Goal: Task Accomplishment & Management: Use online tool/utility

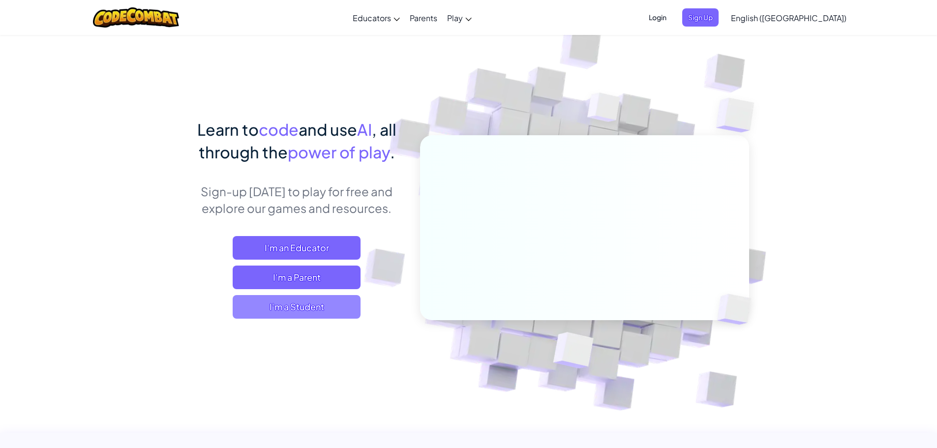
click at [303, 297] on span "I'm a Student" at bounding box center [297, 307] width 128 height 24
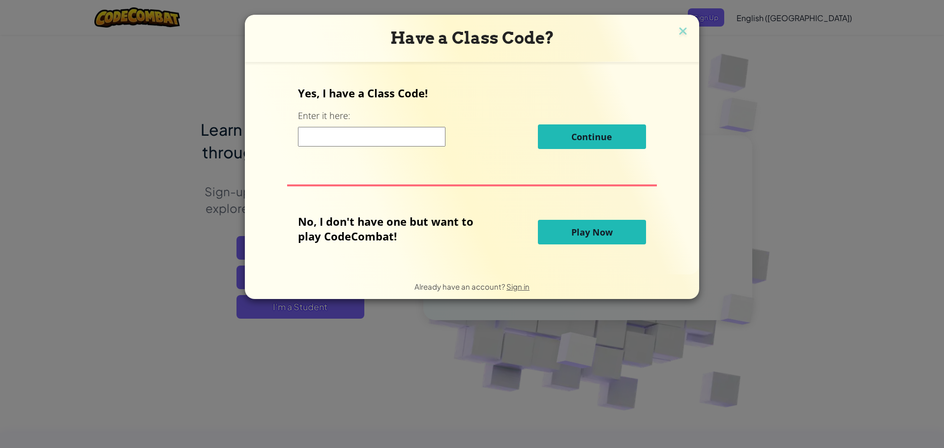
click at [628, 230] on button "Play Now" at bounding box center [592, 232] width 108 height 25
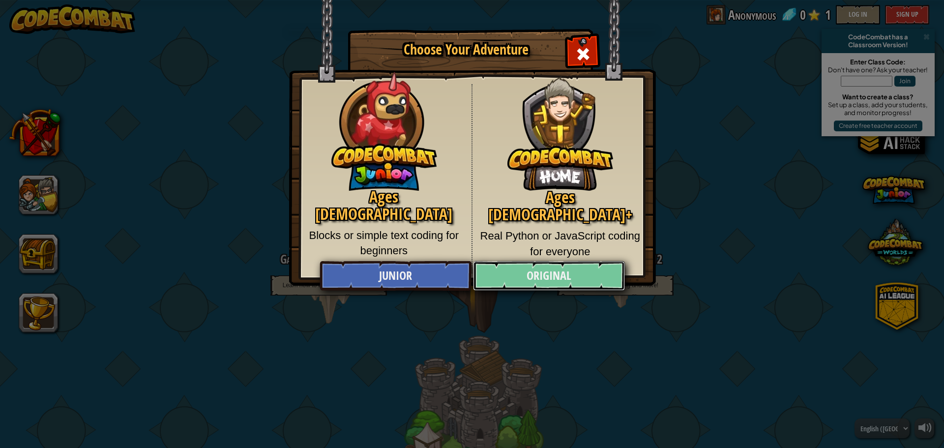
click at [523, 283] on link "Original" at bounding box center [548, 276] width 151 height 30
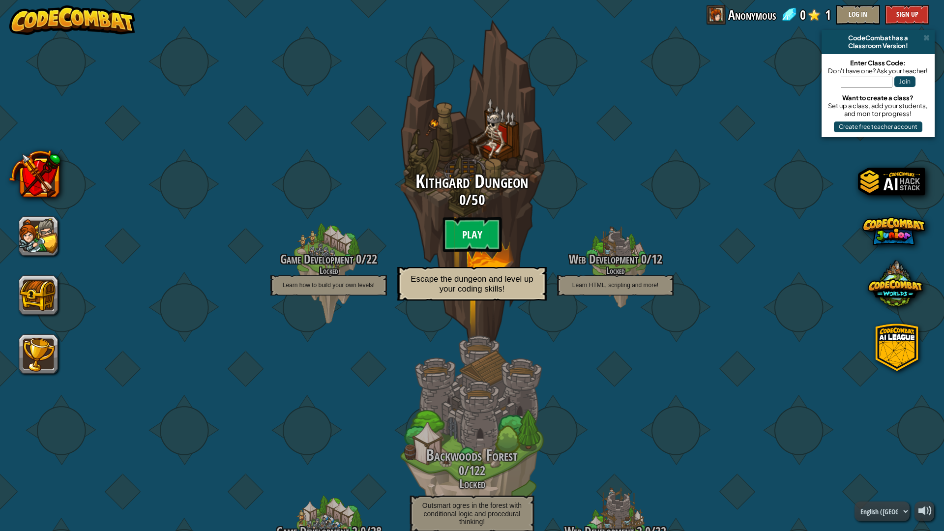
click at [485, 219] on btn "Play" at bounding box center [472, 234] width 59 height 35
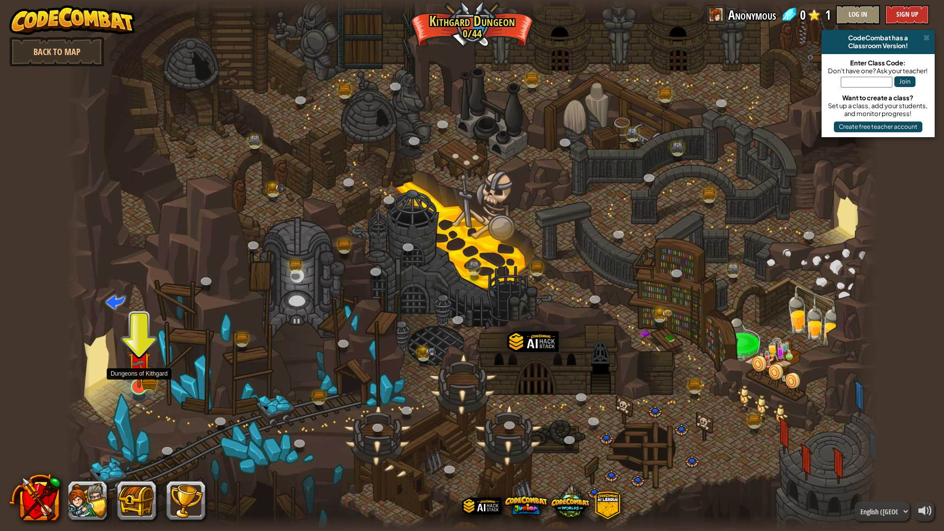
click at [145, 387] on img at bounding box center [139, 364] width 23 height 50
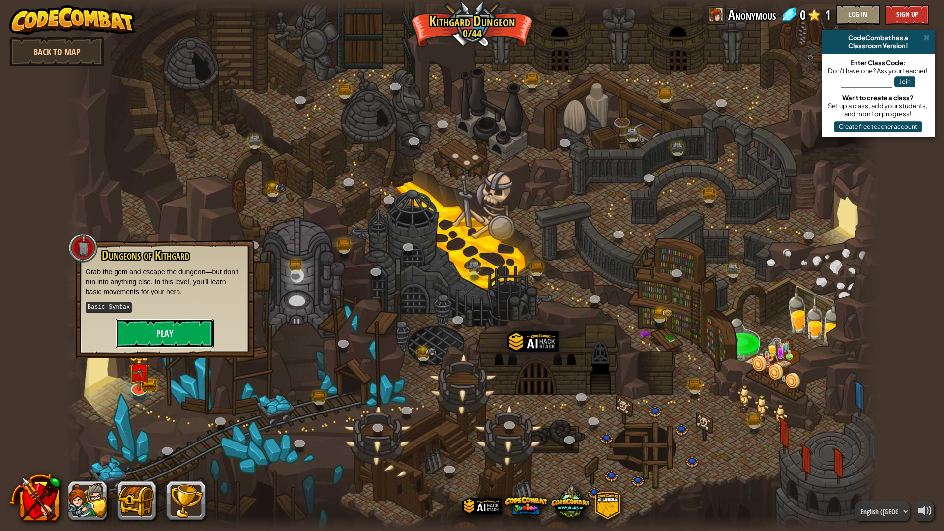
click at [200, 330] on button "Play" at bounding box center [165, 334] width 98 height 30
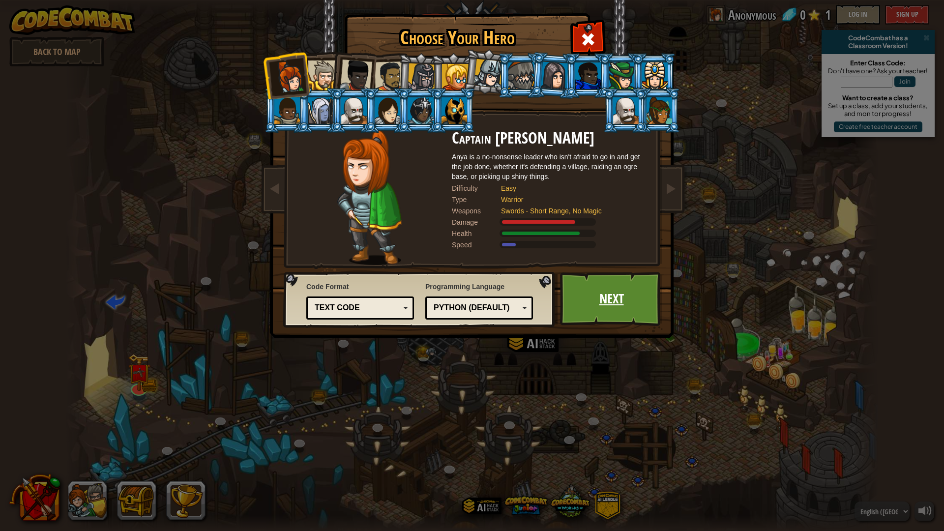
click at [620, 297] on link "Next" at bounding box center [611, 299] width 103 height 54
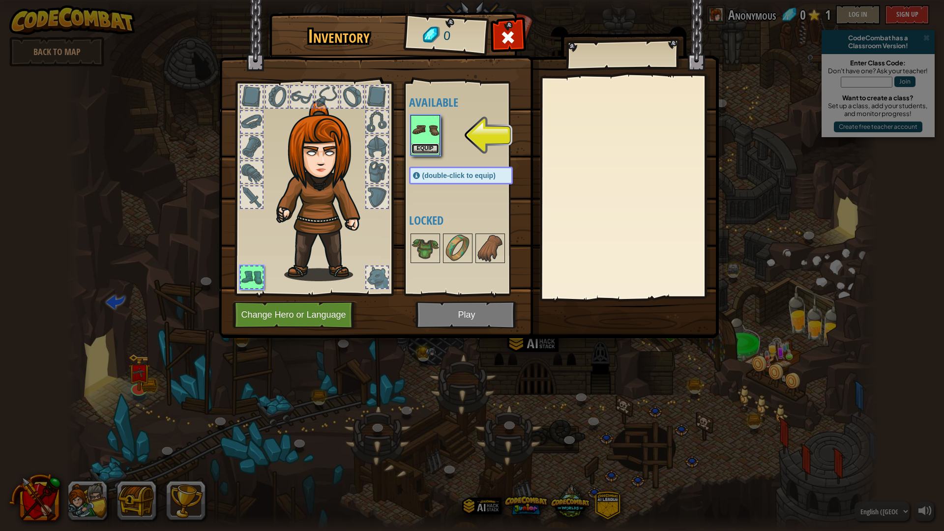
click at [426, 146] on button "Equip" at bounding box center [426, 149] width 28 height 10
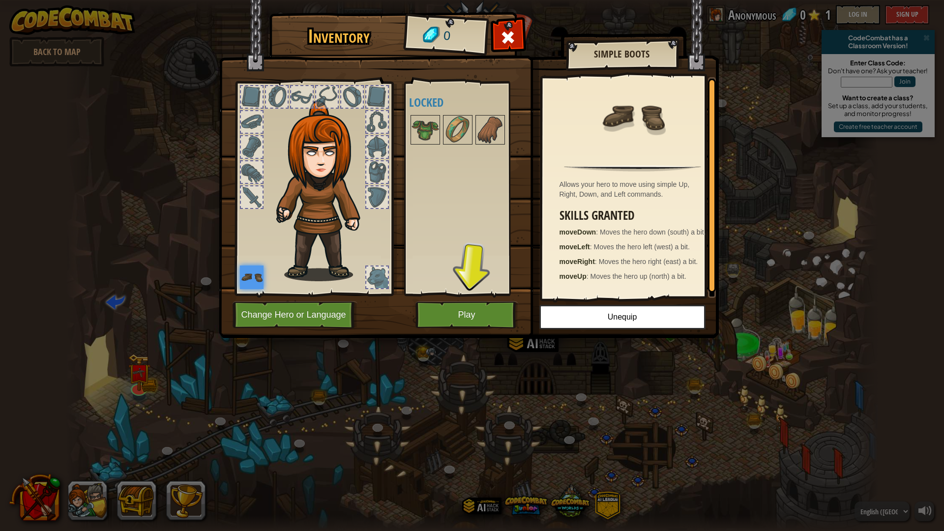
click at [515, 22] on img at bounding box center [469, 159] width 500 height 357
click at [512, 30] on span at bounding box center [508, 38] width 16 height 16
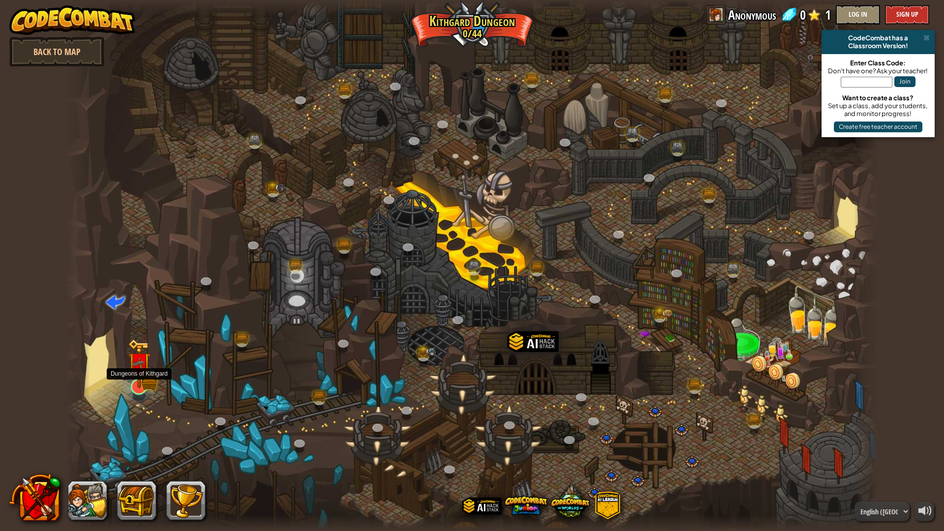
click at [137, 385] on img at bounding box center [139, 364] width 23 height 50
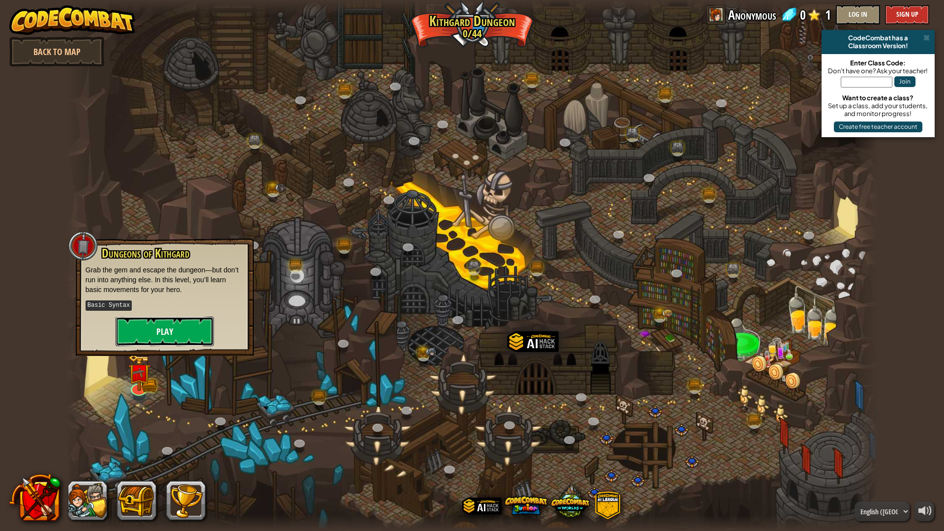
click at [182, 329] on button "Play" at bounding box center [165, 332] width 98 height 30
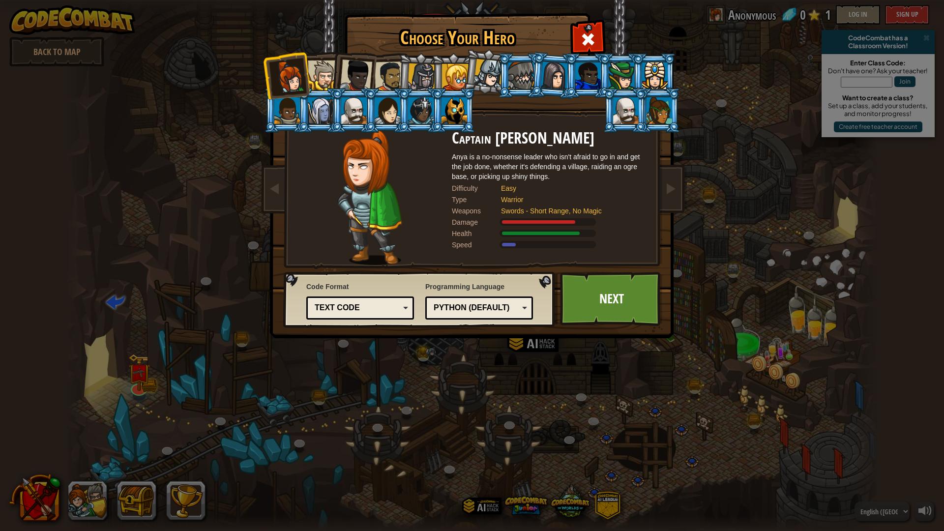
click at [395, 69] on div at bounding box center [390, 76] width 30 height 30
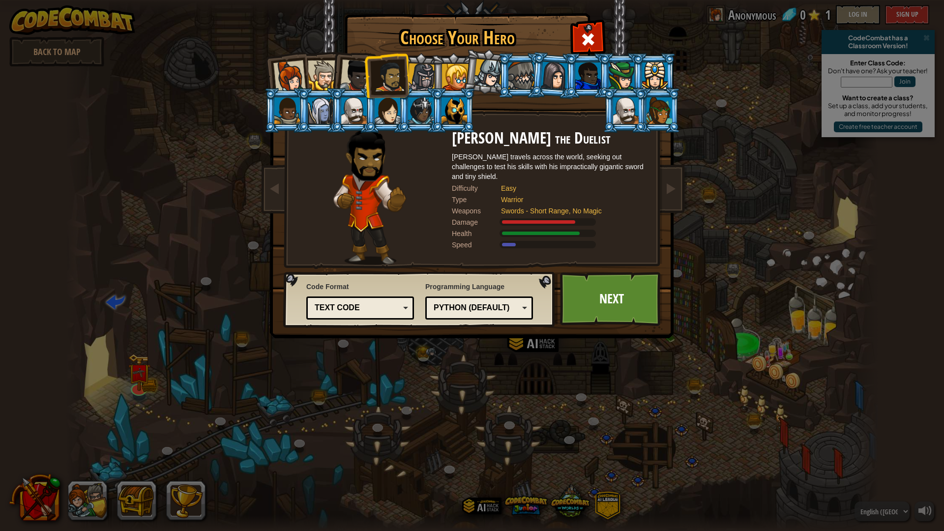
click at [349, 78] on div at bounding box center [356, 75] width 32 height 32
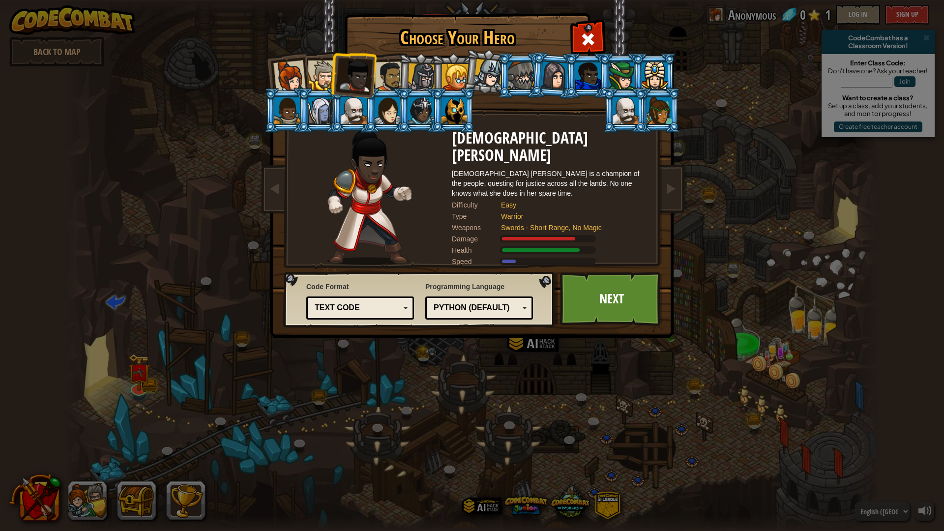
click at [326, 77] on div at bounding box center [323, 75] width 30 height 30
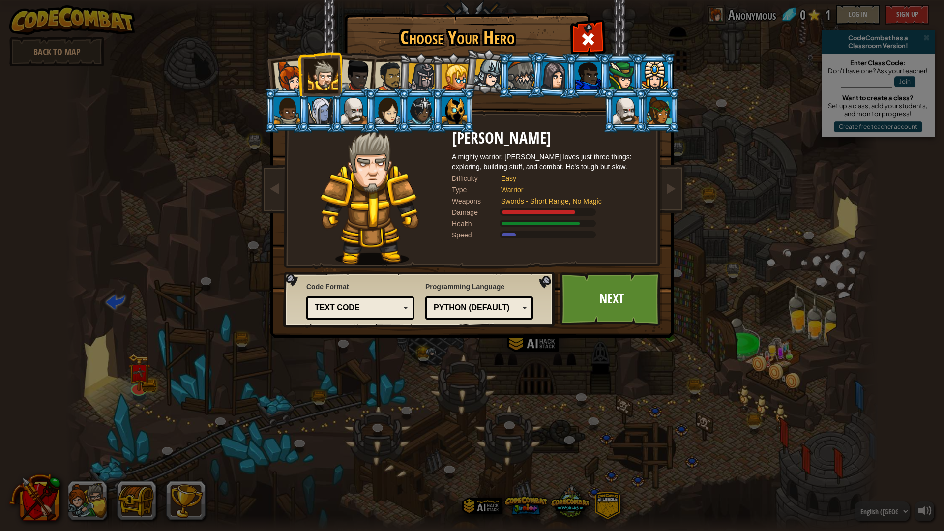
click at [450, 80] on div at bounding box center [455, 77] width 27 height 27
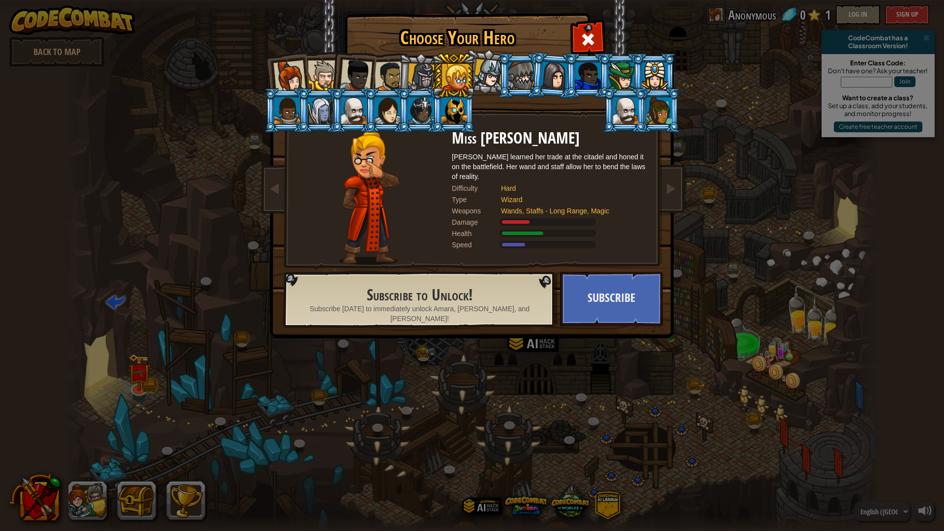
click at [486, 73] on div at bounding box center [488, 73] width 29 height 29
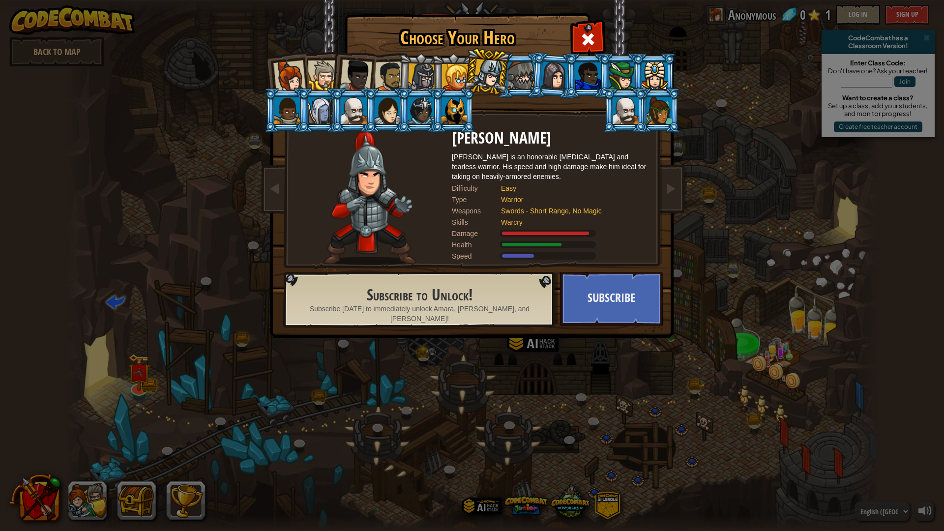
click at [481, 55] on li at bounding box center [486, 71] width 49 height 49
click at [525, 68] on div at bounding box center [521, 75] width 26 height 27
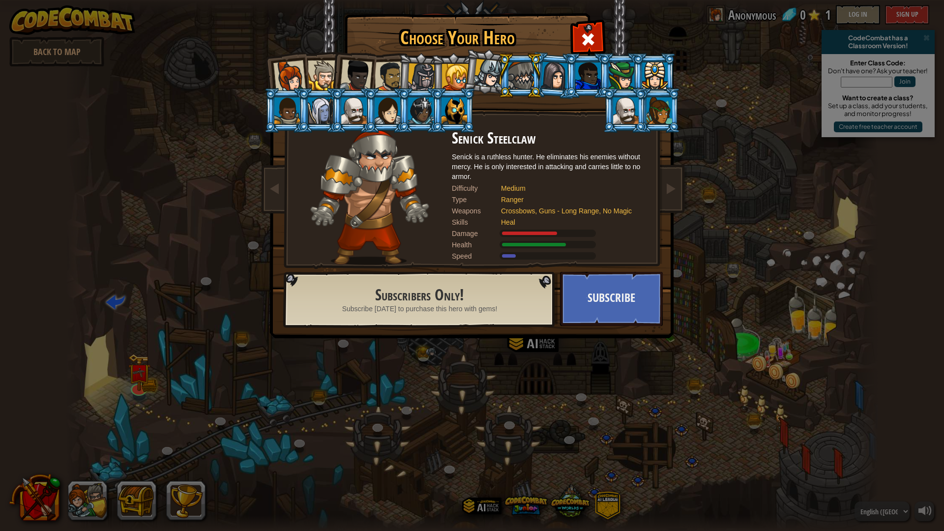
click at [375, 83] on div at bounding box center [390, 76] width 30 height 30
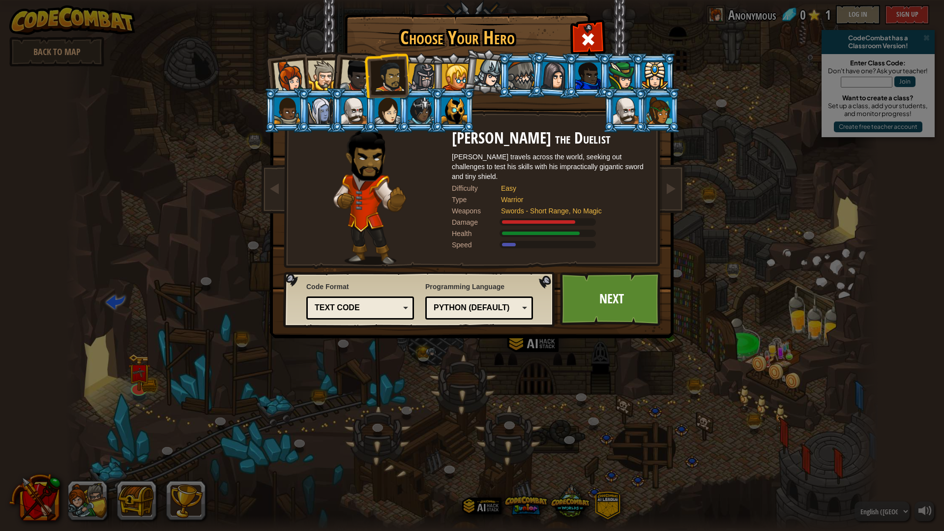
click at [363, 79] on div at bounding box center [356, 75] width 32 height 32
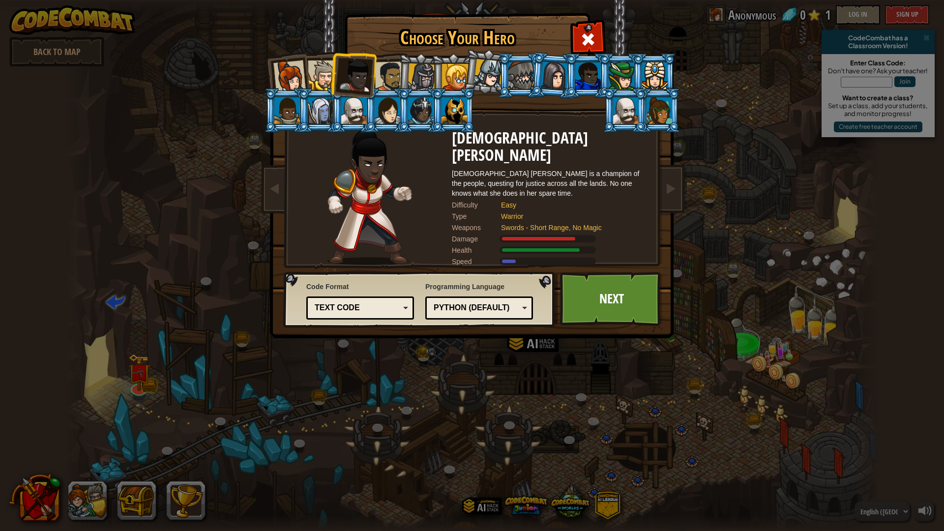
click at [322, 85] on div at bounding box center [323, 75] width 30 height 30
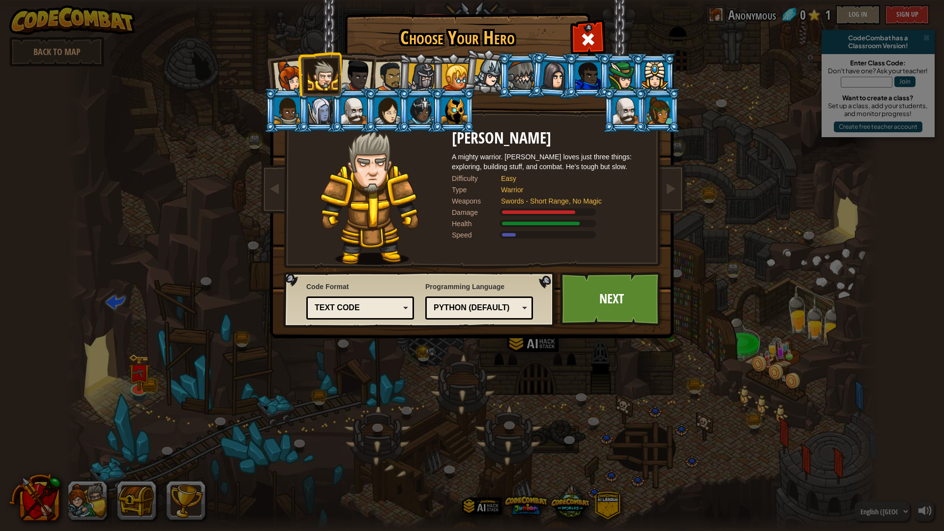
click at [290, 86] on div at bounding box center [289, 76] width 32 height 32
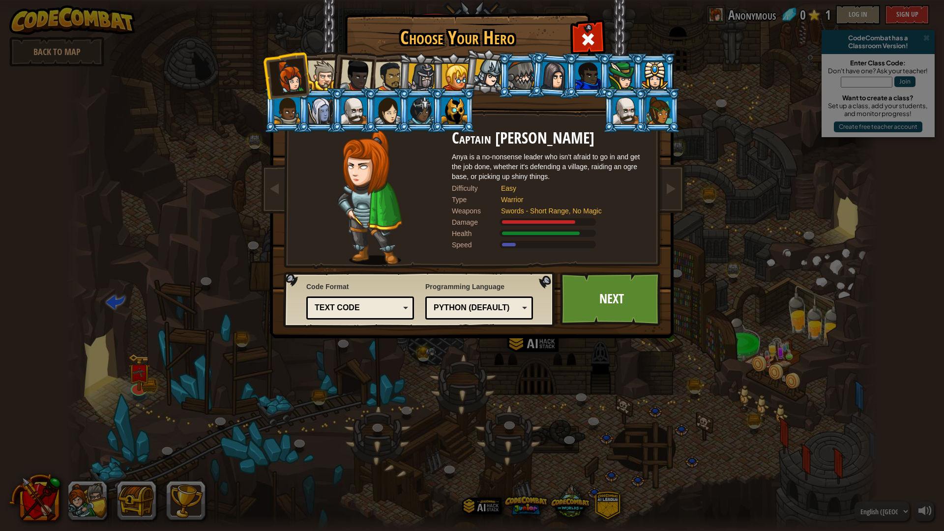
click at [314, 67] on div at bounding box center [323, 75] width 30 height 30
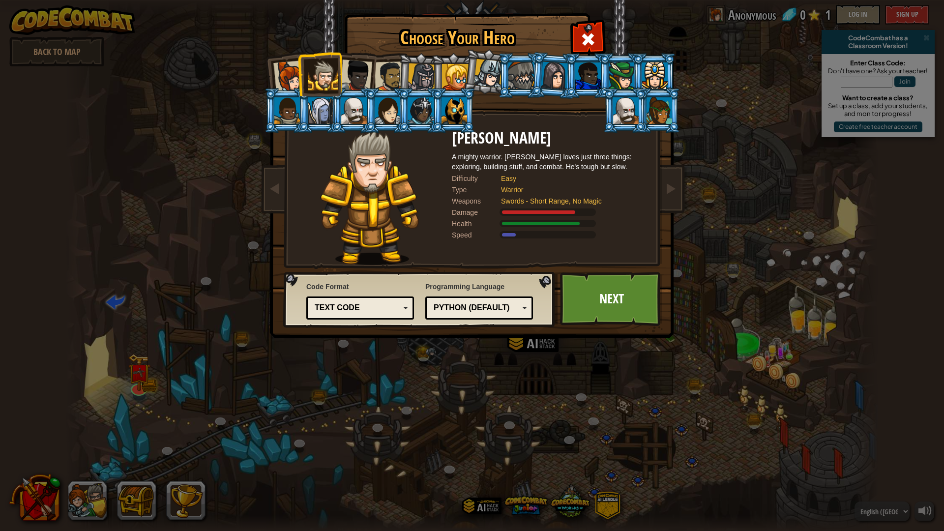
click at [351, 68] on div at bounding box center [356, 75] width 32 height 32
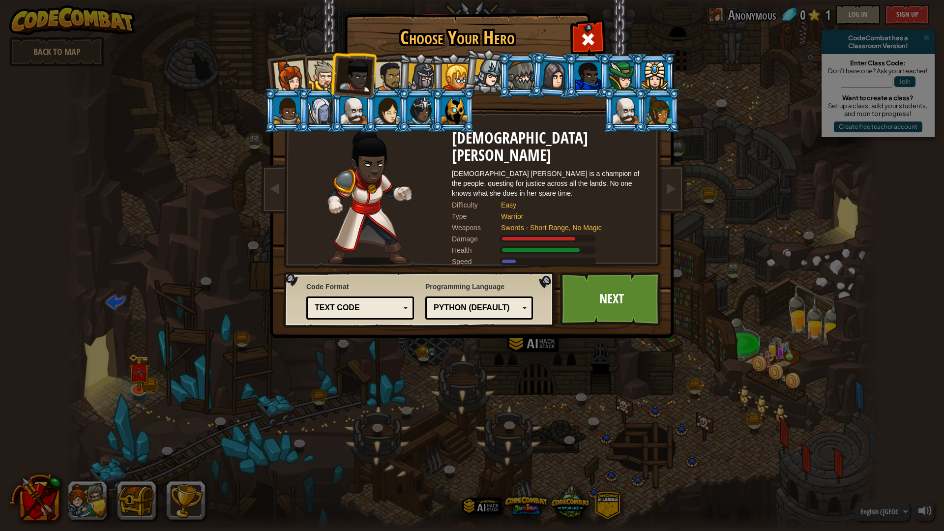
click at [393, 63] on div at bounding box center [390, 76] width 30 height 30
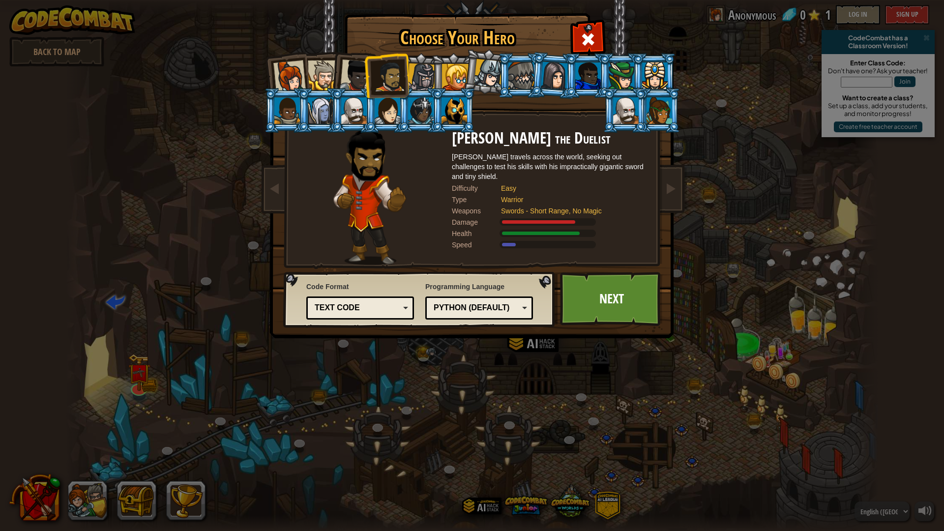
click at [417, 75] on div at bounding box center [422, 77] width 28 height 28
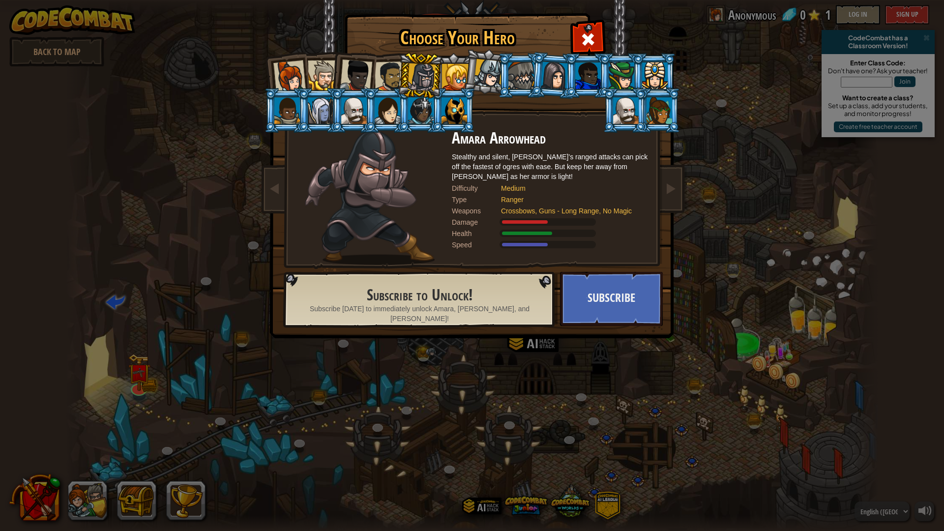
click at [398, 73] on li at bounding box center [420, 75] width 47 height 47
click at [388, 59] on li at bounding box center [386, 76] width 45 height 46
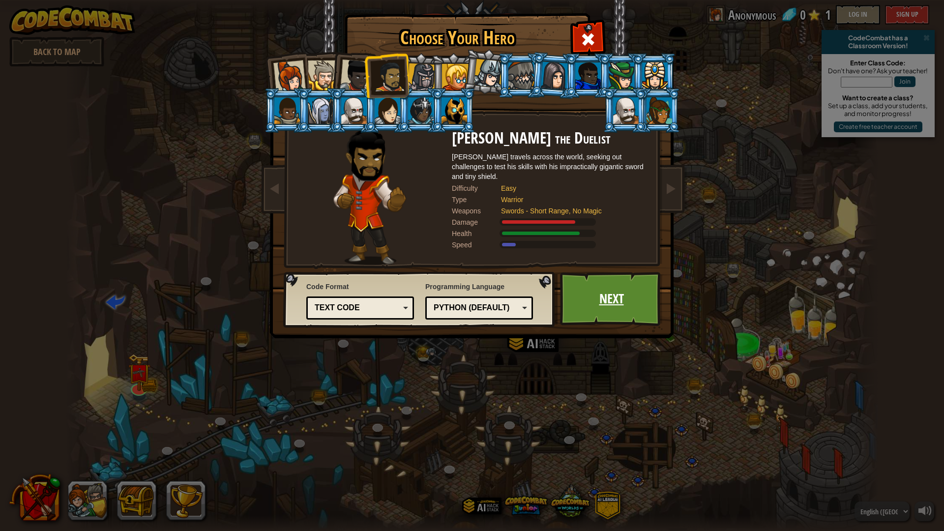
click at [580, 325] on link "Next" at bounding box center [611, 299] width 103 height 54
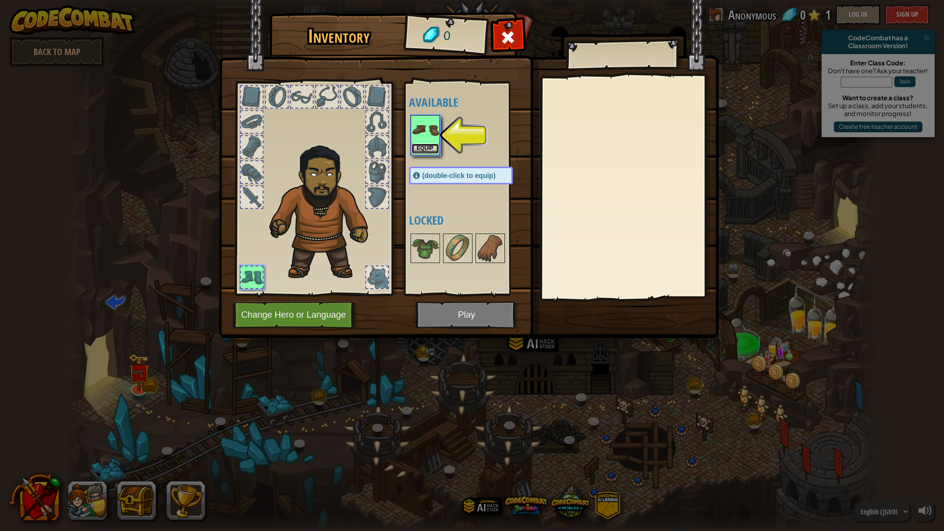
click at [412, 146] on button "Equip" at bounding box center [426, 149] width 28 height 10
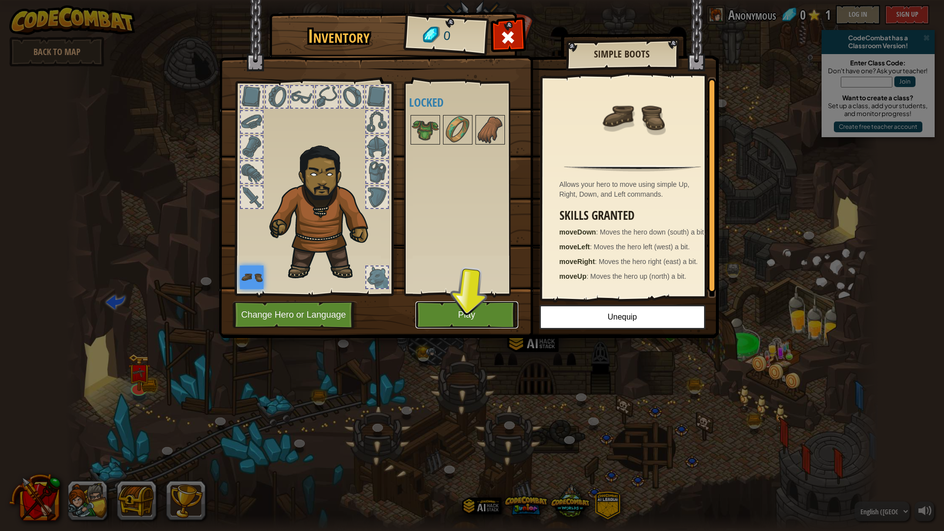
click at [474, 314] on button "Play" at bounding box center [466, 314] width 103 height 27
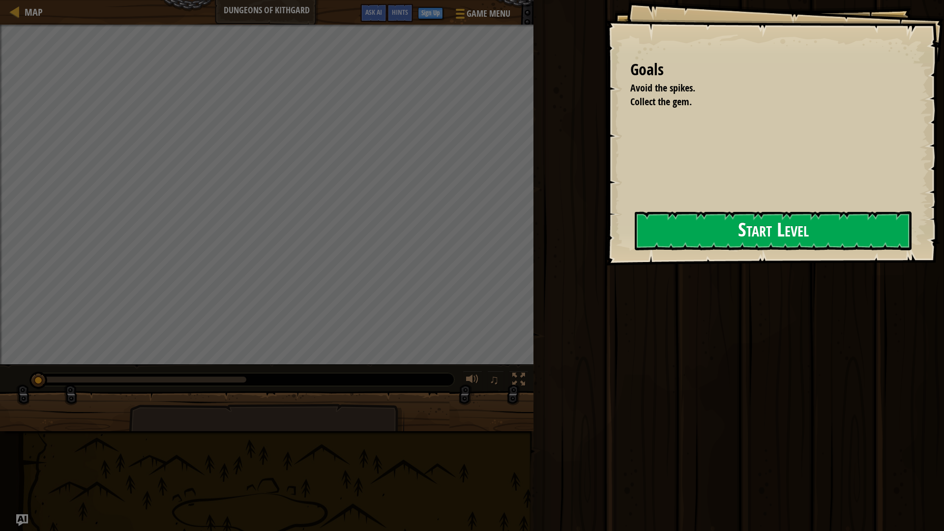
click at [641, 226] on button "Start Level" at bounding box center [773, 230] width 277 height 39
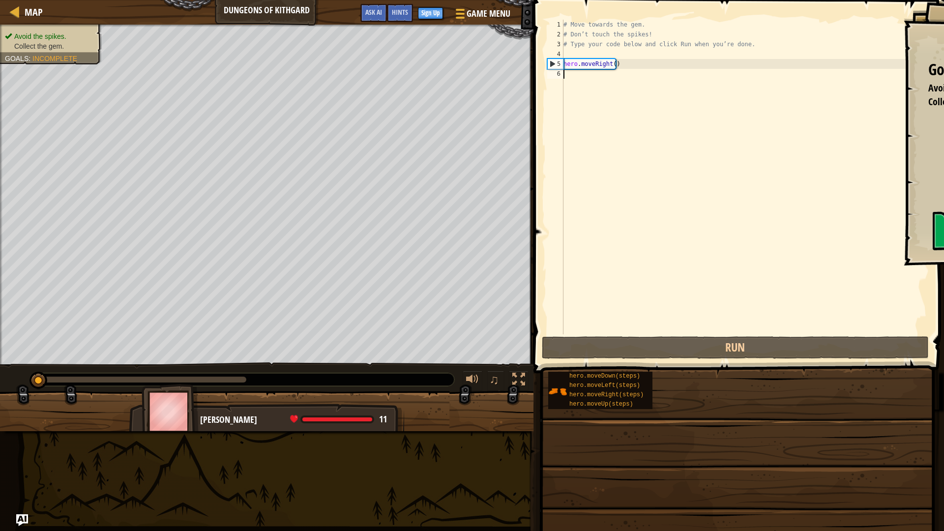
click at [664, 211] on div "# Move towards the gem. # Don’t touch the spikes! # Type your code below and cl…" at bounding box center [746, 187] width 368 height 334
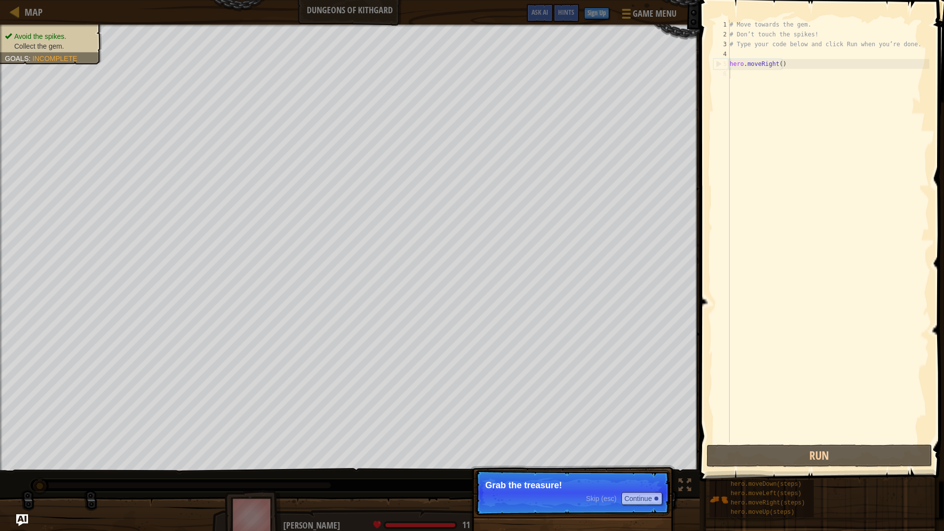
click at [757, 86] on div "# Move towards the gem. # Don’t touch the spikes! # Type your code below and cl…" at bounding box center [829, 241] width 202 height 443
drag, startPoint x: 753, startPoint y: 64, endPoint x: 748, endPoint y: 104, distance: 39.6
click at [752, 78] on div "# Move towards the gem. # Don’t touch the spikes! # Type your code below and cl…" at bounding box center [829, 241] width 202 height 443
type textarea "hero.moveRight()"
click at [600, 447] on span "Skip (esc)" at bounding box center [601, 499] width 30 height 8
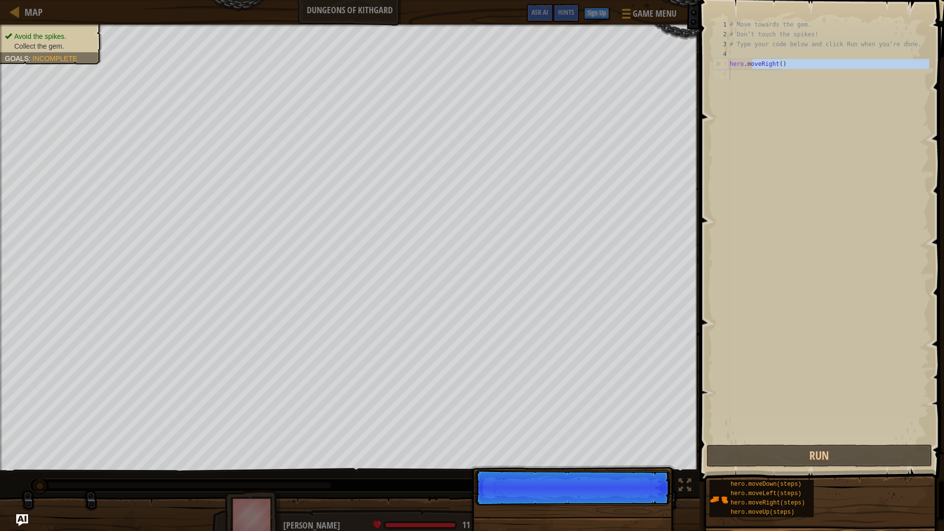
click at [600, 447] on p "Skip (esc) Continue" at bounding box center [572, 487] width 195 height 35
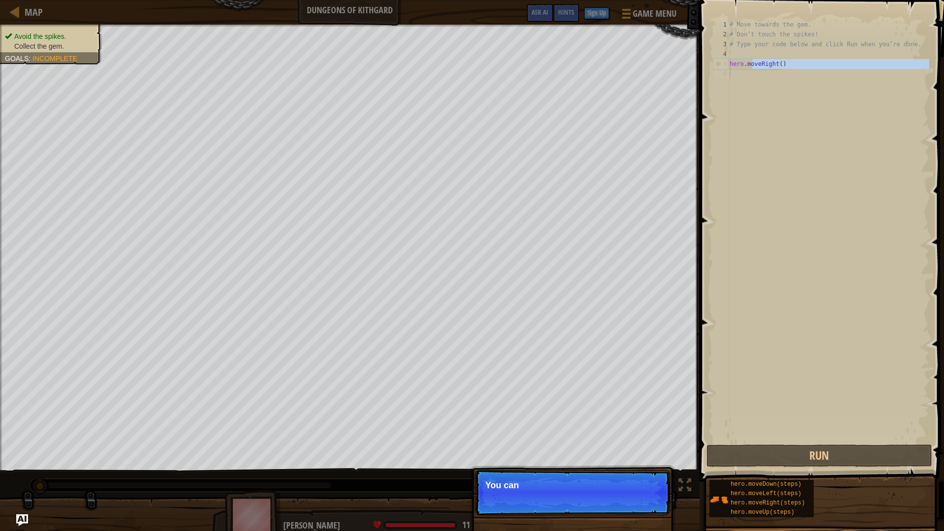
click at [600, 447] on p "Skip (esc) Continue You can" at bounding box center [572, 492] width 195 height 45
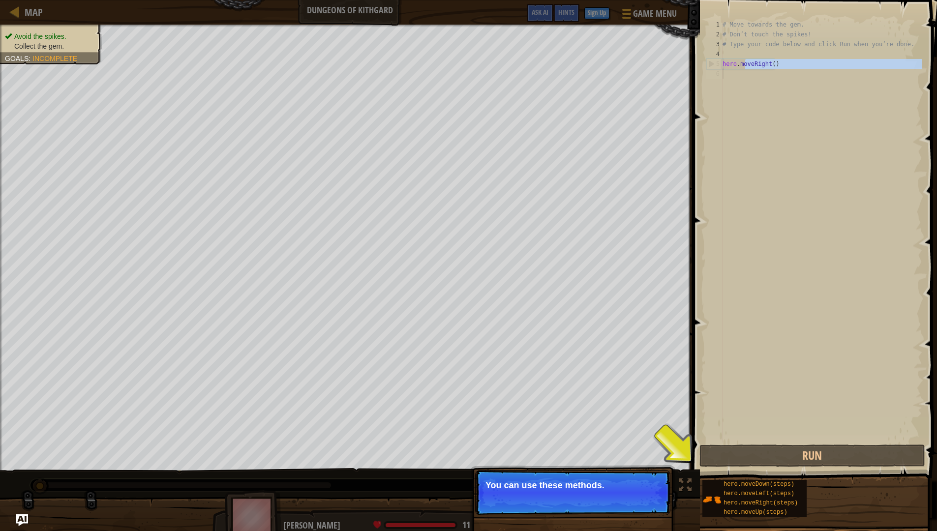
drag, startPoint x: 606, startPoint y: 507, endPoint x: 607, endPoint y: 521, distance: 13.4
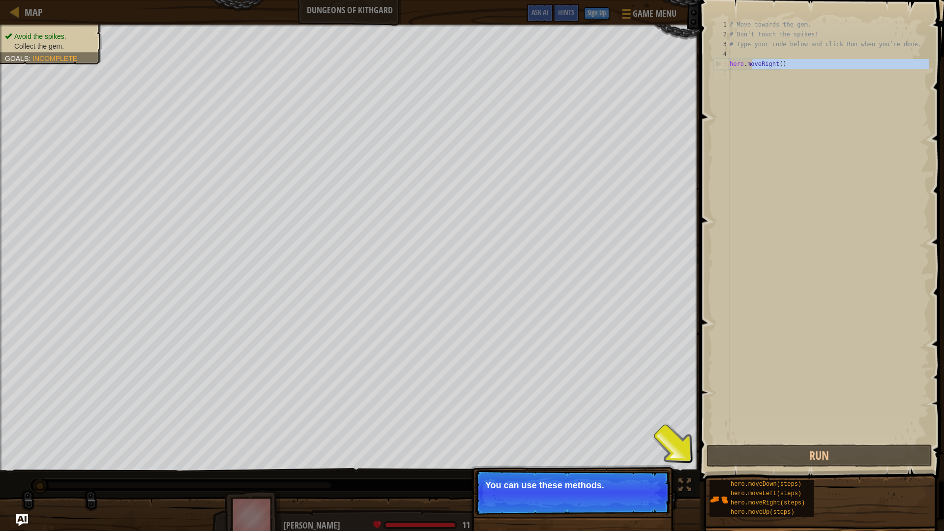
drag, startPoint x: 614, startPoint y: 510, endPoint x: 603, endPoint y: 508, distance: 10.5
click at [607, 447] on p "Skip (esc) Continue You can use these methods." at bounding box center [572, 492] width 195 height 45
drag, startPoint x: 596, startPoint y: 507, endPoint x: 591, endPoint y: 505, distance: 5.3
click at [593, 447] on p "Skip (esc) Continue You can use these methods." at bounding box center [572, 492] width 195 height 45
click at [590, 447] on div "Skip (esc) Continue" at bounding box center [624, 498] width 76 height 13
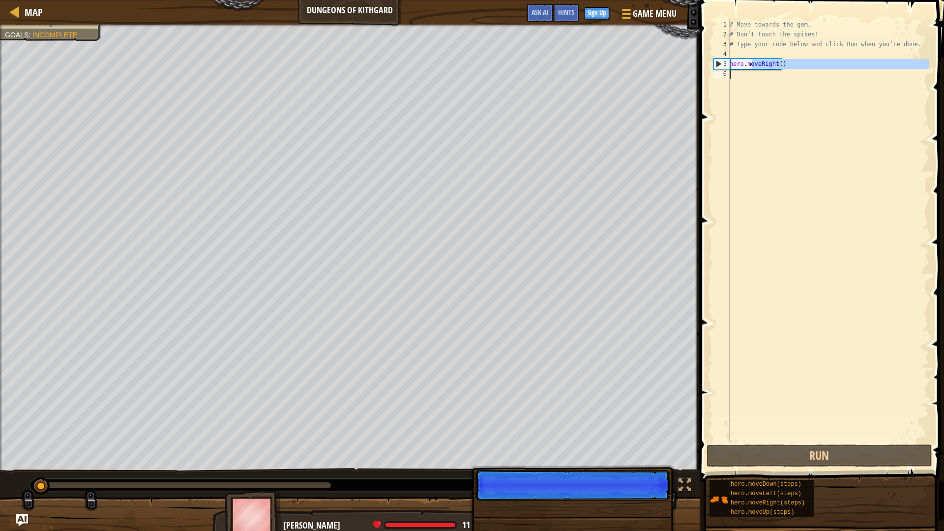
click at [600, 447] on p "Skip (esc) Continue" at bounding box center [572, 485] width 195 height 30
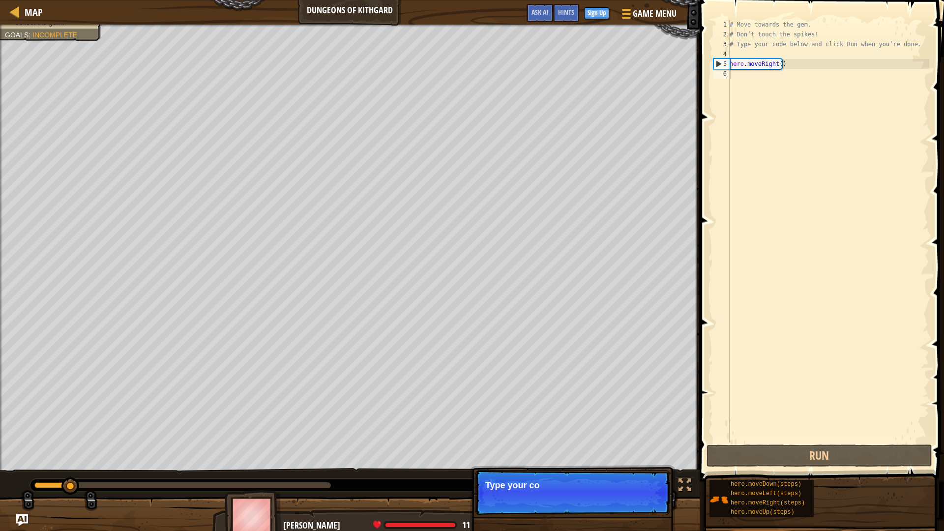
click at [600, 447] on p "Skip (esc) Continue Type your co" at bounding box center [572, 492] width 195 height 45
click at [593, 447] on p "Skip (esc) Continue Type your code on t" at bounding box center [572, 492] width 195 height 45
drag, startPoint x: 743, startPoint y: 42, endPoint x: 742, endPoint y: 57, distance: 14.8
click at [743, 45] on div "# Move towards the gem. # Don’t touch the spikes! # Type your code below and cl…" at bounding box center [829, 241] width 202 height 443
type textarea "# Don’t touch the spikes! # Type your code below and click Run when you’re done."
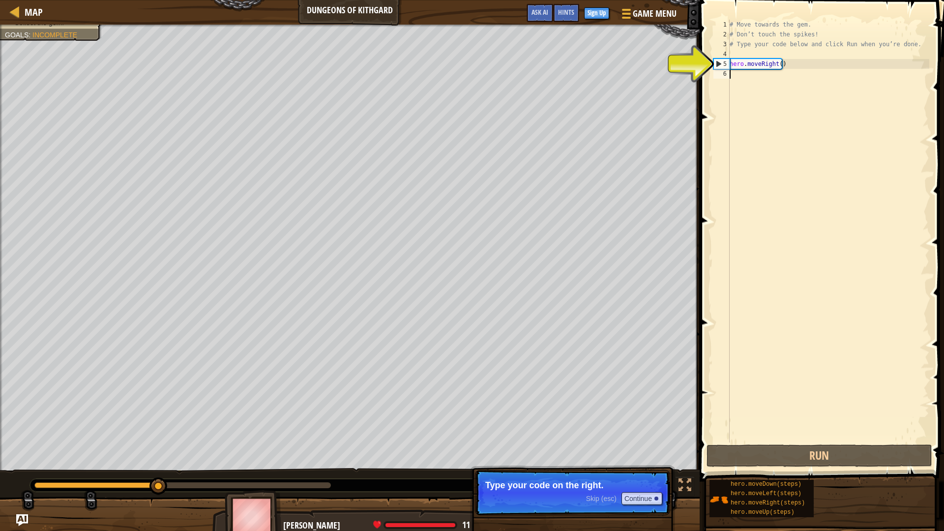
click at [740, 98] on div "# Move towards the gem. # Don’t touch the spikes! # Type your code below and cl…" at bounding box center [829, 241] width 202 height 443
type textarea "h"
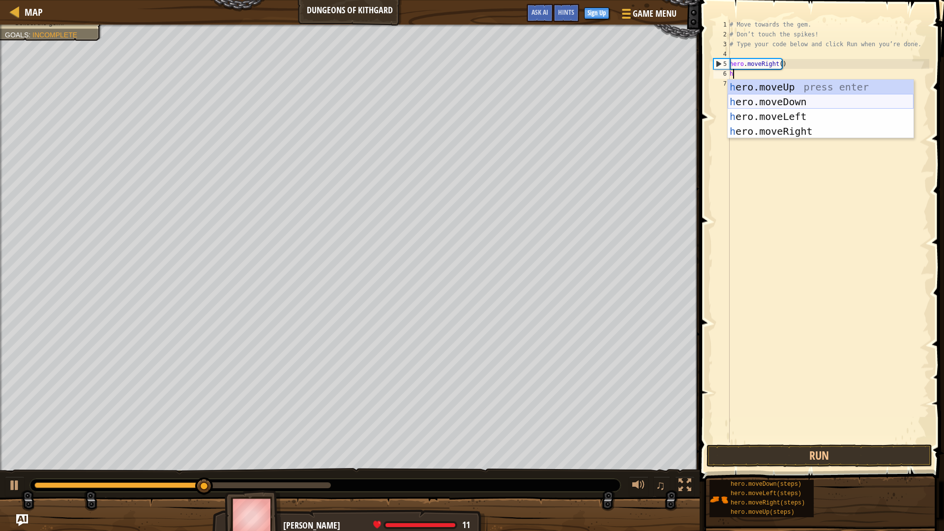
click at [756, 104] on div "h ero.moveUp press enter h ero.moveDown press enter h ero.moveLeft press enter …" at bounding box center [821, 124] width 186 height 89
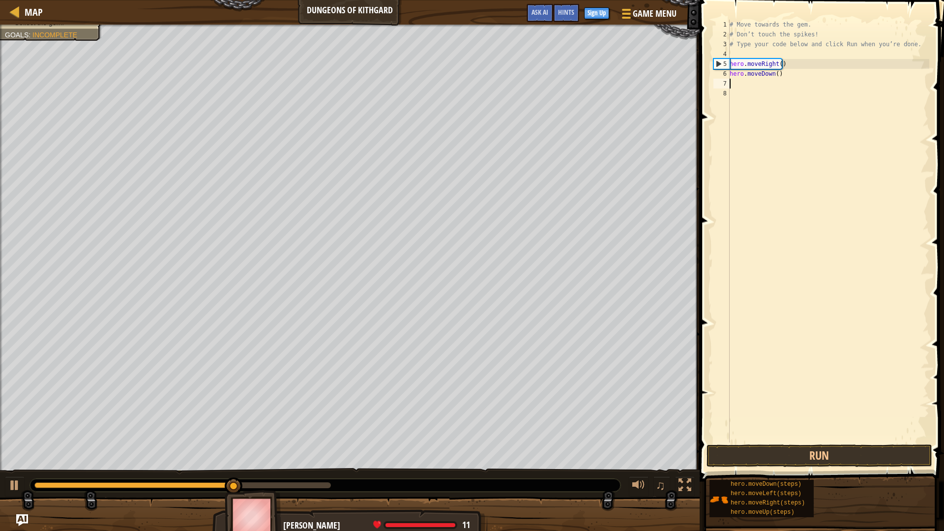
click at [761, 91] on div "# Move towards the gem. # Don’t touch the spikes! # Type your code below and cl…" at bounding box center [829, 241] width 202 height 443
type textarea "h"
click at [770, 152] on div "# Move towards the gem. # Don’t touch the spikes! # Type your code below and cl…" at bounding box center [829, 241] width 202 height 443
type textarea "h"
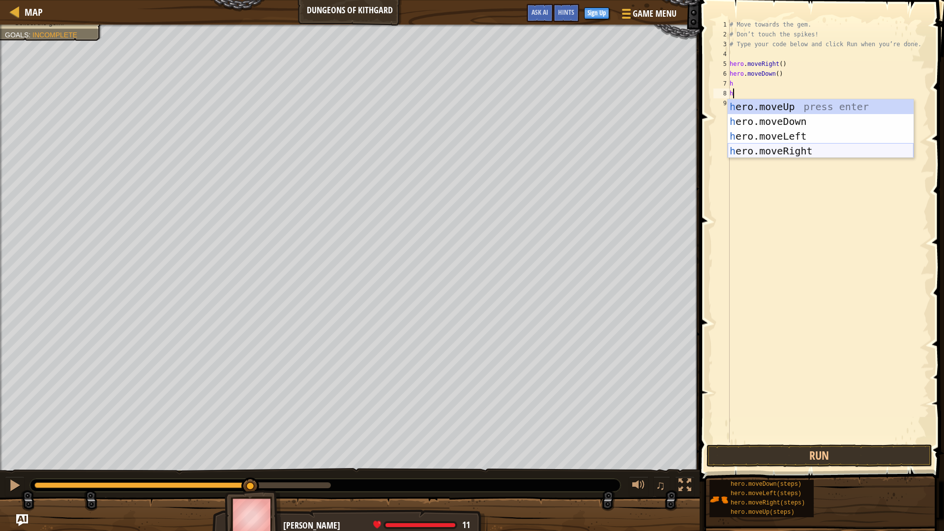
click at [770, 150] on div "h ero.moveUp press enter h ero.moveDown press enter h ero.moveLeft press enter …" at bounding box center [821, 143] width 186 height 89
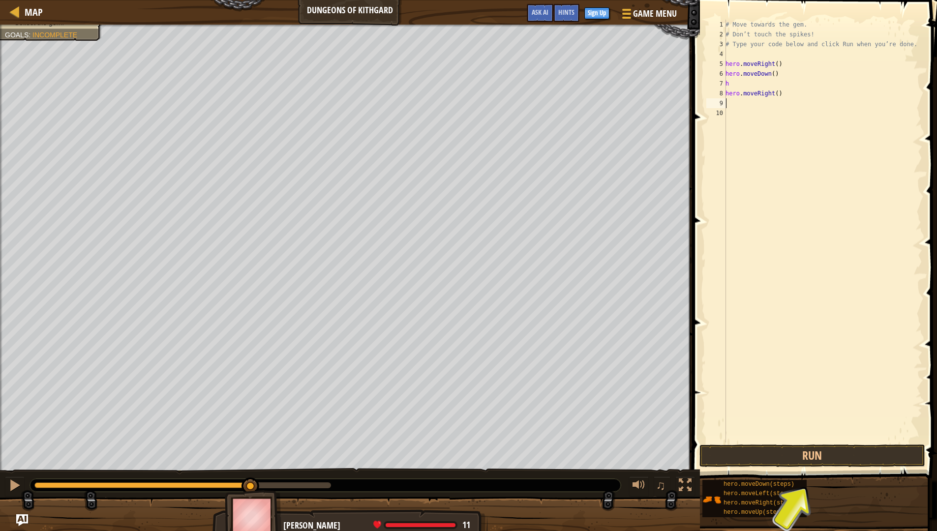
click at [751, 85] on div "# Move towards the gem. # Don’t touch the spikes! # Type your code below and cl…" at bounding box center [822, 241] width 199 height 443
type textarea "h"
click at [791, 447] on button "Run" at bounding box center [812, 455] width 226 height 23
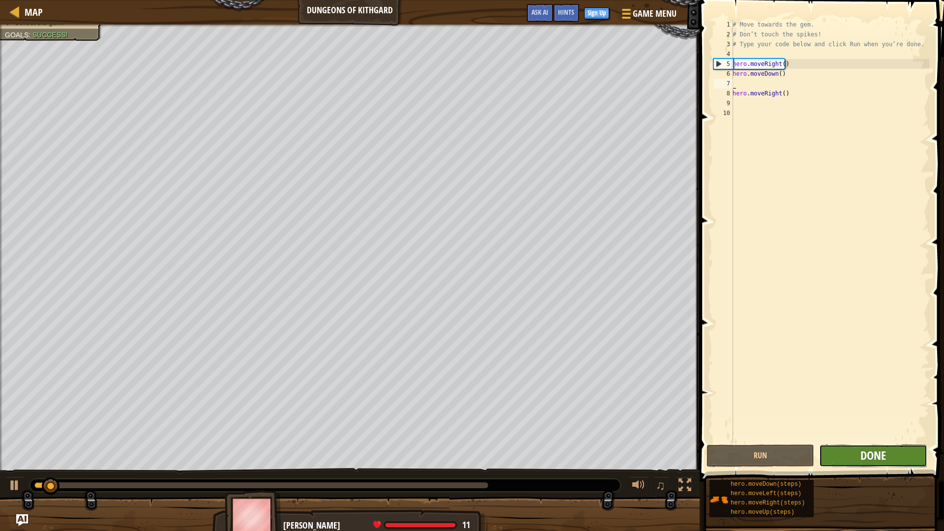
click at [862, 447] on span "Done" at bounding box center [873, 455] width 26 height 16
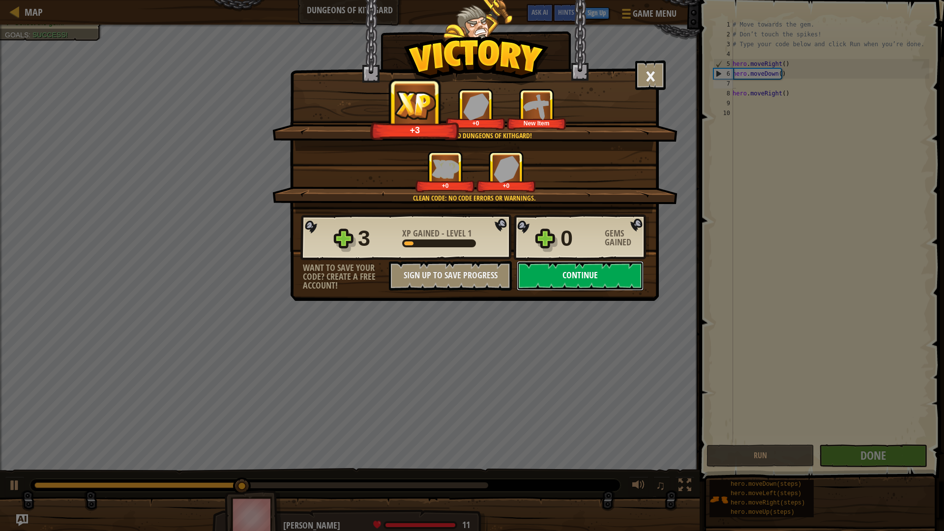
click at [560, 269] on button "Continue" at bounding box center [580, 276] width 127 height 30
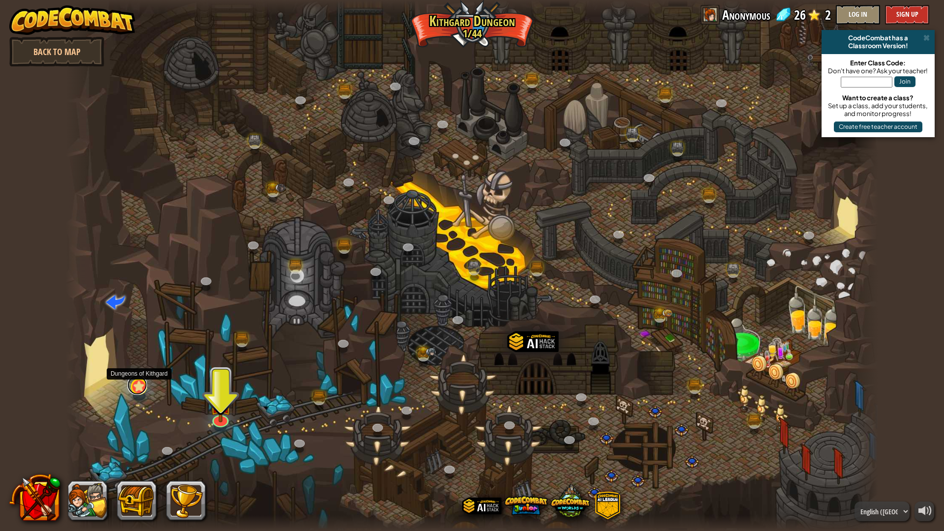
click at [140, 388] on link at bounding box center [137, 385] width 20 height 20
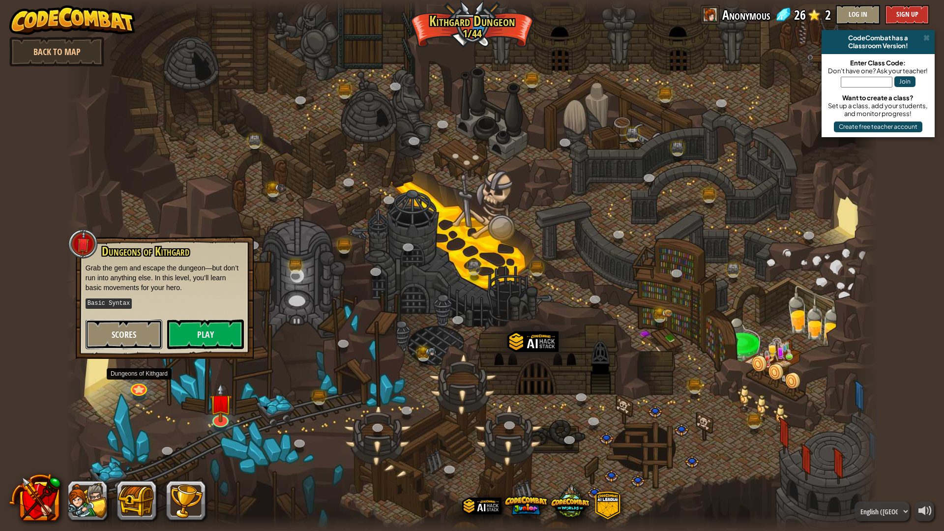
click at [123, 324] on button "Scores" at bounding box center [124, 335] width 77 height 30
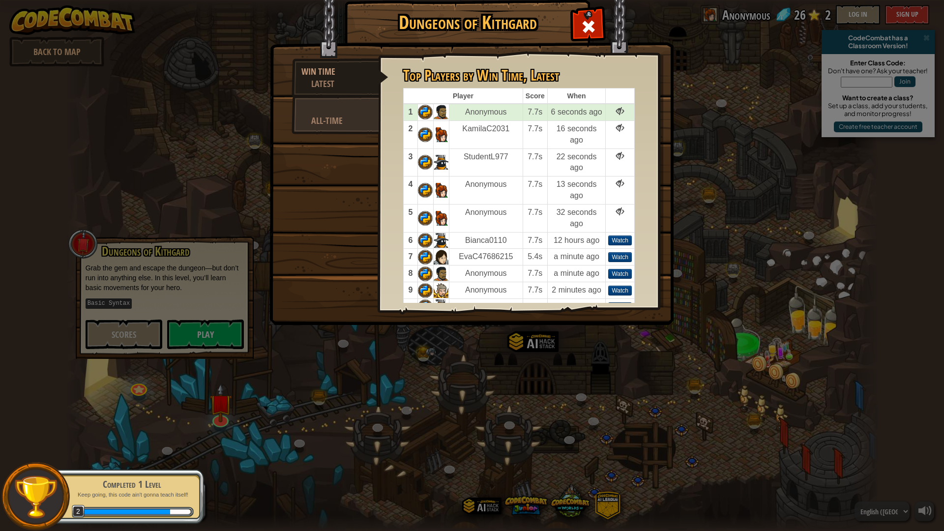
click at [436, 408] on div "Dungeons of Kithgard Win Time Latest All-Time Top Players by Win Time , Latest …" at bounding box center [472, 265] width 944 height 531
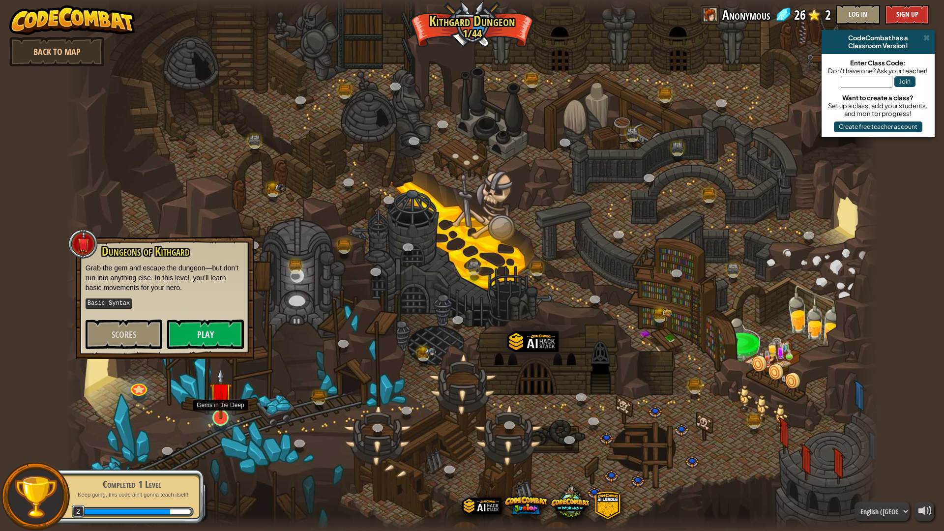
click at [216, 413] on img at bounding box center [220, 394] width 23 height 52
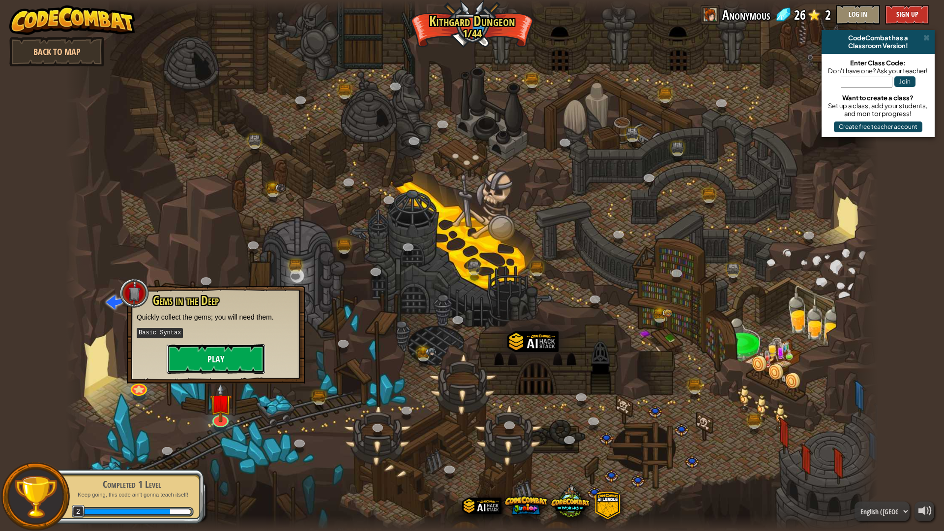
click at [183, 346] on button "Play" at bounding box center [216, 359] width 98 height 30
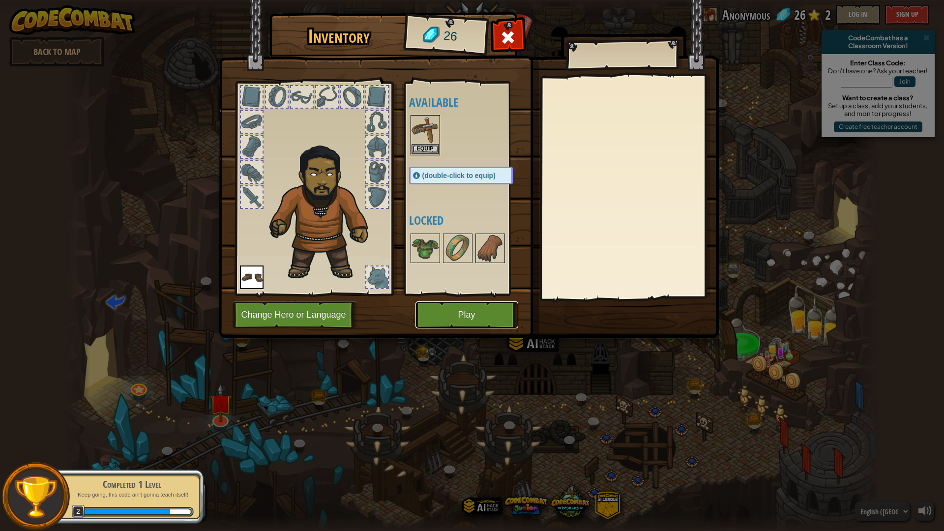
click at [460, 306] on button "Play" at bounding box center [466, 314] width 103 height 27
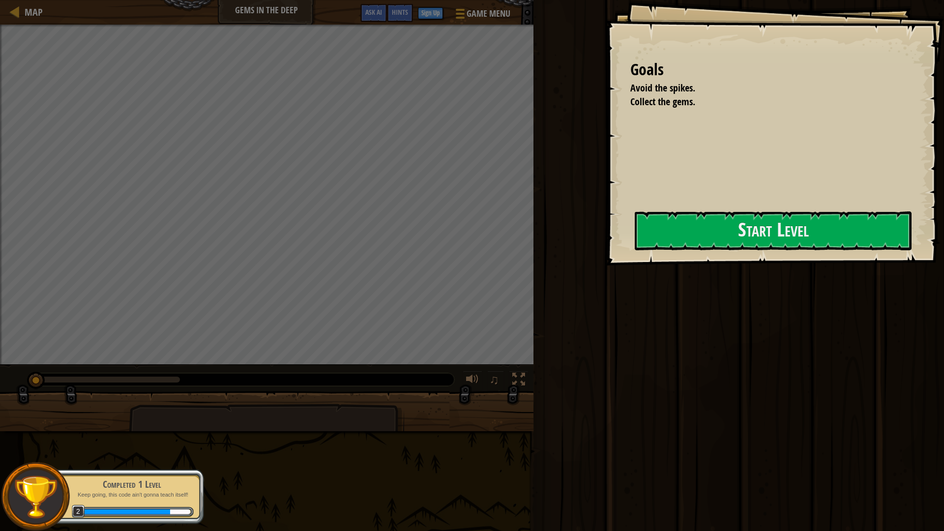
click at [643, 208] on div "Goals Avoid the spikes. Collect the gems. Start Level Error loading from server…" at bounding box center [775, 133] width 338 height 266
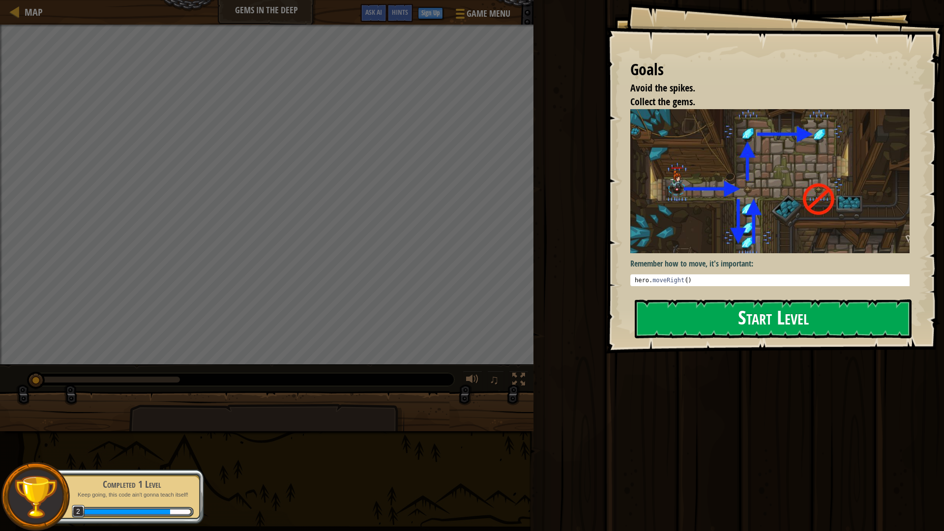
click at [674, 299] on button "Start Level" at bounding box center [773, 318] width 277 height 39
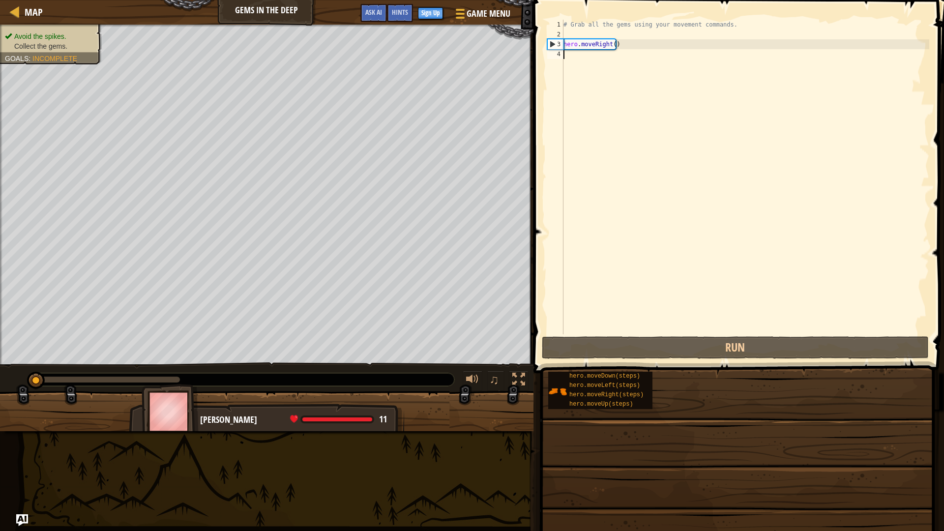
click at [601, 87] on div "# Grab all the gems using your movement commands. hero . moveRight ( )" at bounding box center [746, 187] width 368 height 334
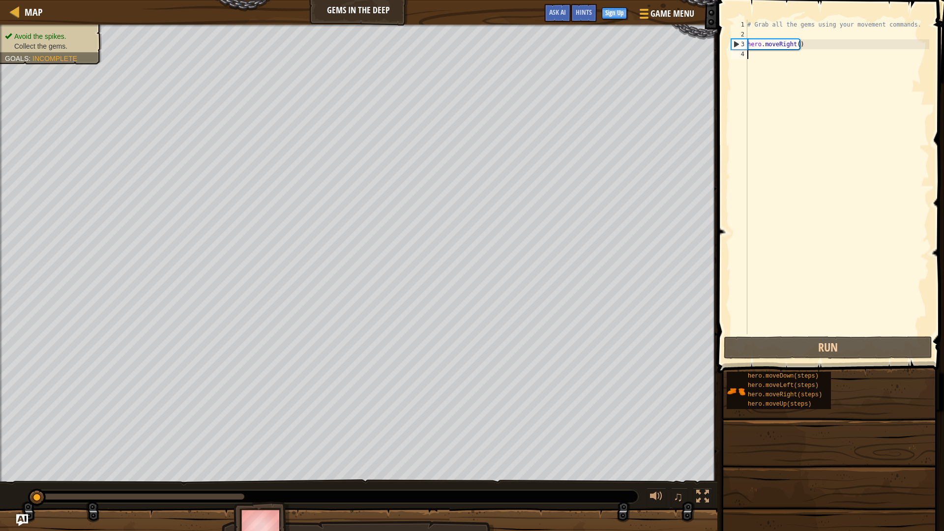
type textarea "h"
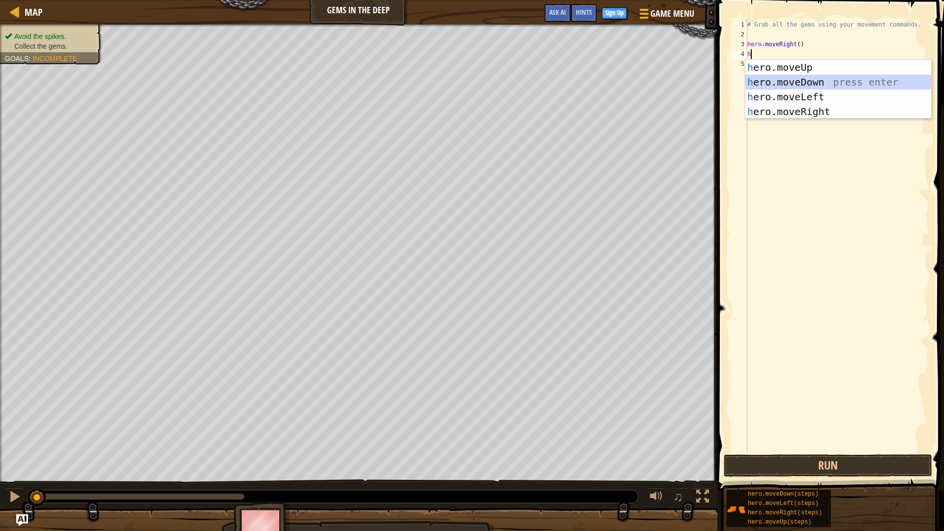
click at [777, 86] on div "h ero.moveUp press enter h ero.moveDown press enter h ero.moveLeft press enter …" at bounding box center [838, 104] width 186 height 89
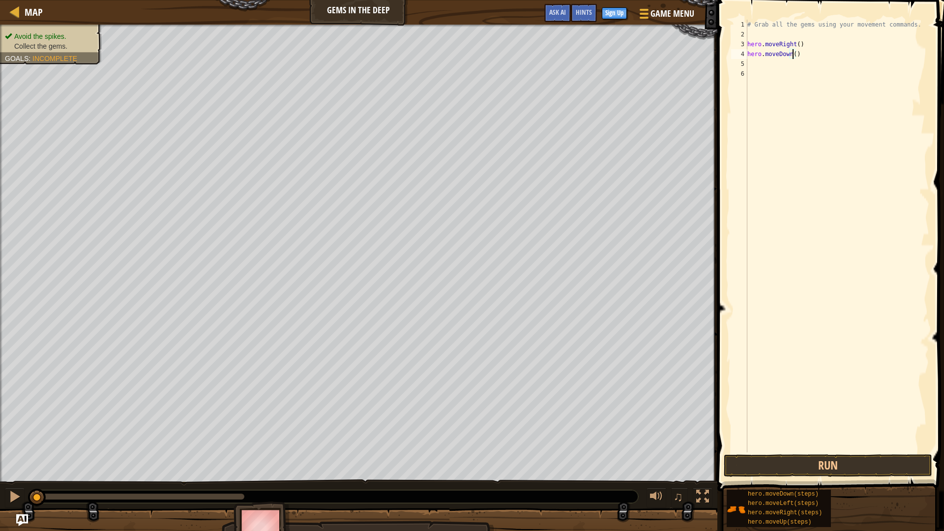
click at [792, 56] on div "# Grab all the gems using your movement commands. hero . moveRight ( ) hero . m…" at bounding box center [837, 246] width 184 height 452
type textarea "hero.moveDown()"
click at [770, 64] on div "# Grab all the gems using your movement commands. hero . moveRight ( ) hero . m…" at bounding box center [837, 246] width 184 height 452
type textarea "g"
type textarea "h"
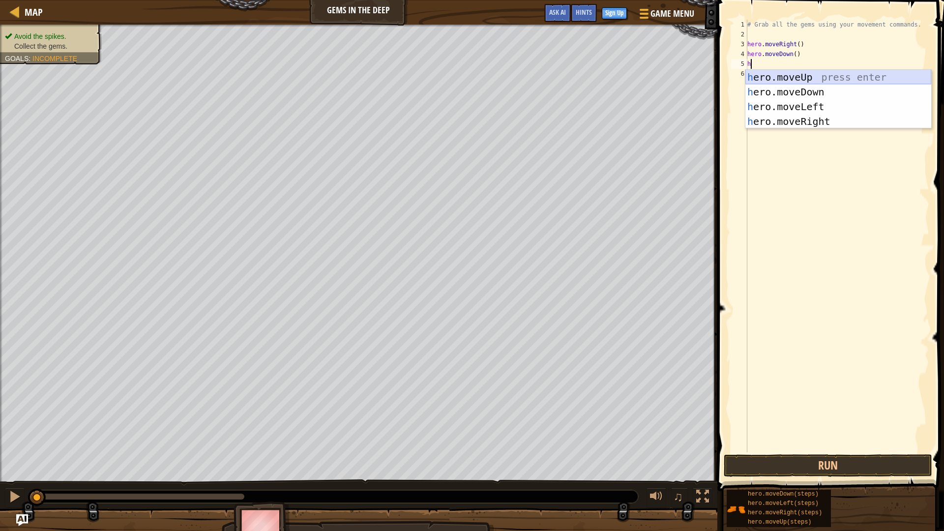
click at [854, 79] on div "h ero.moveUp press enter h ero.moveDown press enter h ero.moveLeft press enter …" at bounding box center [838, 114] width 186 height 89
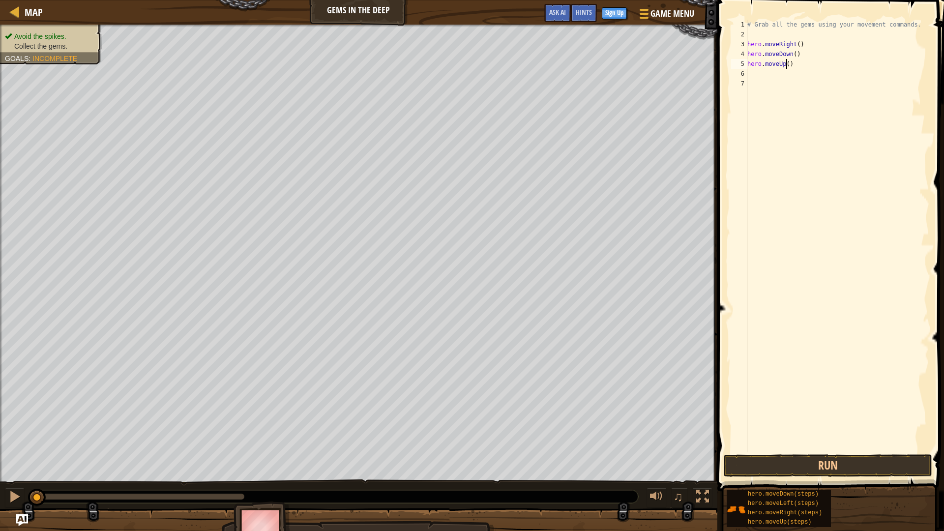
click at [785, 62] on div "# Grab all the gems using your movement commands. hero . moveRight ( ) hero . m…" at bounding box center [837, 246] width 184 height 452
type textarea "hero.moveUp(2)"
click at [793, 79] on div "# Grab all the gems using your movement commands. hero . moveRight ( ) hero . m…" at bounding box center [837, 246] width 184 height 452
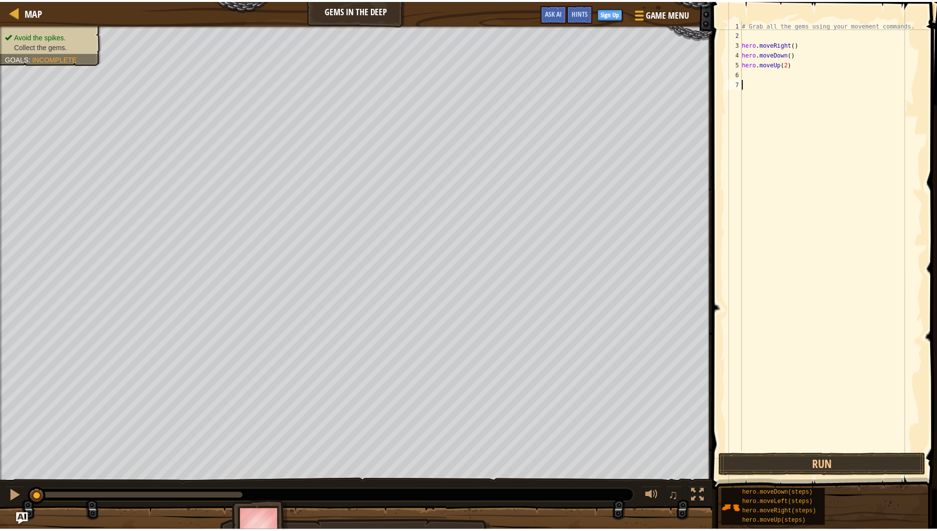
scroll to position [4, 0]
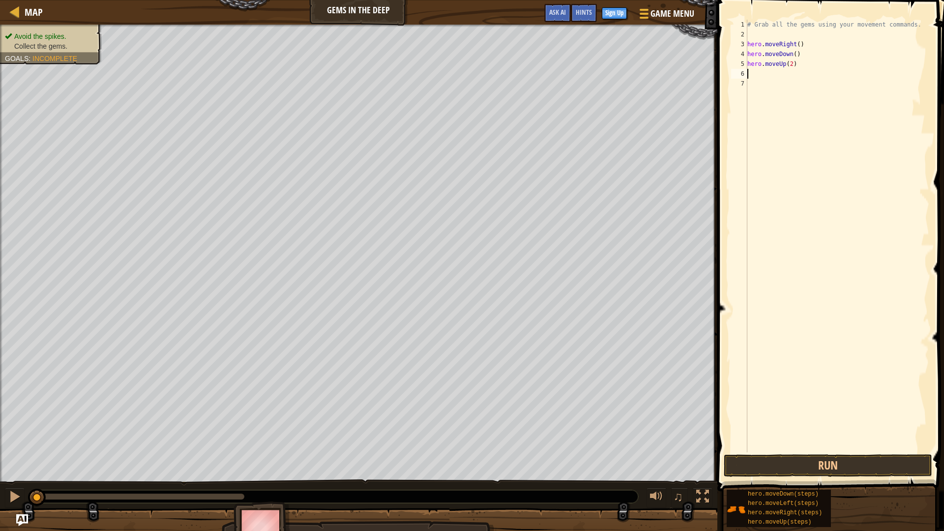
click at [786, 75] on div "# Grab all the gems using your movement commands. hero . moveRight ( ) hero . m…" at bounding box center [837, 246] width 184 height 452
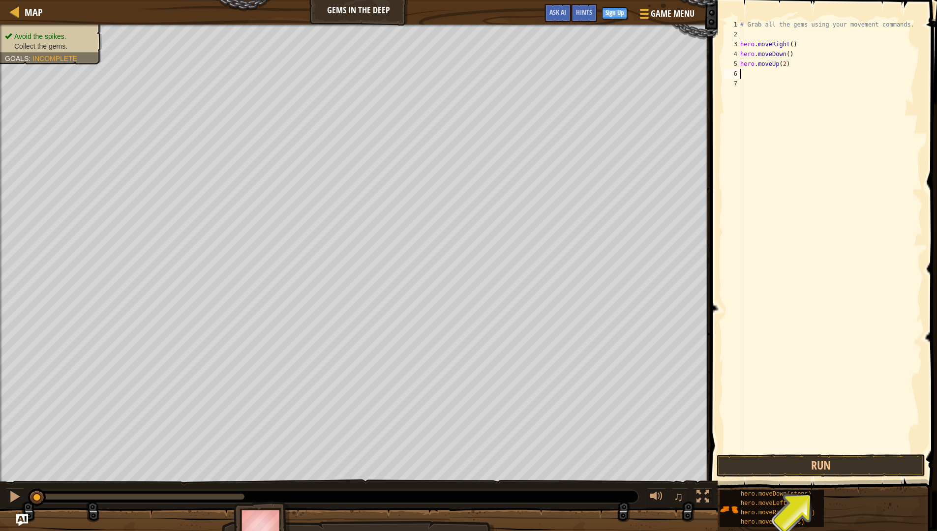
type textarea "h"
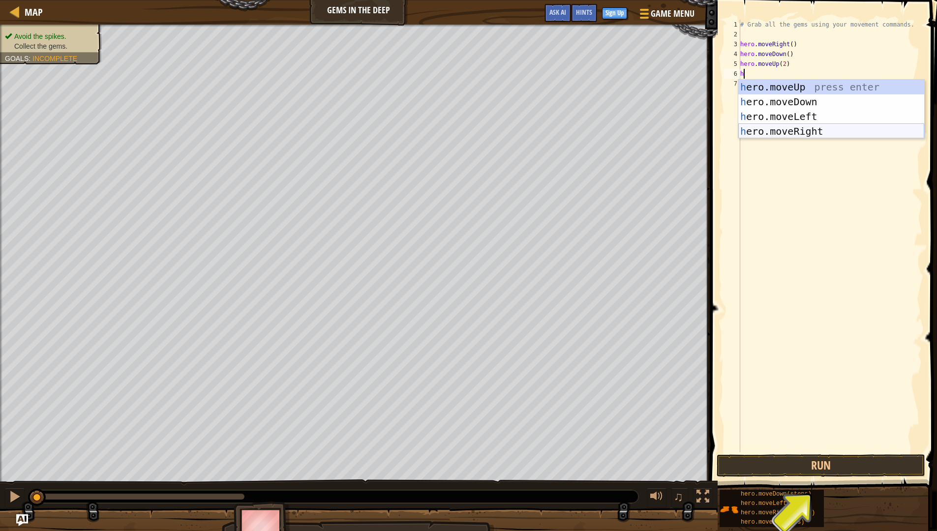
click at [801, 134] on div "h ero.moveUp press enter h ero.moveDown press enter h ero.moveLeft press enter …" at bounding box center [831, 124] width 186 height 89
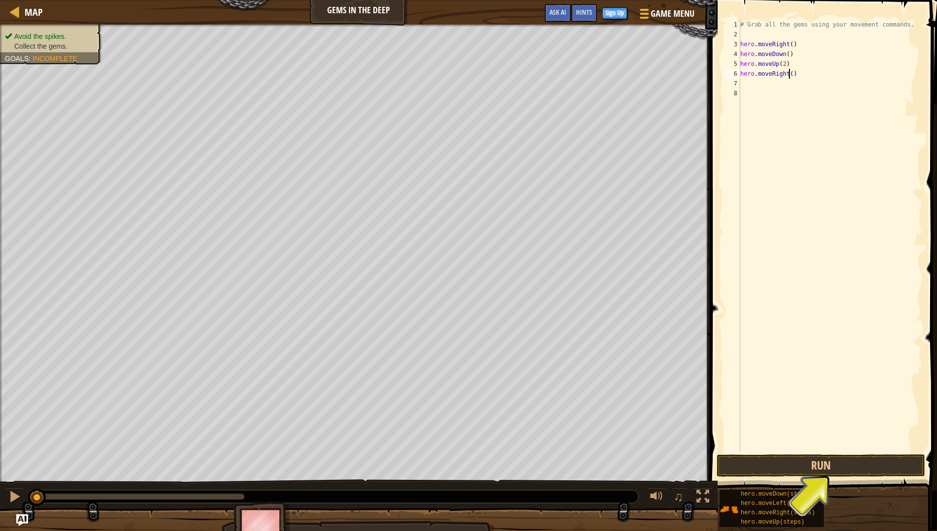
click at [788, 77] on div "# Grab all the gems using your movement commands. hero . moveRight ( ) hero . m…" at bounding box center [830, 246] width 184 height 452
type textarea "hero.moveRight(2)"
drag, startPoint x: 817, startPoint y: 456, endPoint x: 818, endPoint y: 461, distance: 5.1
click at [818, 447] on div "hero.moveRight(2) 1 2 3 4 5 6 7 8 # Grab all the gems using your movement comma…" at bounding box center [822, 265] width 230 height 520
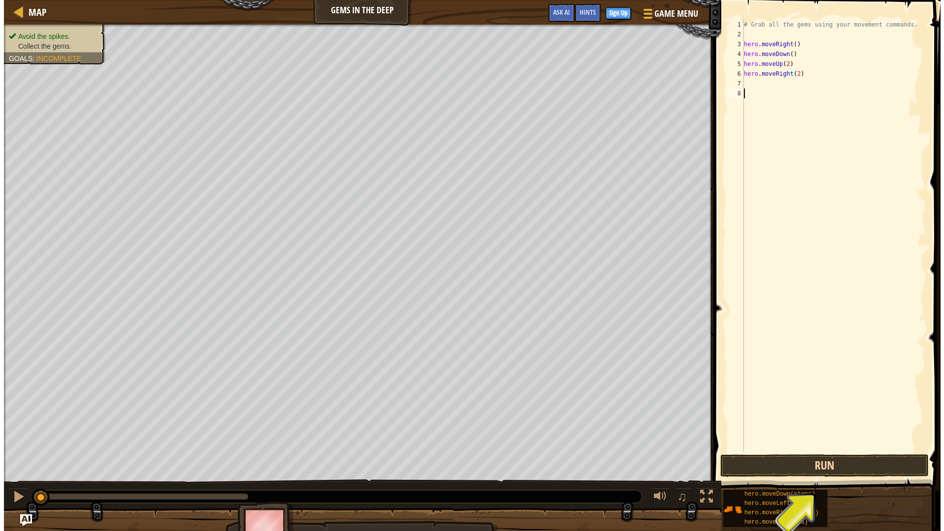
scroll to position [4, 0]
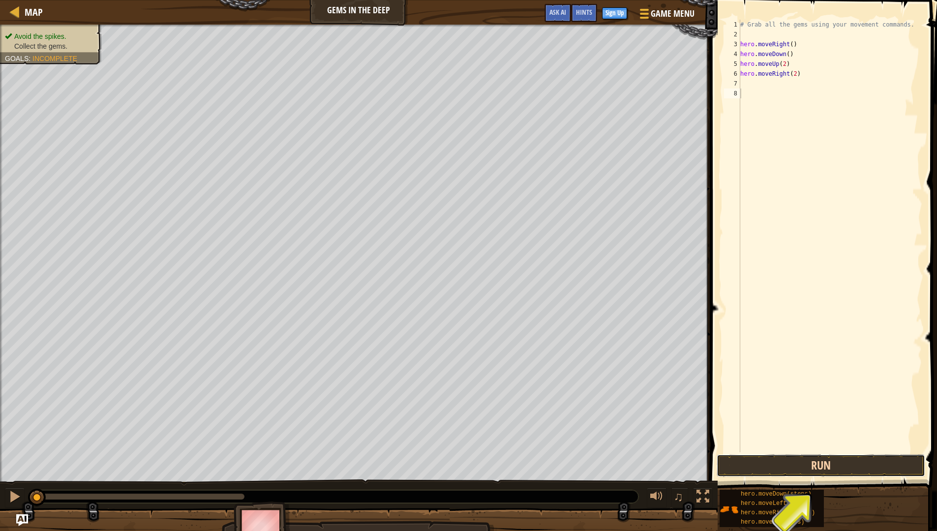
click at [819, 447] on button "Run" at bounding box center [820, 465] width 208 height 23
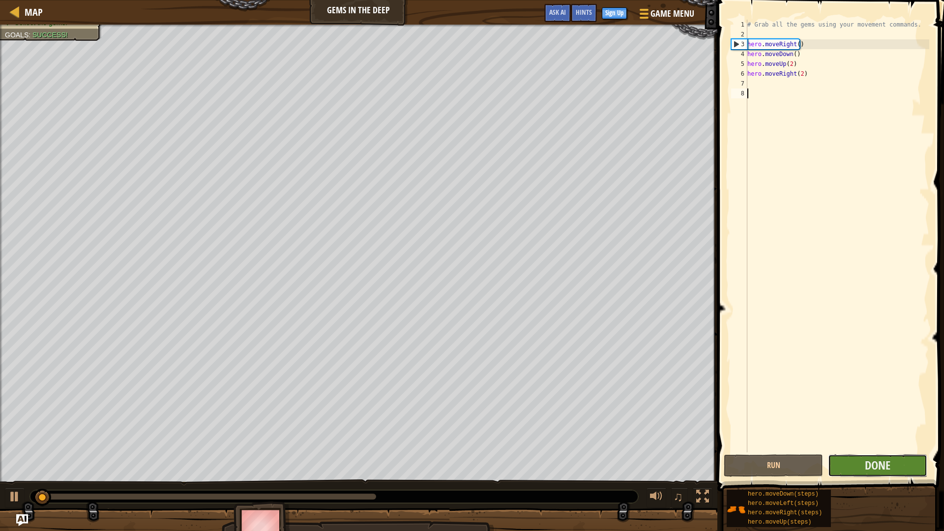
click at [879, 447] on button "Done" at bounding box center [877, 465] width 99 height 23
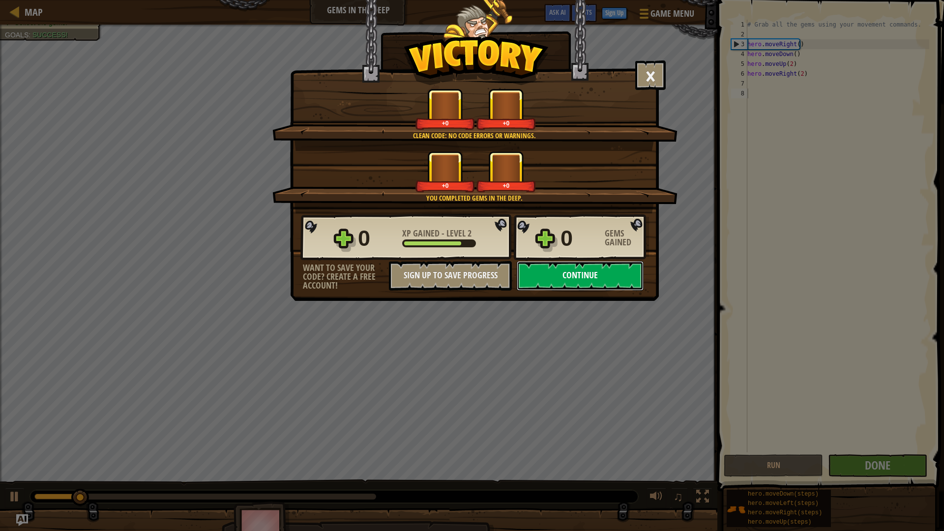
click at [533, 275] on button "Continue" at bounding box center [580, 276] width 127 height 30
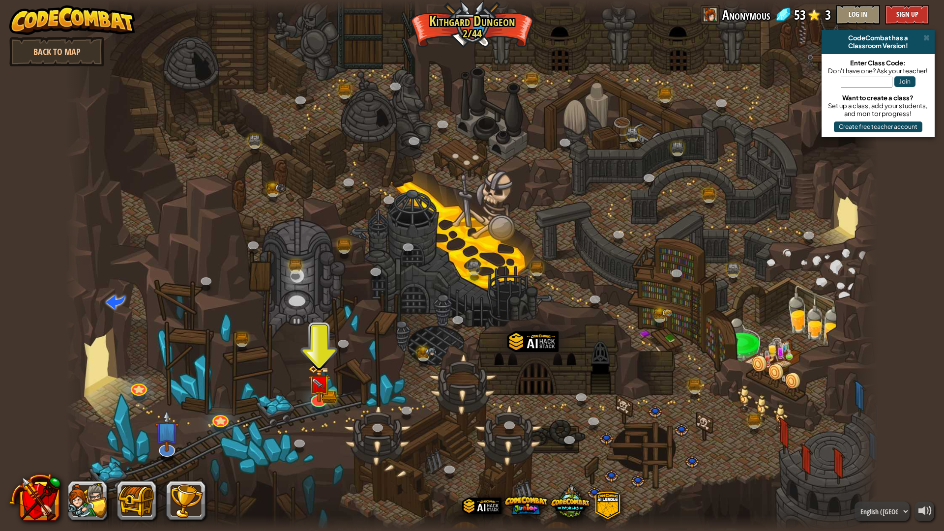
drag, startPoint x: 228, startPoint y: 432, endPoint x: 215, endPoint y: 425, distance: 14.8
click at [228, 432] on div at bounding box center [472, 265] width 812 height 531
click at [214, 423] on link at bounding box center [219, 416] width 20 height 20
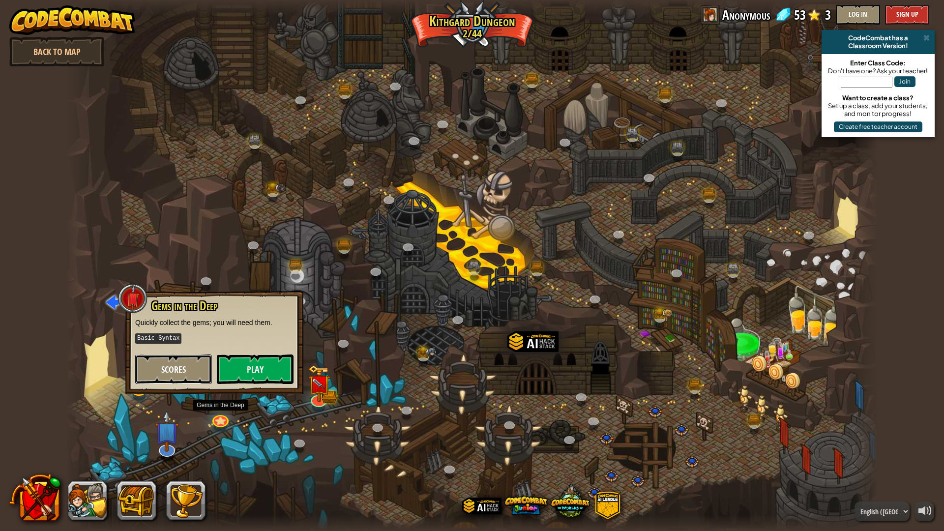
click at [182, 366] on span "Scores" at bounding box center [173, 369] width 25 height 12
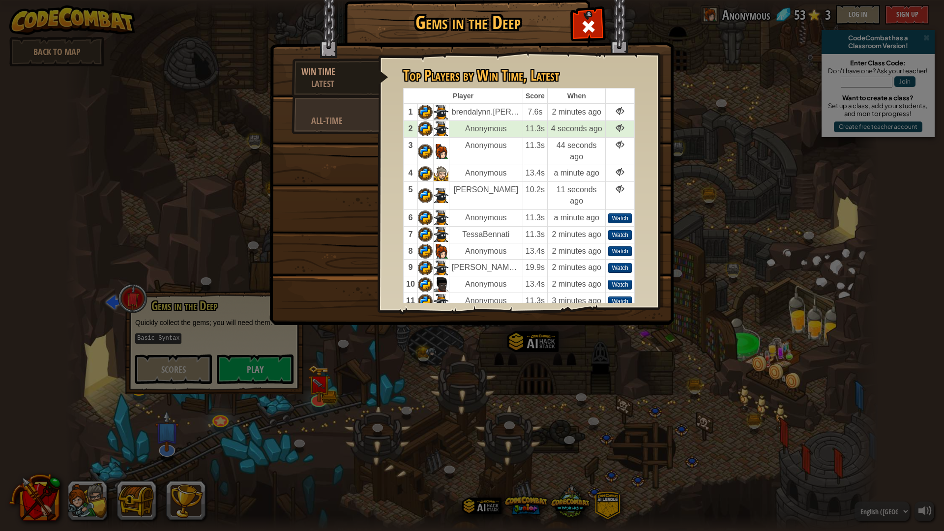
click at [471, 419] on div "Gems in the Deep Win Time Latest All-Time Top Players by Win Time , Latest Play…" at bounding box center [472, 265] width 944 height 531
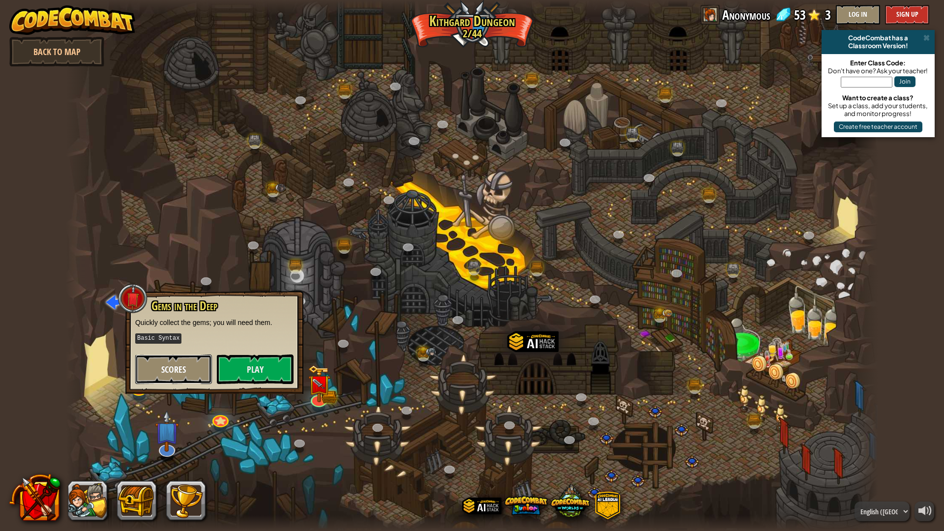
click at [163, 383] on button "Scores" at bounding box center [173, 370] width 77 height 30
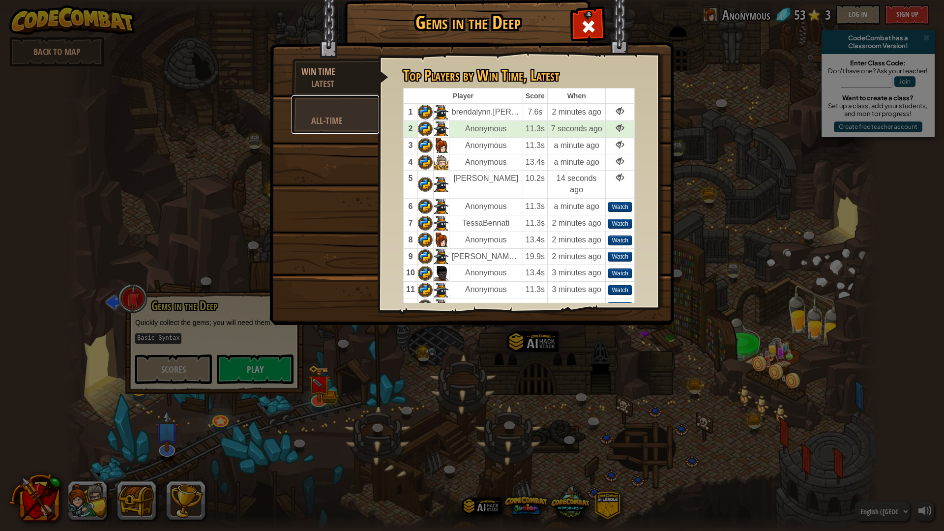
click at [335, 107] on div at bounding box center [335, 108] width 68 height 12
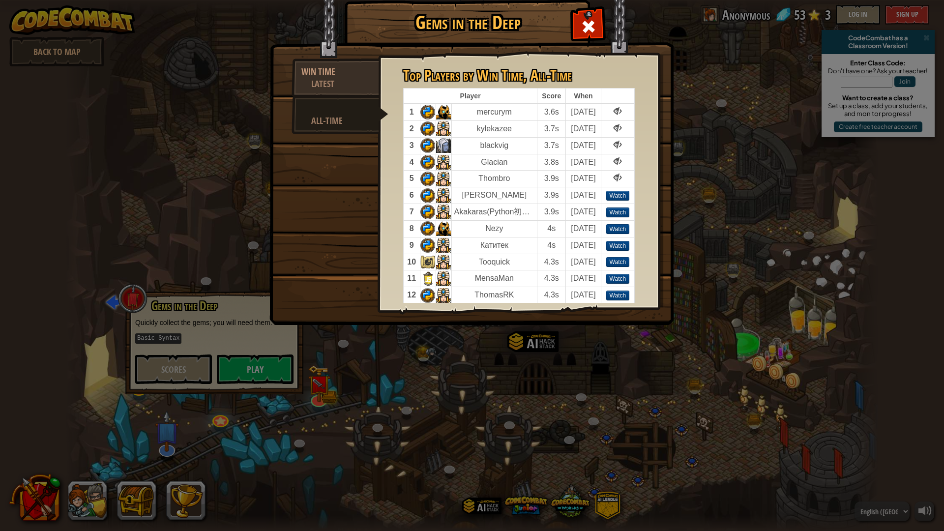
click at [436, 447] on div "Gems in the Deep Win Time Latest All-Time Top Players by Win Time , Latest Play…" at bounding box center [472, 265] width 944 height 531
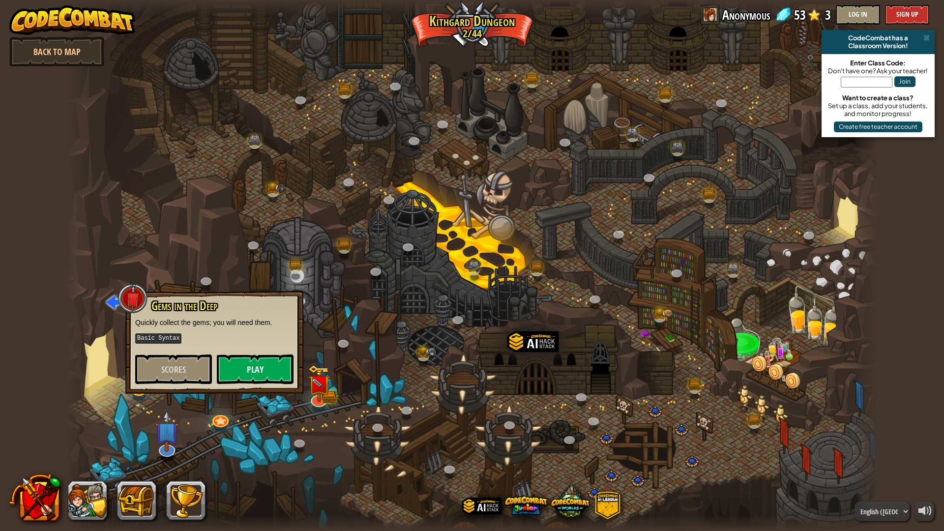
click at [287, 426] on div at bounding box center [472, 265] width 812 height 531
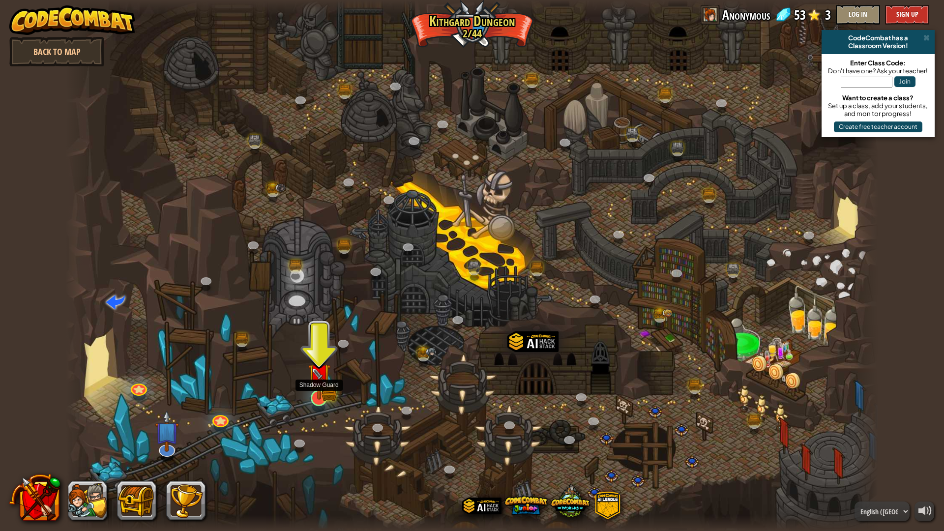
click at [316, 396] on img at bounding box center [319, 375] width 23 height 50
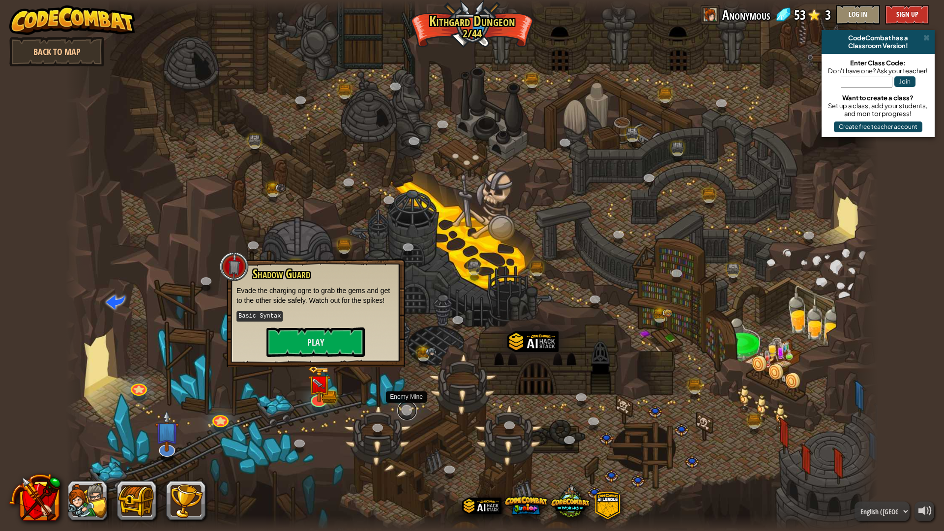
click at [410, 408] on link at bounding box center [407, 411] width 20 height 20
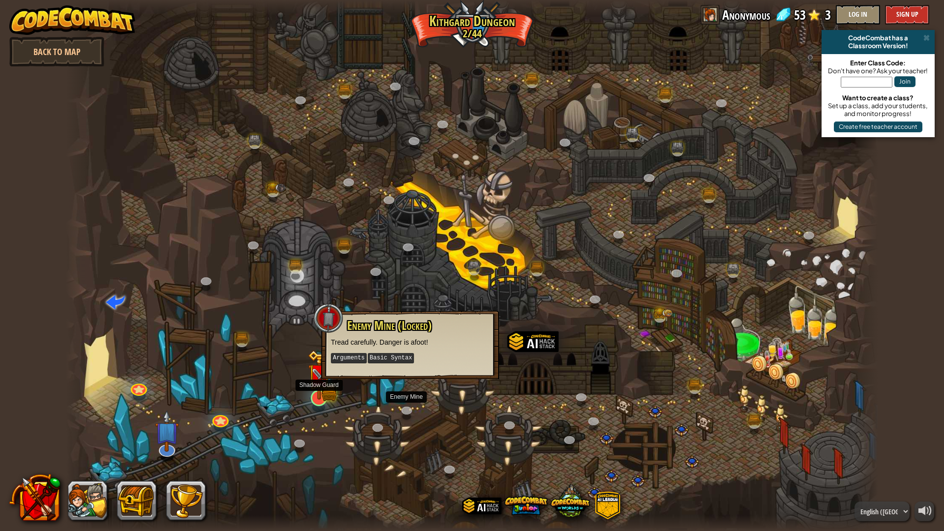
click at [317, 398] on img at bounding box center [319, 375] width 23 height 50
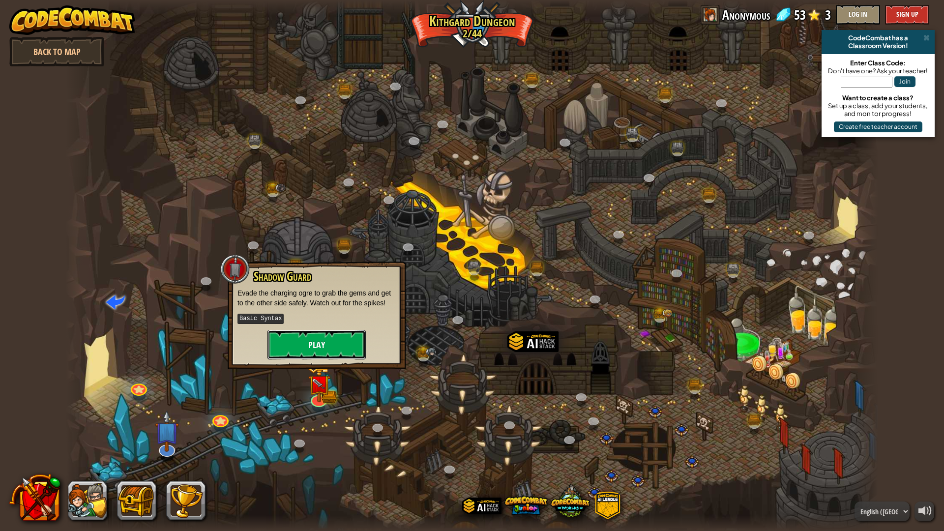
click at [325, 338] on button "Play" at bounding box center [316, 345] width 98 height 30
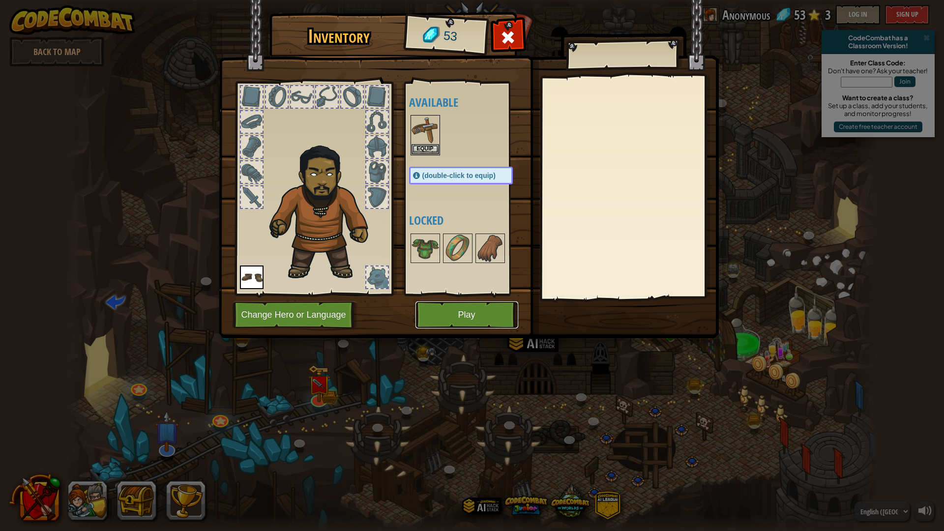
click at [479, 326] on button "Play" at bounding box center [466, 314] width 103 height 27
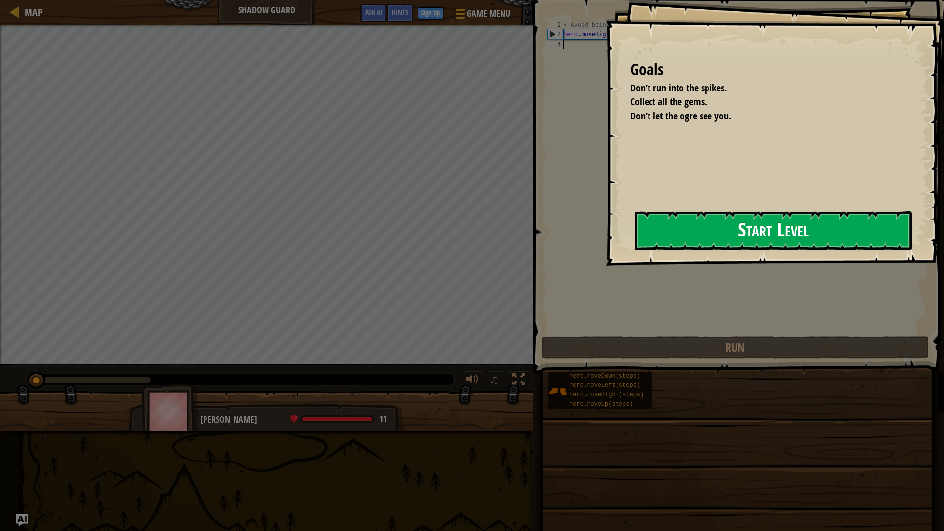
click at [731, 240] on button "Start Level" at bounding box center [773, 230] width 277 height 39
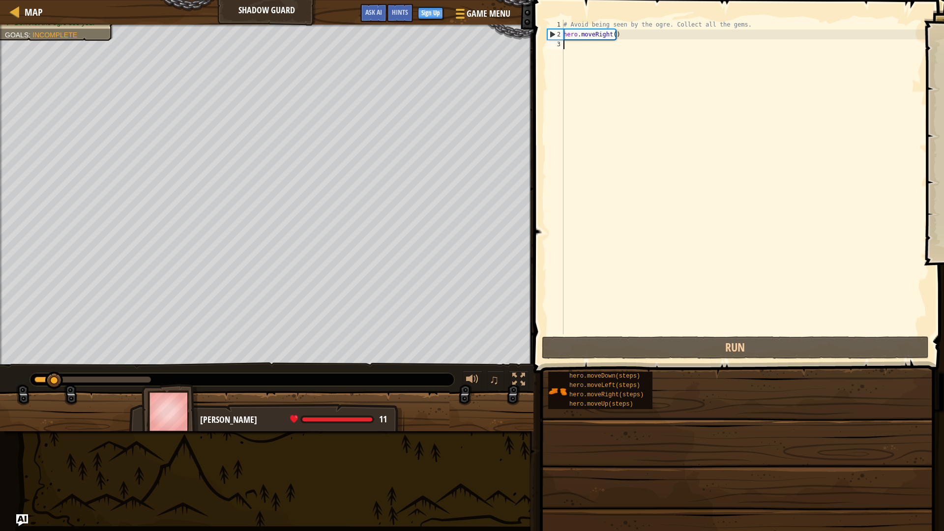
click at [740, 59] on div "# Avoid being seen by the ogre. Collect all the gems. hero . moveRight ( )" at bounding box center [746, 187] width 368 height 334
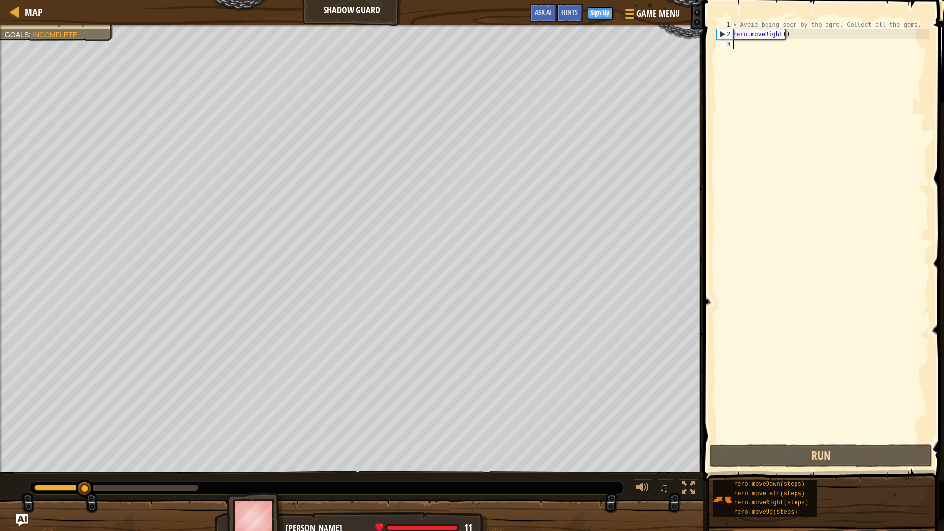
type textarea "h"
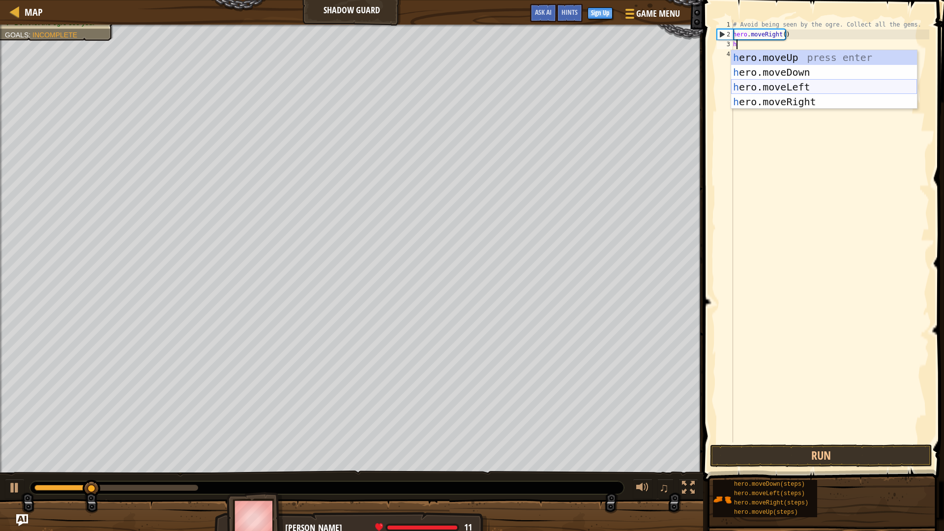
scroll to position [4, 0]
click at [769, 54] on div "h ero.moveUp press enter h ero.moveDown press enter h ero.moveLeft press enter …" at bounding box center [824, 94] width 186 height 89
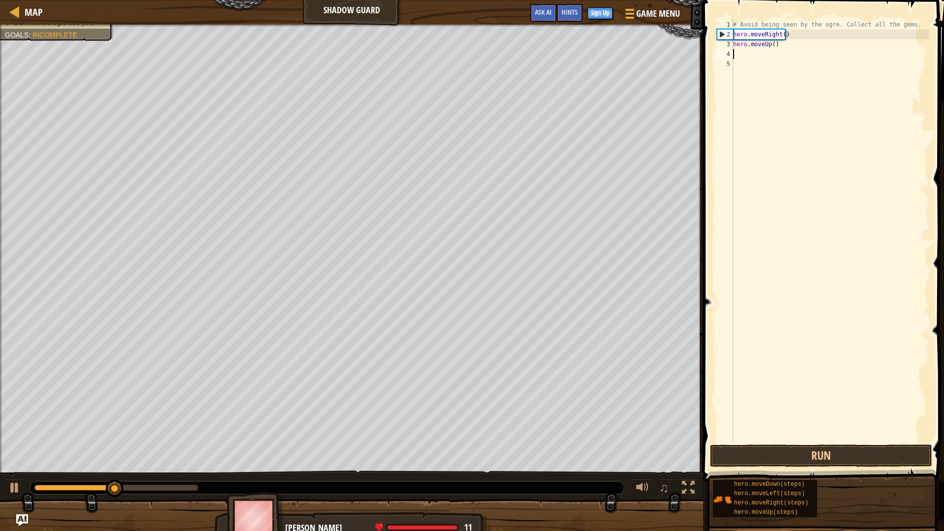
type textarea "h"
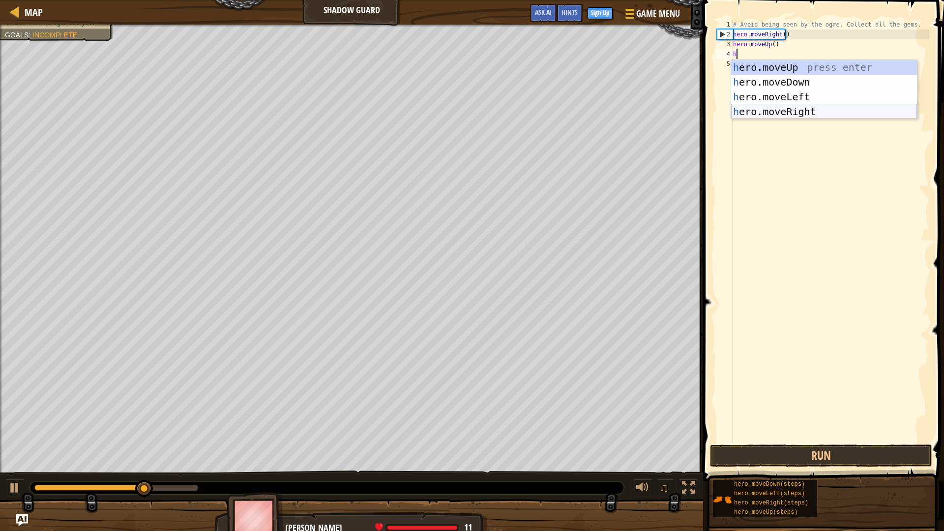
click at [769, 108] on div "h ero.moveUp press enter h ero.moveDown press enter h ero.moveLeft press enter …" at bounding box center [824, 104] width 186 height 89
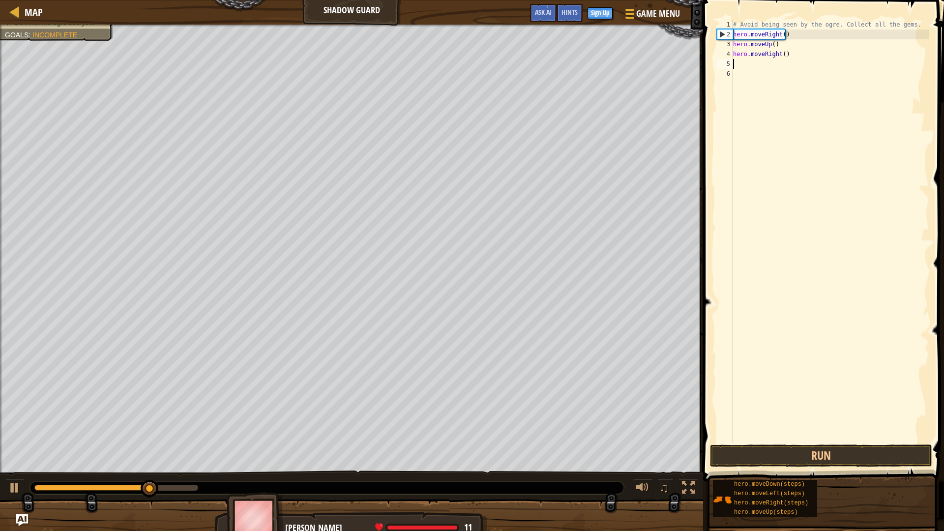
type textarea "h"
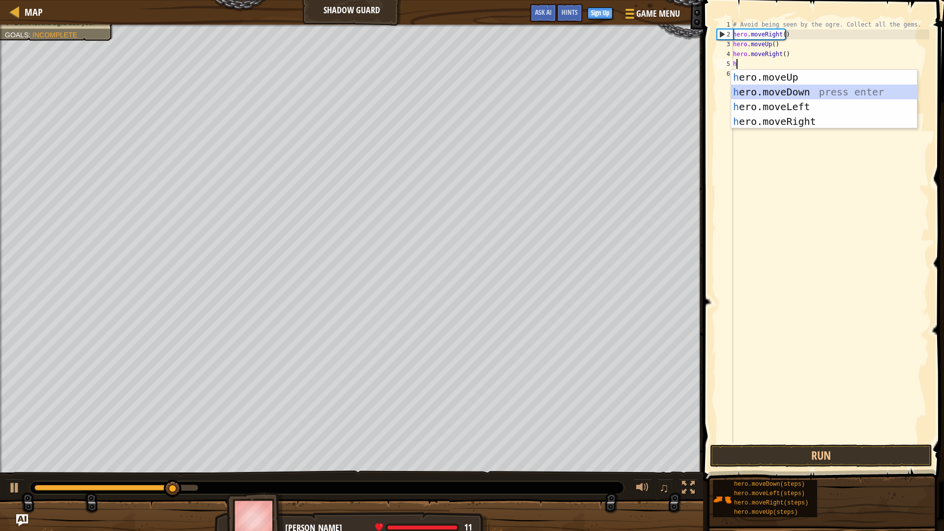
click at [770, 96] on div "h ero.moveUp press enter h ero.moveDown press enter h ero.moveLeft press enter …" at bounding box center [824, 114] width 186 height 89
type textarea "h"
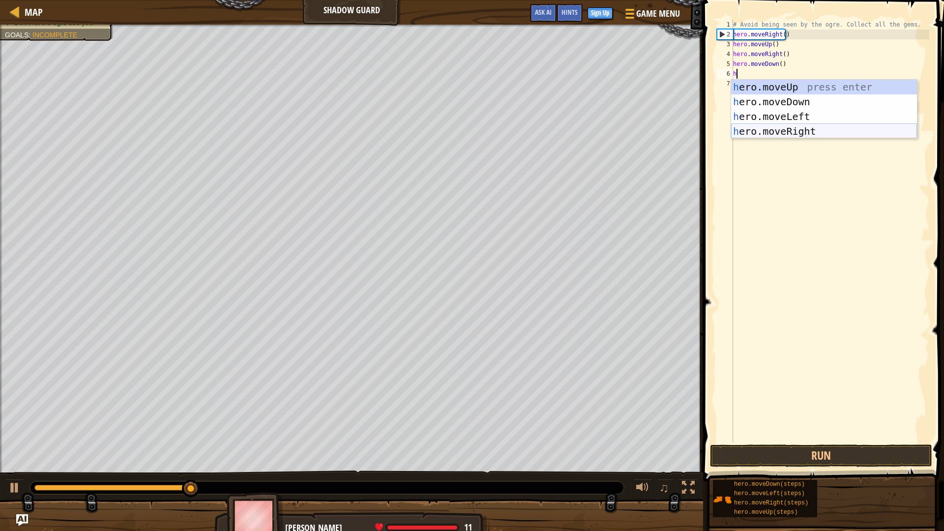
click at [783, 129] on div "h ero.moveUp press enter h ero.moveDown press enter h ero.moveLeft press enter …" at bounding box center [824, 124] width 186 height 89
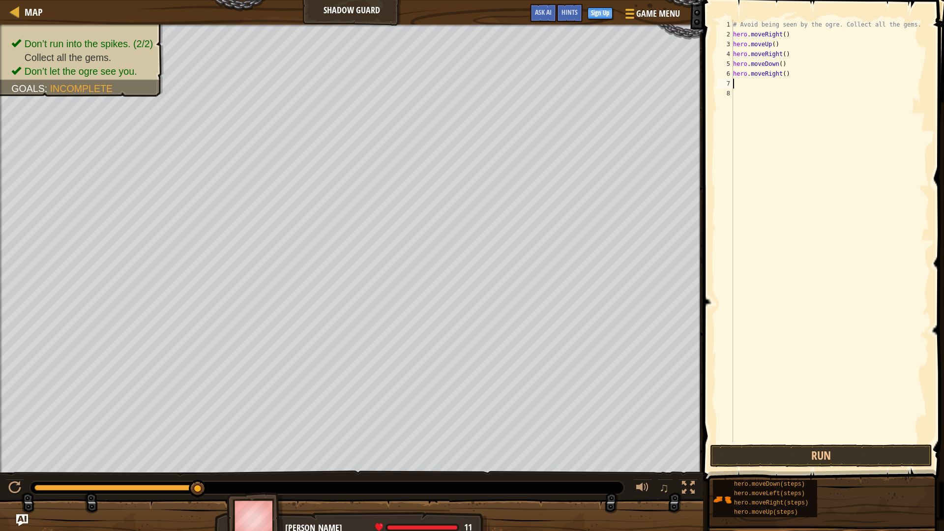
type textarea "3"
drag, startPoint x: 781, startPoint y: 74, endPoint x: 781, endPoint y: 134, distance: 60.0
click at [781, 74] on div "# Avoid being seen by the ogre. Collect all the gems. hero . moveRight ( ) hero…" at bounding box center [830, 241] width 198 height 443
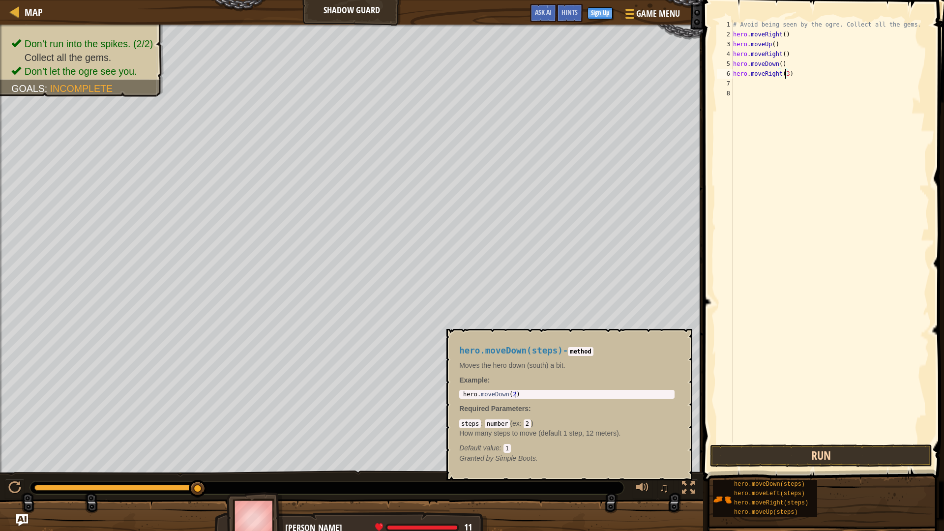
type textarea "hero.moveRight(3)"
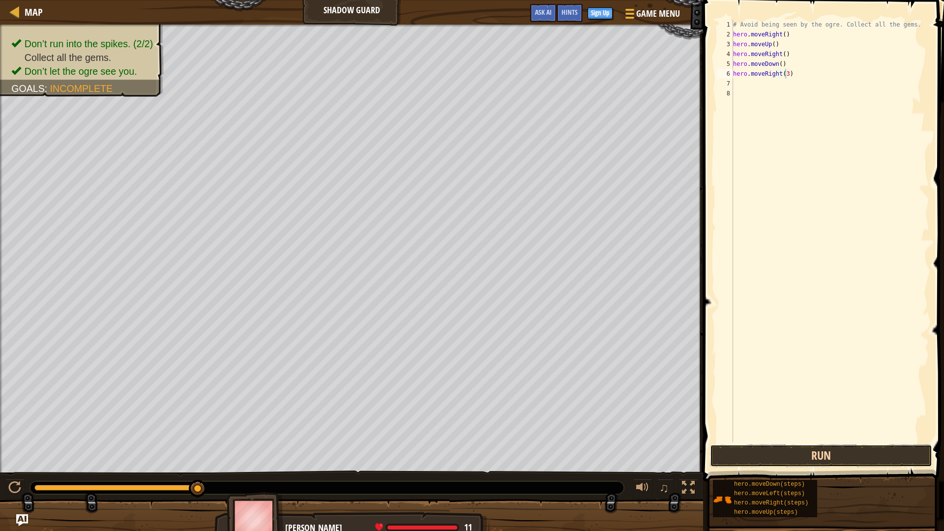
click at [767, 447] on button "Run" at bounding box center [821, 455] width 222 height 23
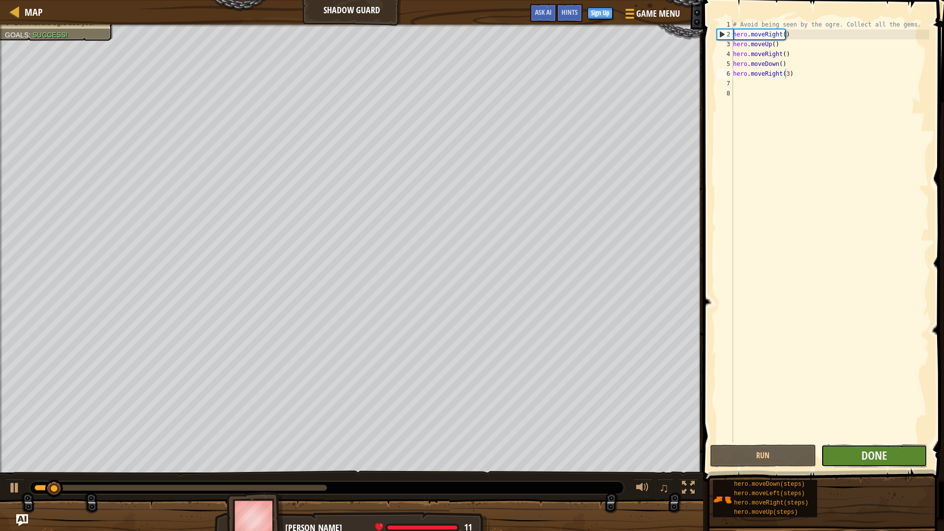
click at [833, 447] on button "Done" at bounding box center [874, 455] width 106 height 23
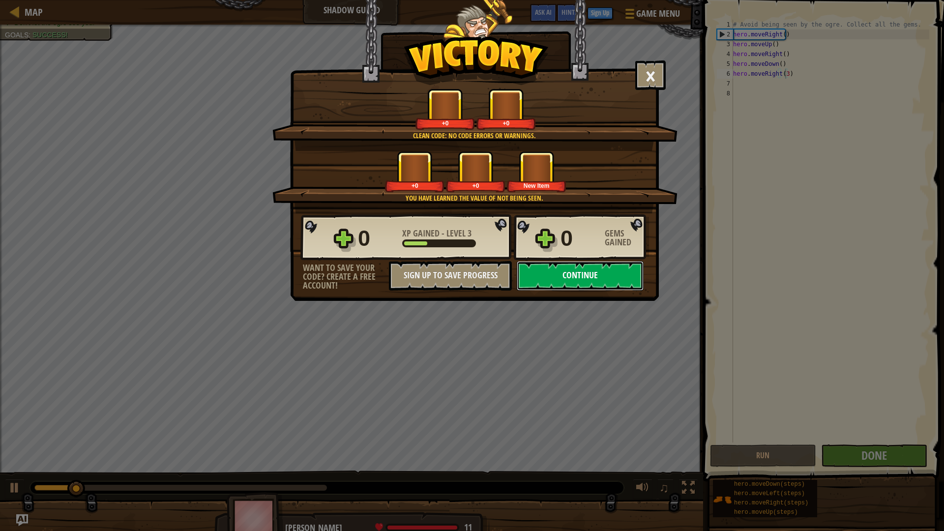
click at [566, 284] on button "Continue" at bounding box center [580, 276] width 127 height 30
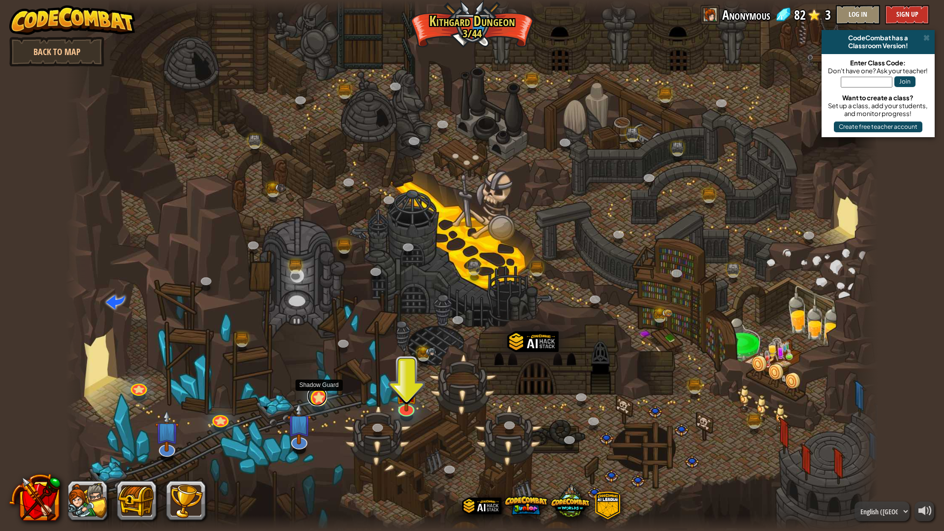
click at [317, 398] on link at bounding box center [317, 396] width 20 height 20
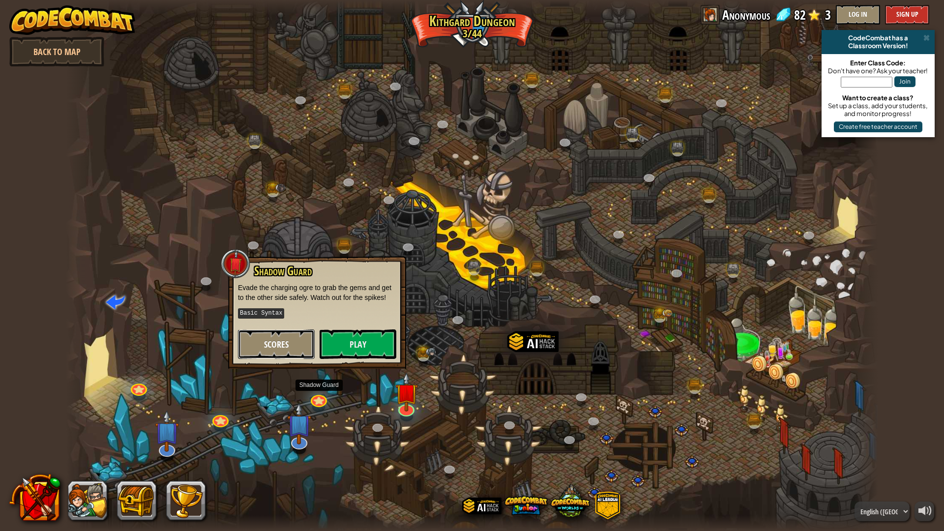
click at [250, 346] on button "Scores" at bounding box center [276, 344] width 77 height 30
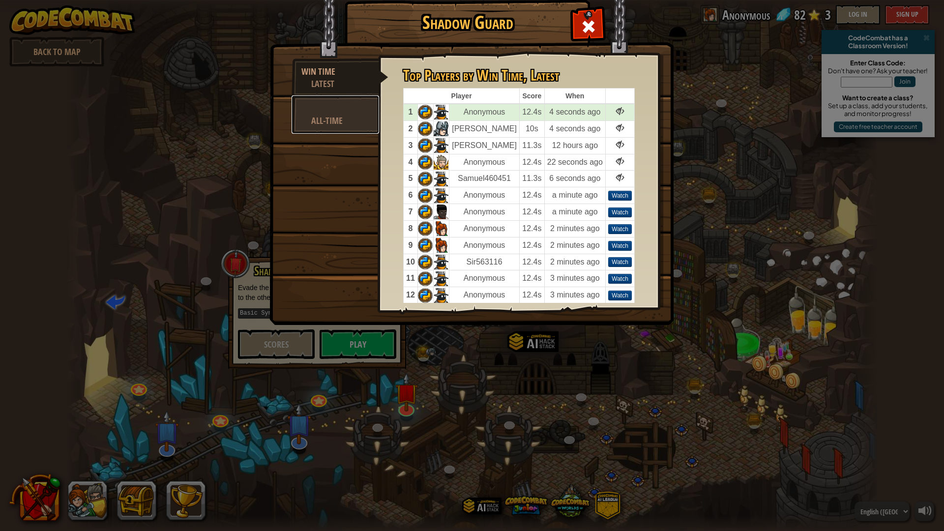
click at [362, 123] on div "All-Time" at bounding box center [340, 121] width 58 height 12
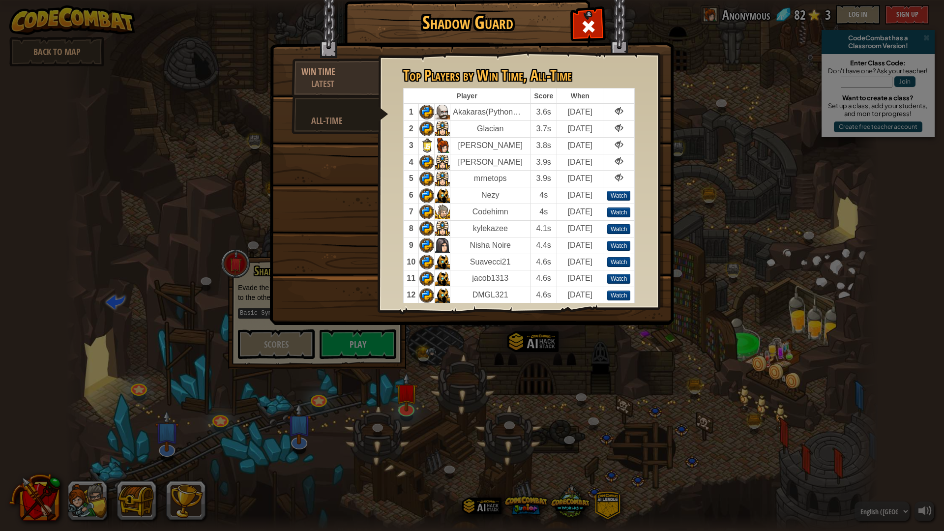
click at [510, 447] on div "Shadow Guard Win Time Latest All-Time Top Players by Win Time , Latest Player S…" at bounding box center [472, 265] width 944 height 531
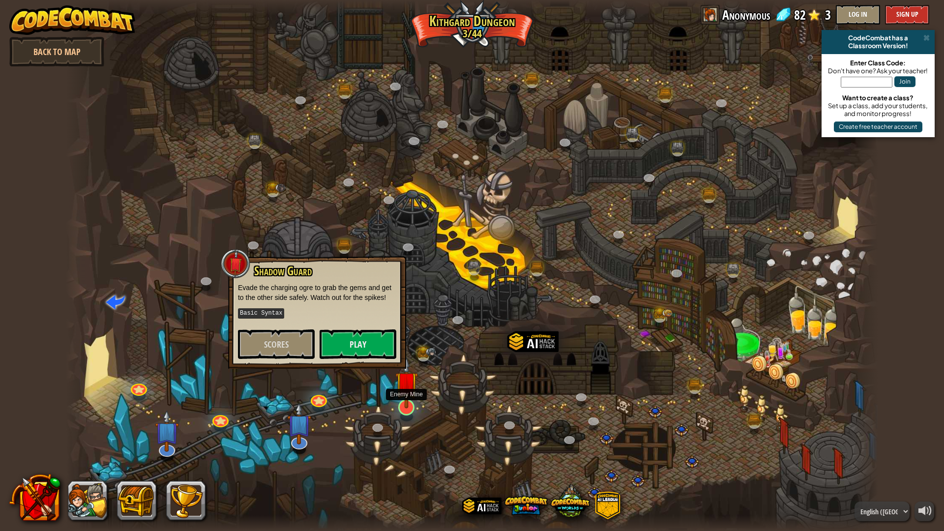
click at [414, 407] on img at bounding box center [406, 383] width 23 height 52
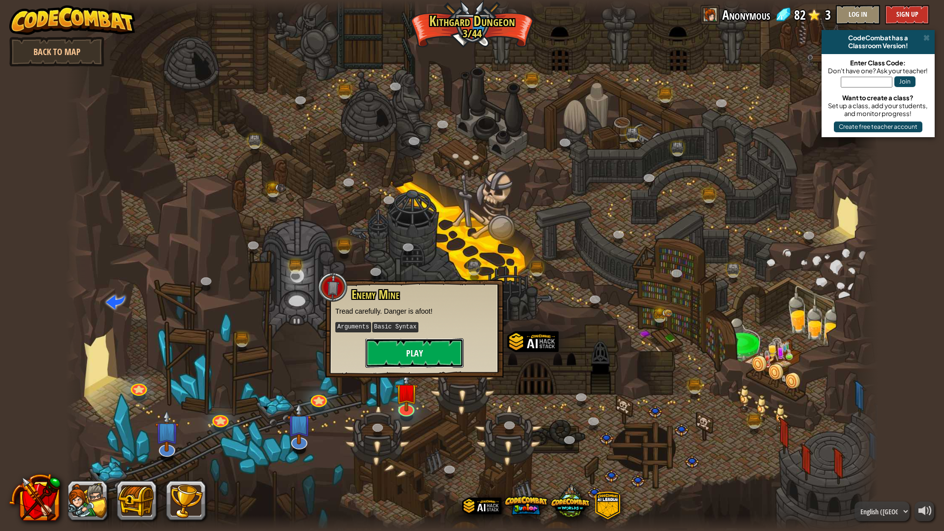
click at [414, 345] on button "Play" at bounding box center [414, 353] width 98 height 30
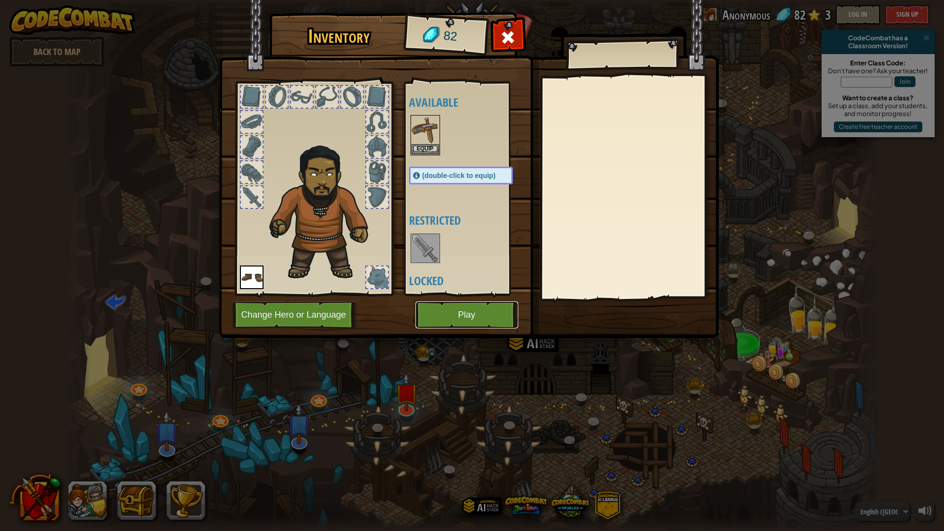
click at [490, 327] on button "Play" at bounding box center [466, 314] width 103 height 27
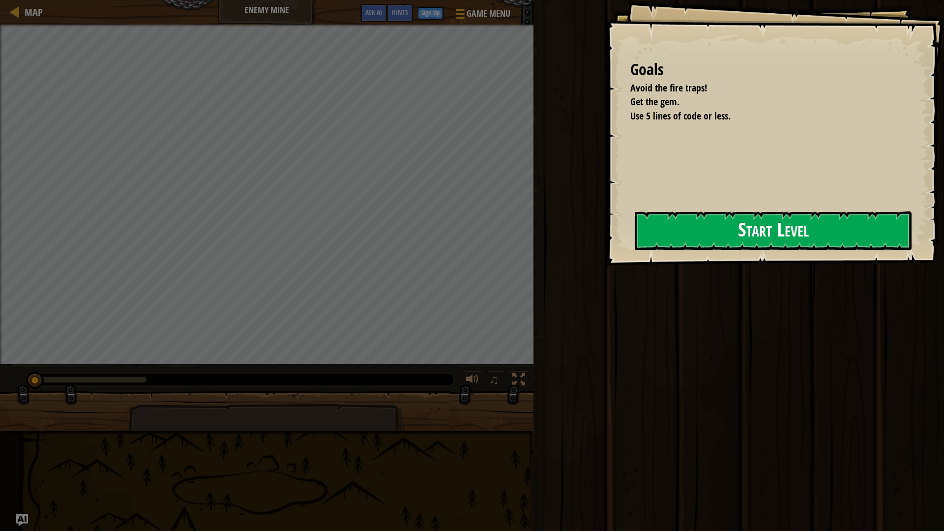
click at [635, 248] on button "Start Level" at bounding box center [773, 230] width 277 height 39
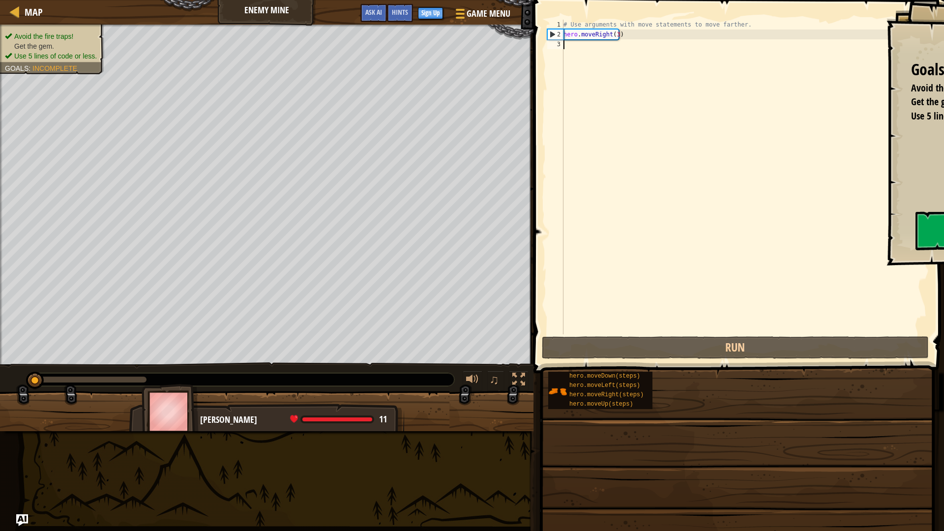
drag, startPoint x: 638, startPoint y: 86, endPoint x: 636, endPoint y: 92, distance: 6.7
click at [636, 91] on div "# Use arguments with move statements to move farther. hero . moveRight ( 3 )" at bounding box center [746, 187] width 368 height 334
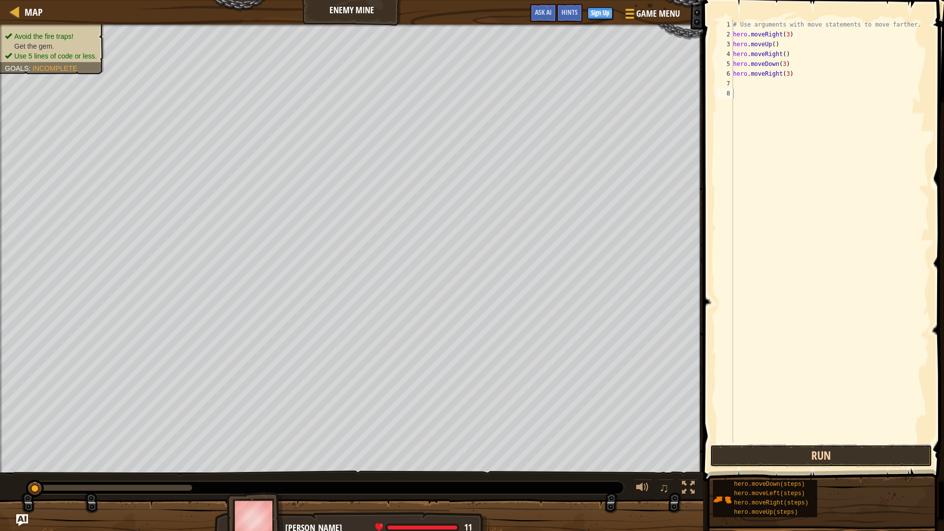
click at [800, 447] on button "Run" at bounding box center [821, 455] width 222 height 23
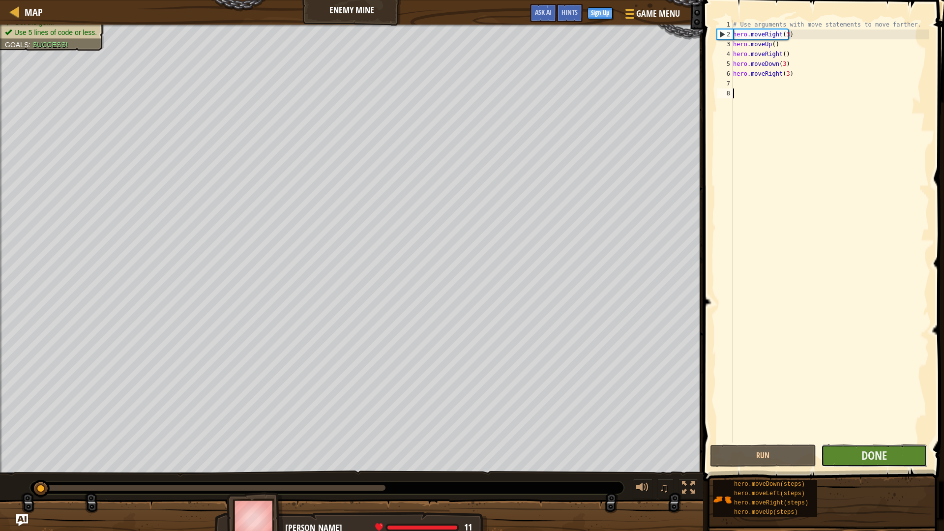
click at [879, 446] on button "Done" at bounding box center [874, 455] width 106 height 23
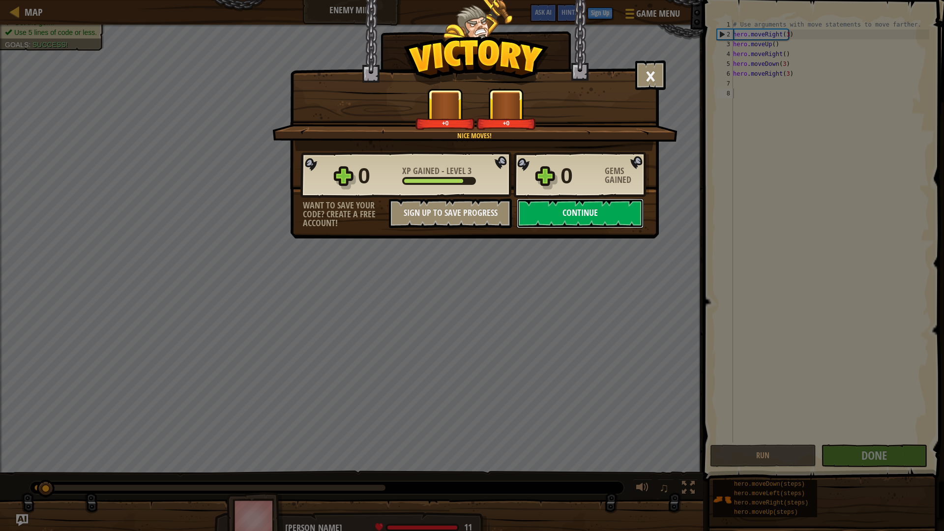
click at [596, 203] on button "Continue" at bounding box center [580, 214] width 127 height 30
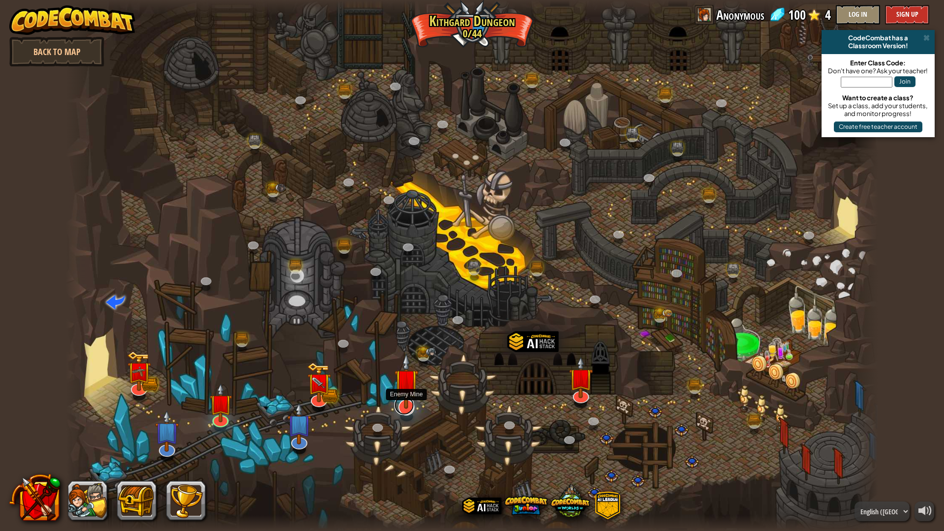
click at [408, 410] on link at bounding box center [404, 405] width 20 height 20
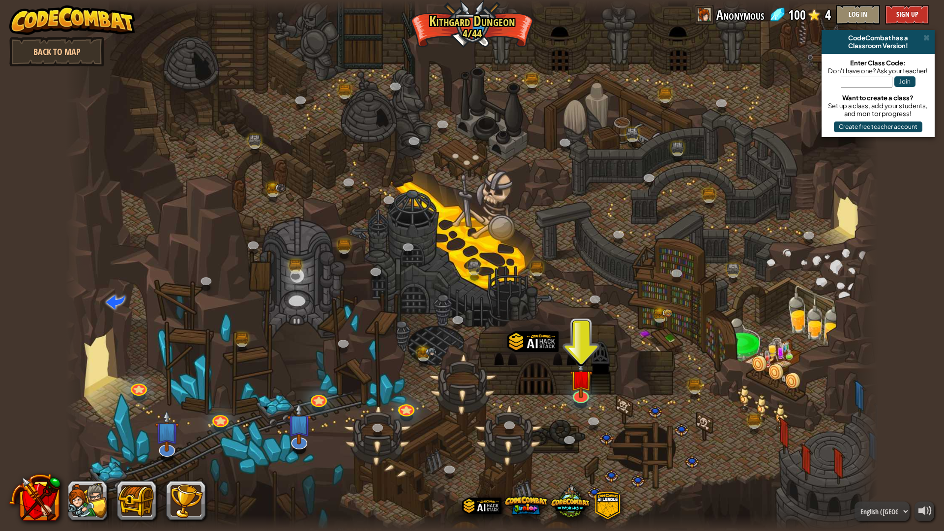
click at [410, 418] on div at bounding box center [406, 417] width 13 height 10
click at [408, 411] on link at bounding box center [405, 406] width 20 height 20
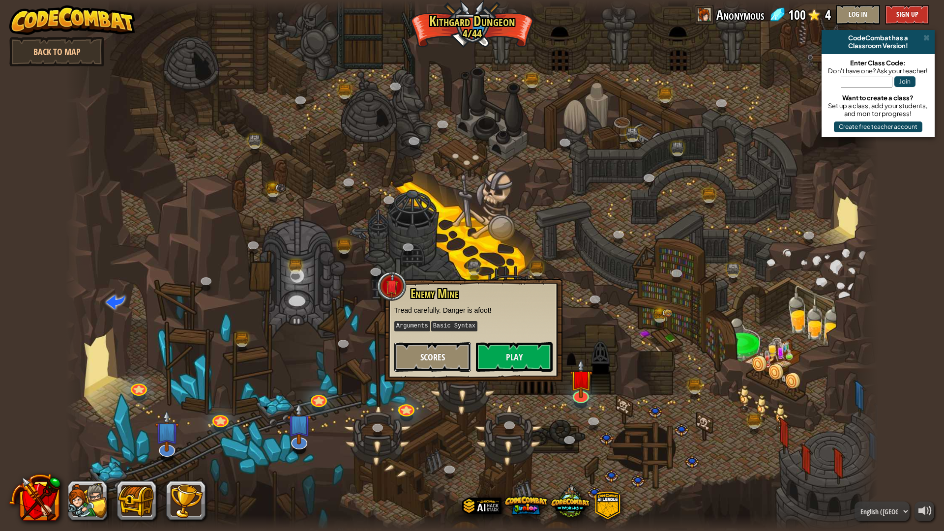
click at [427, 354] on span "Scores" at bounding box center [432, 357] width 25 height 12
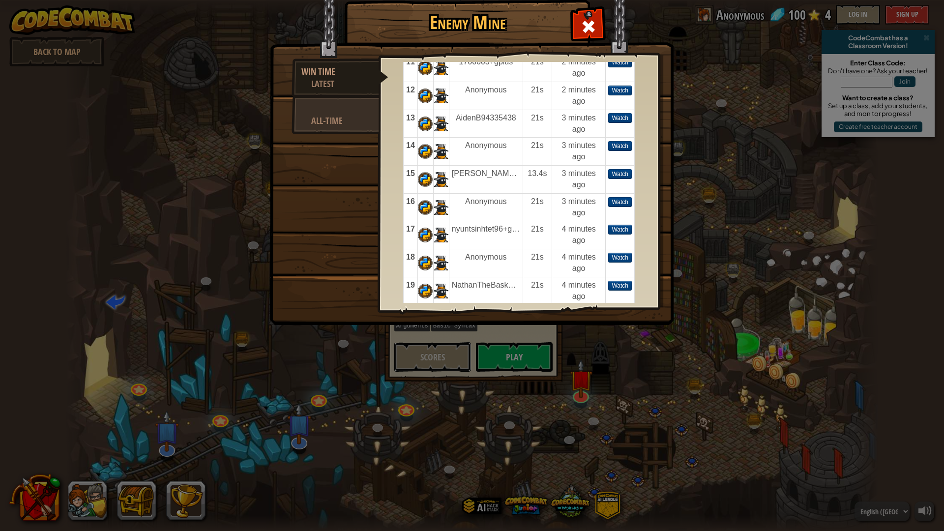
scroll to position [344, 0]
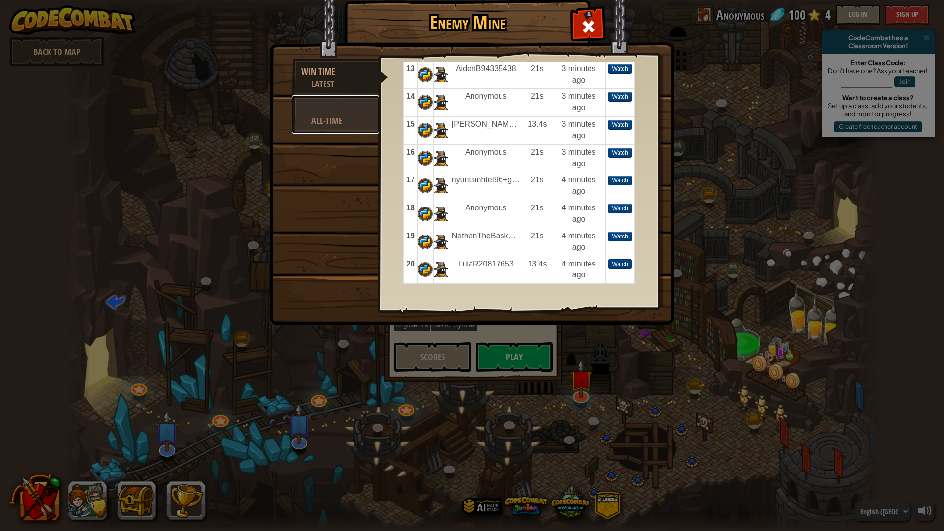
click at [348, 128] on link "All-Time" at bounding box center [336, 114] width 88 height 38
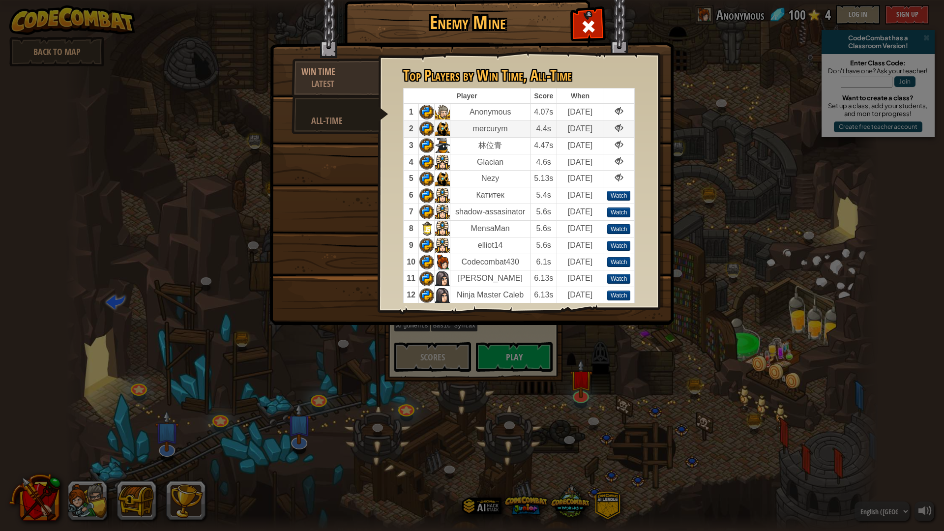
click at [499, 127] on td "mercurym" at bounding box center [490, 128] width 80 height 17
click at [622, 196] on div "Watch" at bounding box center [619, 196] width 24 height 10
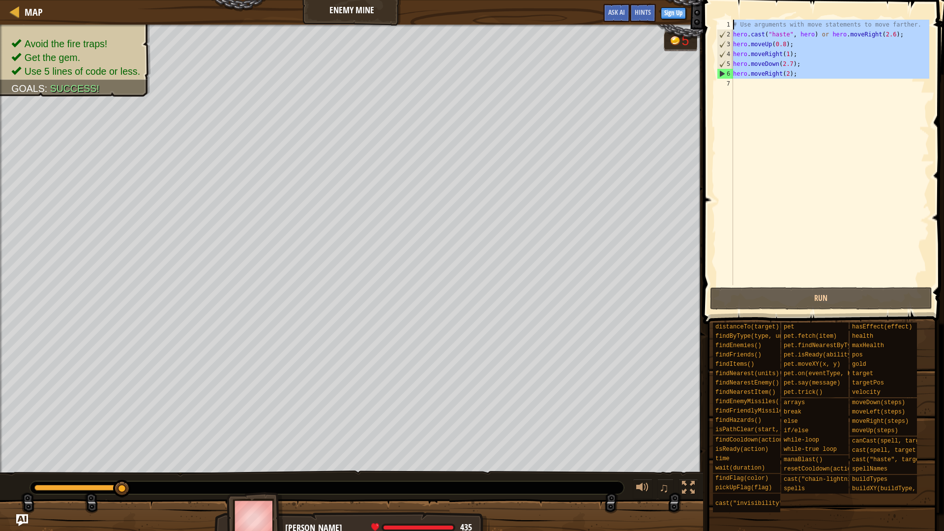
drag, startPoint x: 796, startPoint y: 116, endPoint x: 706, endPoint y: 1, distance: 146.0
click at [706, 5] on div "1 2 3 4 5 6 7 # Use arguments with move statements to move farther. hero . cast…" at bounding box center [822, 181] width 244 height 353
type textarea "# Use arguments with move statements to move farther. hero.cast("haste", hero) …"
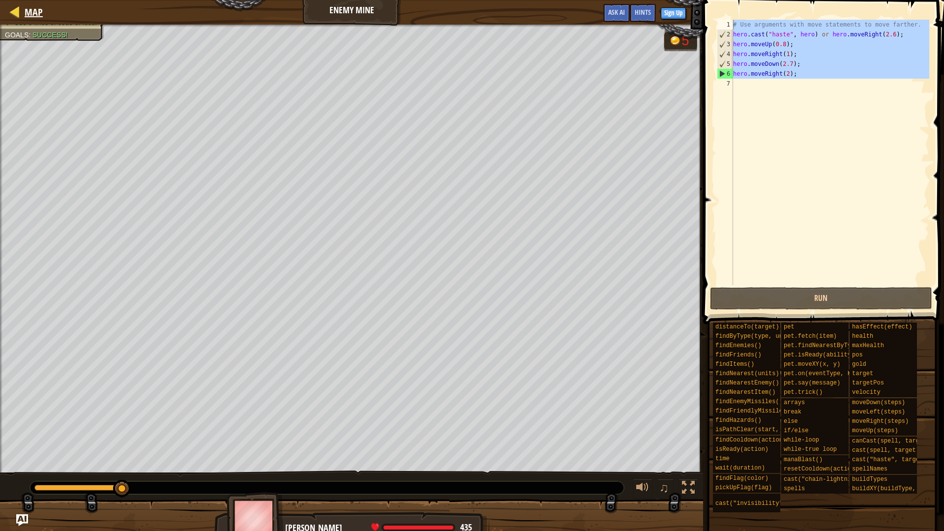
click at [23, 21] on div "Map" at bounding box center [31, 12] width 23 height 25
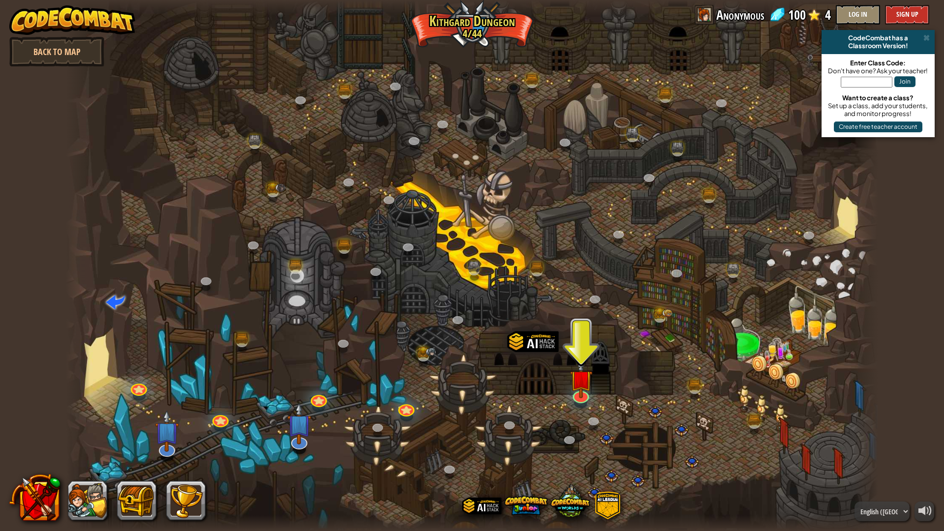
click at [415, 413] on div at bounding box center [472, 265] width 812 height 531
click at [405, 403] on link at bounding box center [405, 406] width 20 height 20
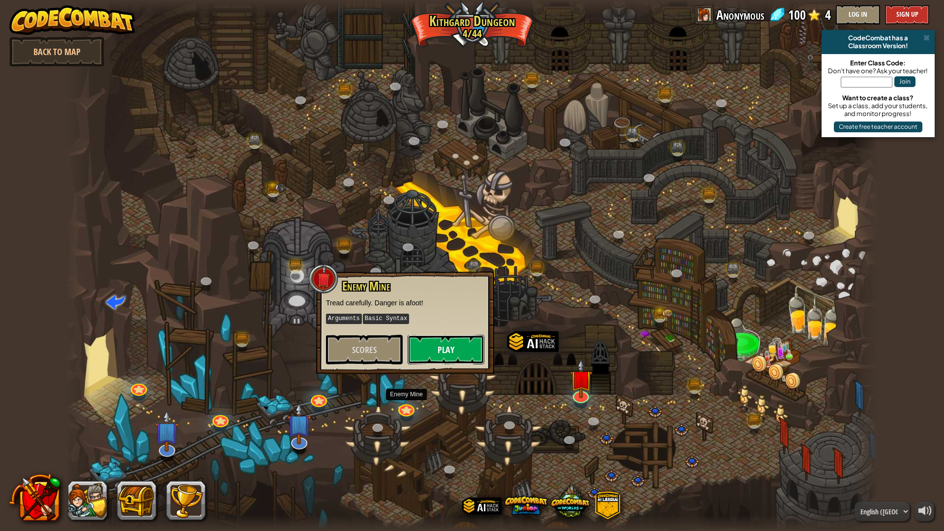
click at [420, 353] on button "Play" at bounding box center [446, 350] width 77 height 30
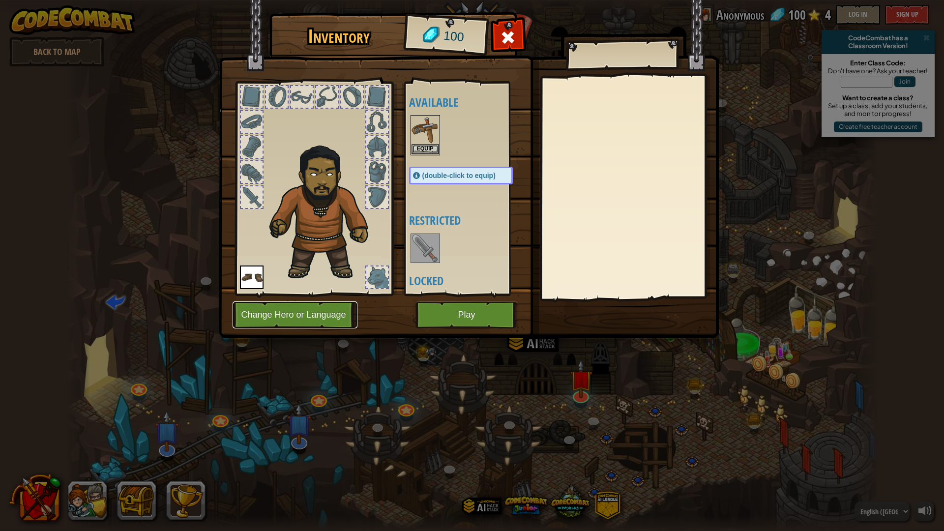
click at [314, 309] on button "Change Hero or Language" at bounding box center [295, 314] width 125 height 27
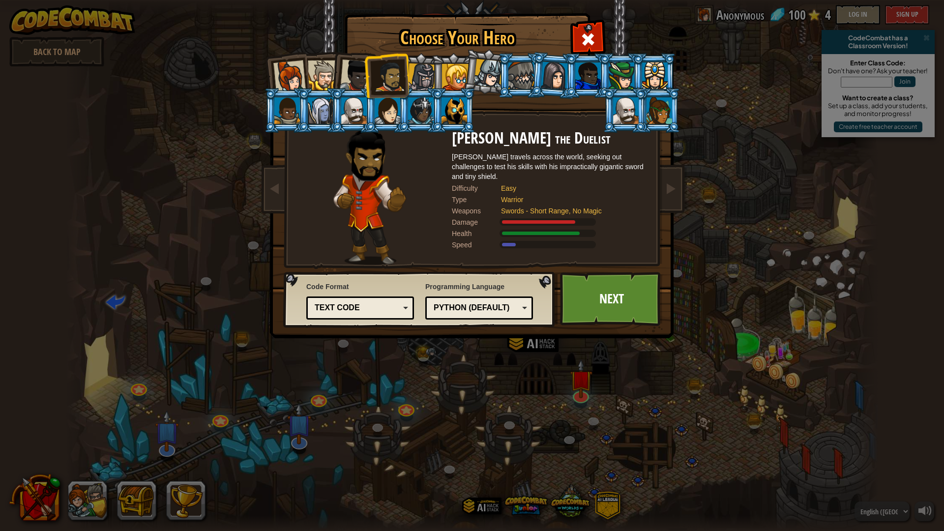
click at [659, 73] on div at bounding box center [655, 75] width 26 height 27
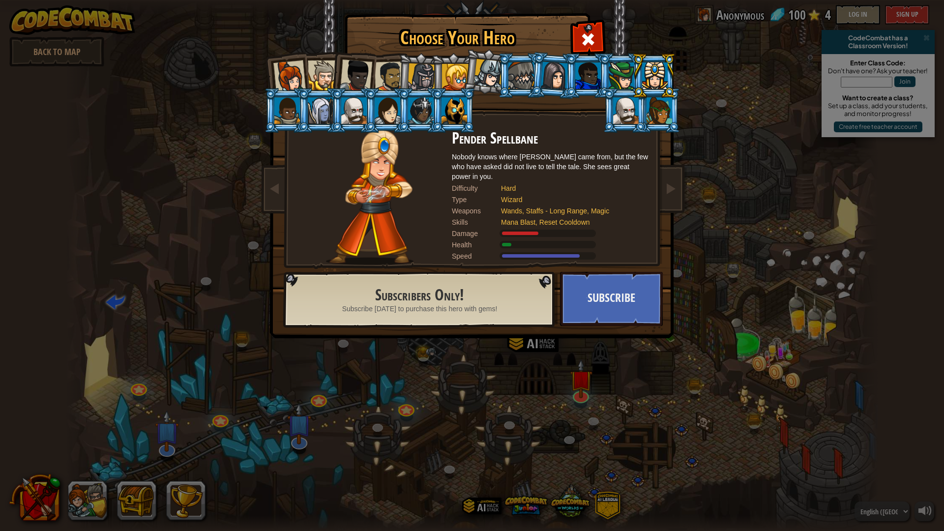
click at [381, 74] on div at bounding box center [390, 76] width 30 height 30
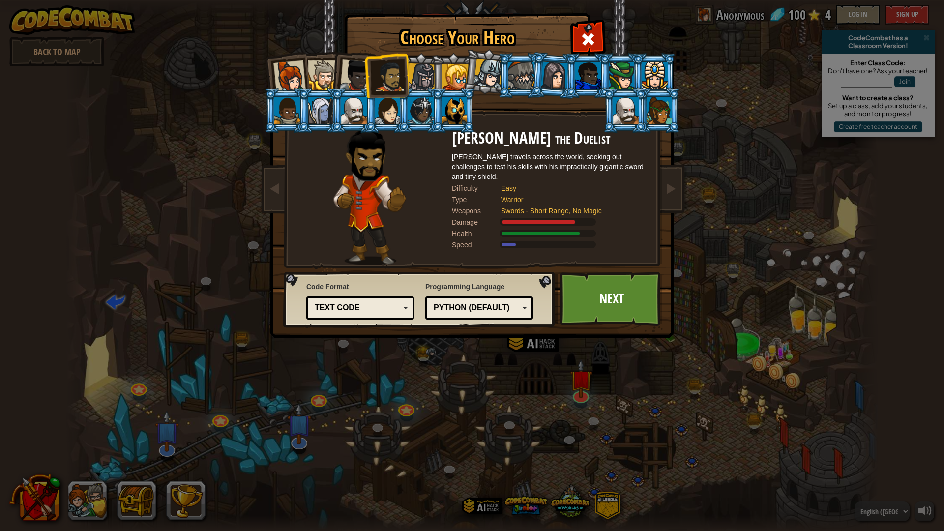
click at [354, 77] on div at bounding box center [356, 75] width 32 height 32
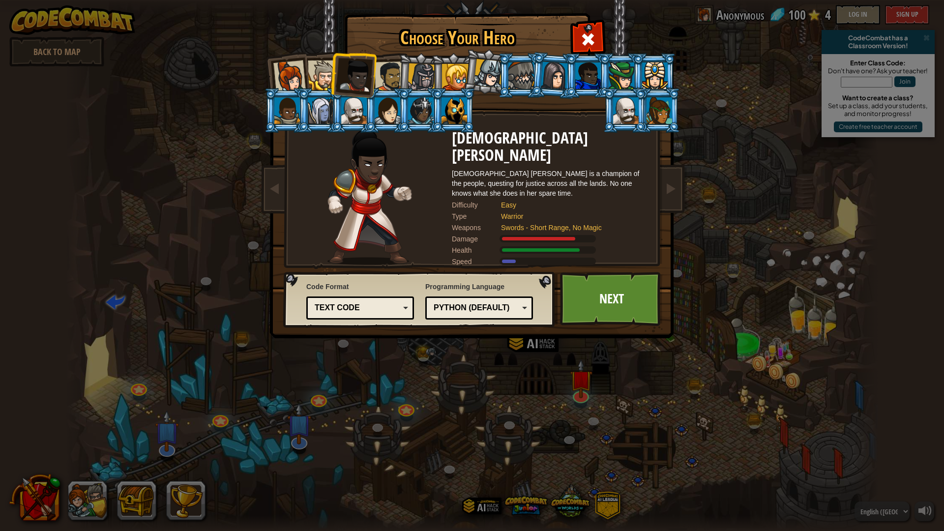
click at [784, 247] on div "Choose Your Hero 100 Captain Anya Weston Anya is a no-nonsense leader who isn't…" at bounding box center [472, 265] width 944 height 531
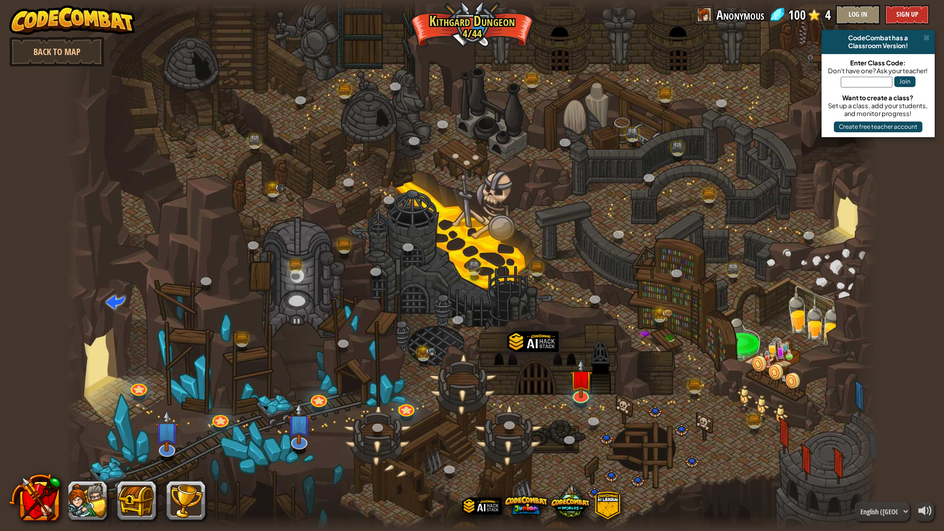
click at [230, 426] on div at bounding box center [472, 265] width 812 height 531
click at [226, 425] on div "Twisted Canyon (Locked) Challenge: collect the most gold using all the programm…" at bounding box center [472, 265] width 812 height 531
click at [226, 423] on div "Twisted Canyon (Locked) Challenge: collect the most gold using all the programm…" at bounding box center [472, 265] width 812 height 531
click at [397, 401] on div at bounding box center [472, 265] width 812 height 531
click at [404, 403] on link at bounding box center [405, 406] width 20 height 20
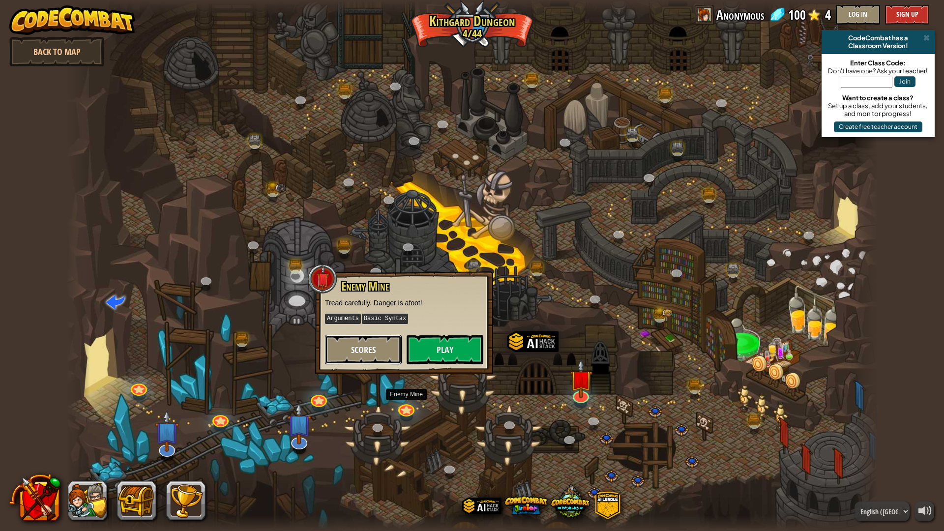
click at [364, 342] on button "Scores" at bounding box center [363, 350] width 77 height 30
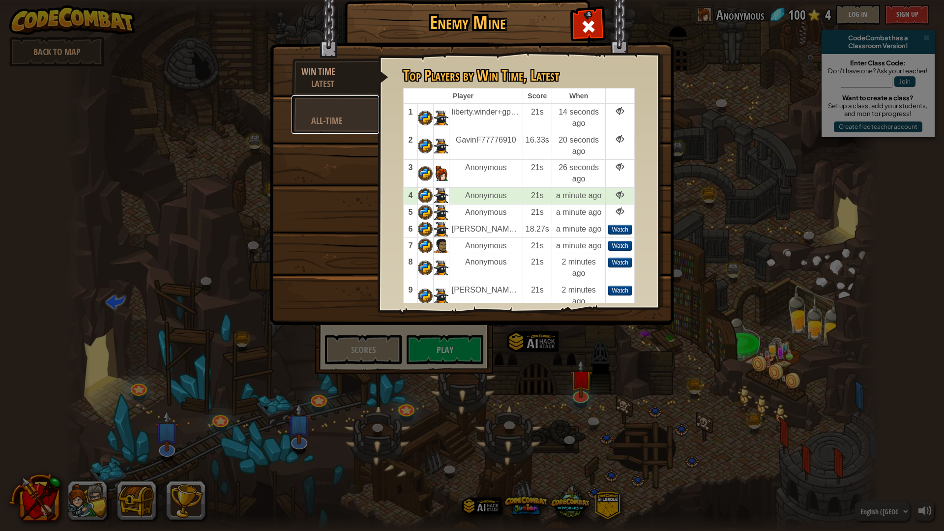
click at [343, 112] on div at bounding box center [335, 108] width 68 height 12
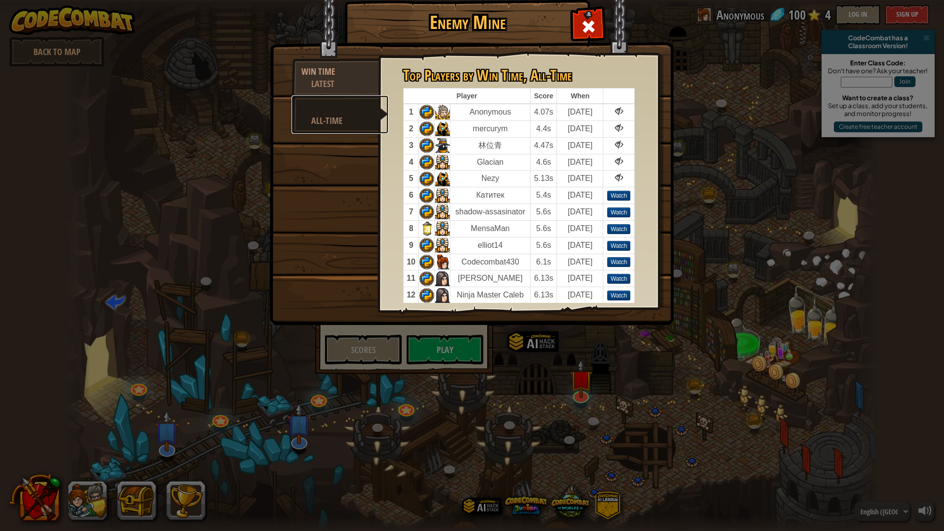
scroll to position [49, 0]
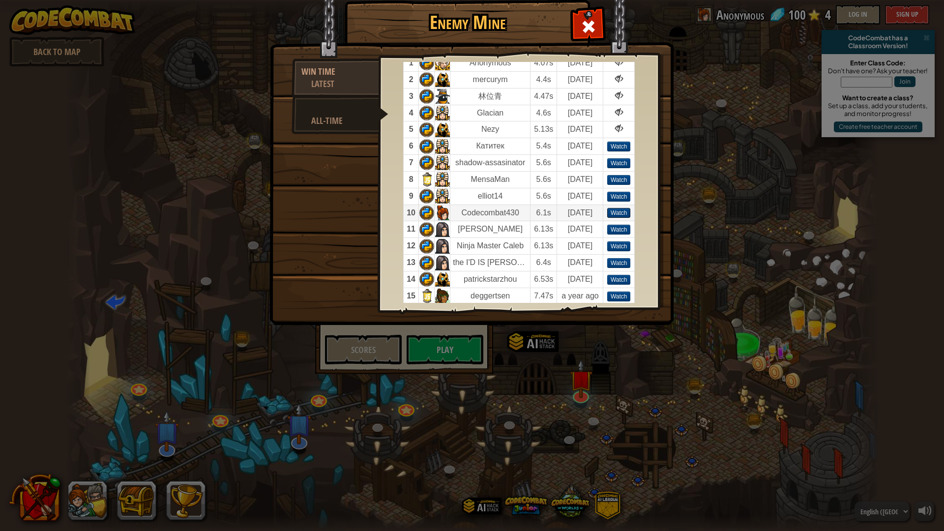
click at [621, 213] on div "Watch" at bounding box center [619, 213] width 24 height 10
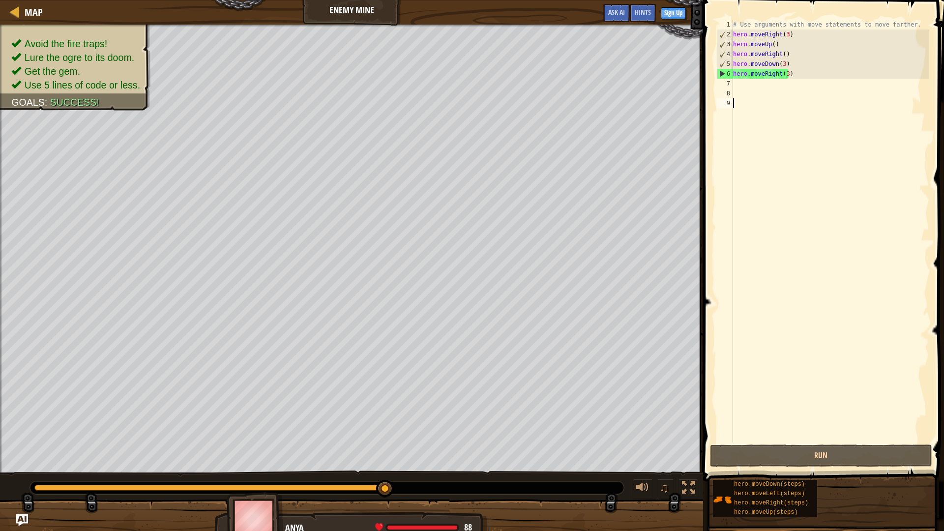
drag, startPoint x: 377, startPoint y: 487, endPoint x: 438, endPoint y: 497, distance: 61.3
click at [438, 497] on div "♫" at bounding box center [351, 486] width 703 height 30
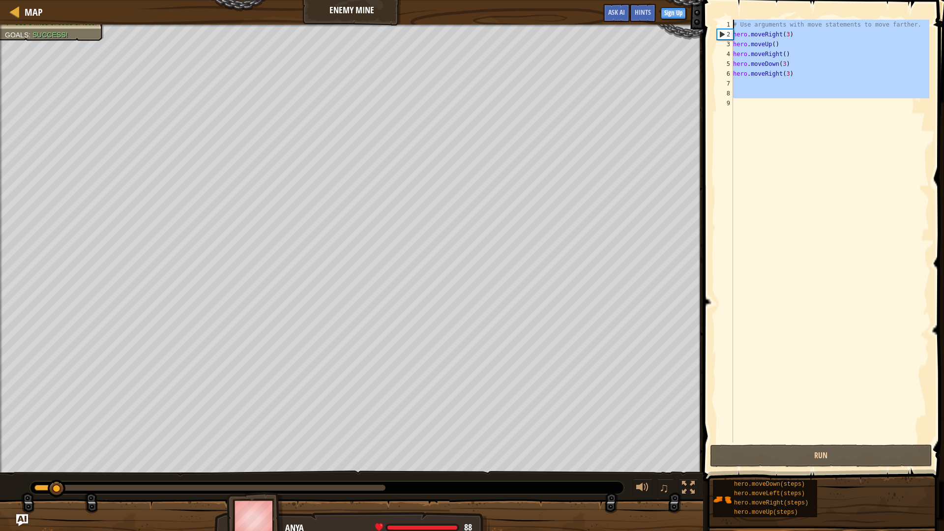
drag, startPoint x: 791, startPoint y: 117, endPoint x: 694, endPoint y: 1, distance: 151.1
click at [694, 1] on div "Map Enemy Mine Sign Up Hints Ask AI 1 ההההההההההההההההההההההההההההההההההההההההה…" at bounding box center [472, 265] width 944 height 531
type textarea "# Use arguments with move statements to move farther. hero.moveRight(3)"
click at [34, 6] on span "Map" at bounding box center [34, 11] width 18 height 13
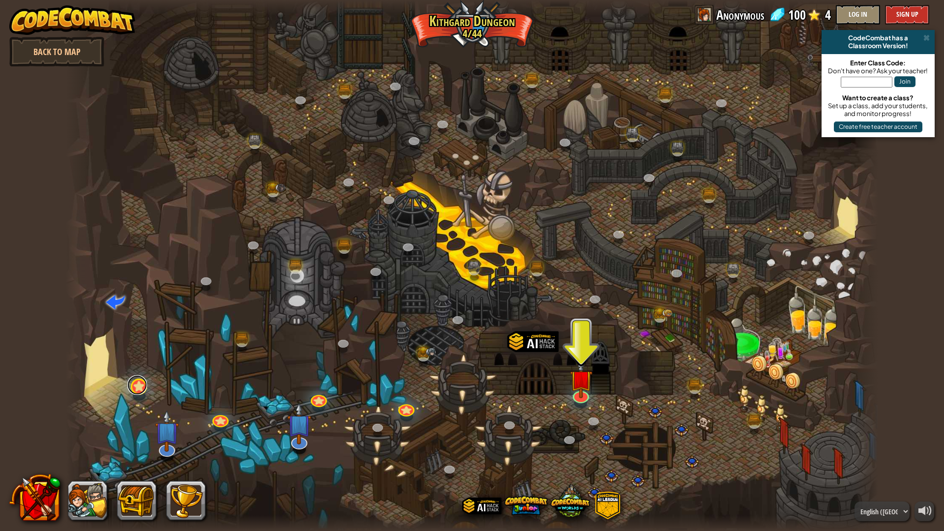
click at [135, 382] on link at bounding box center [137, 385] width 20 height 20
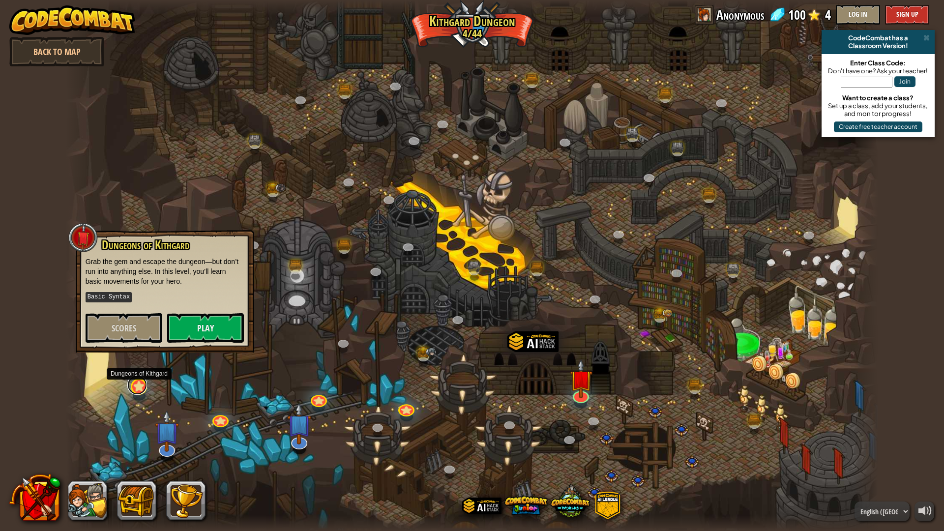
click at [138, 386] on link at bounding box center [137, 385] width 20 height 20
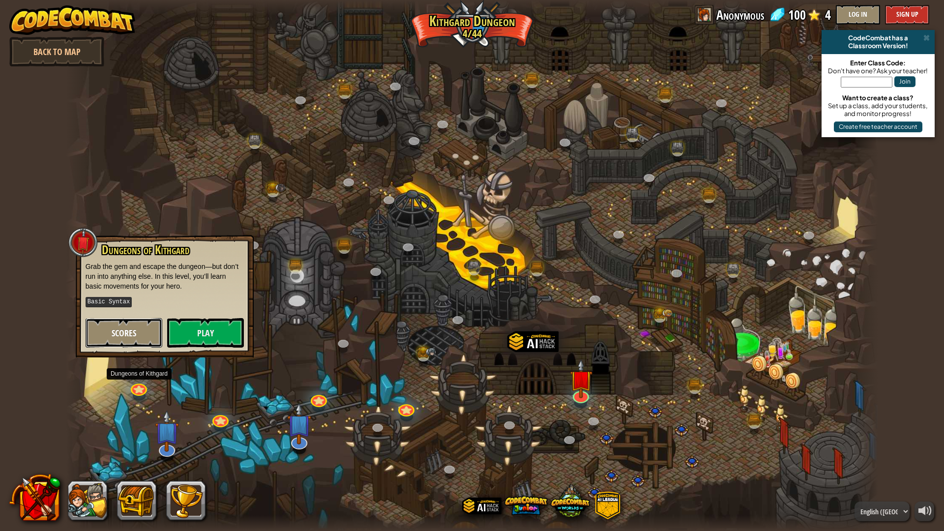
click at [123, 332] on span "Scores" at bounding box center [124, 333] width 25 height 12
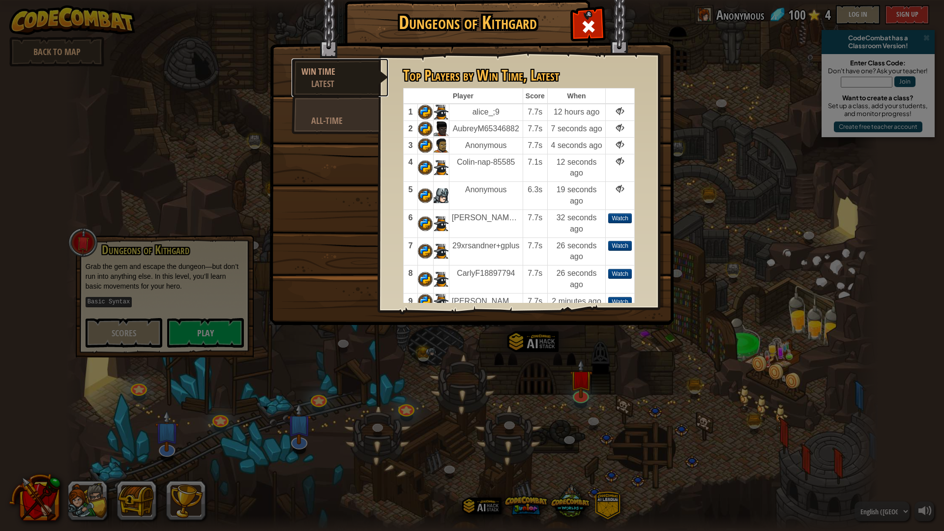
click at [355, 84] on div "Latest" at bounding box center [344, 84] width 67 height 12
click at [355, 122] on div "All-Time" at bounding box center [340, 121] width 58 height 12
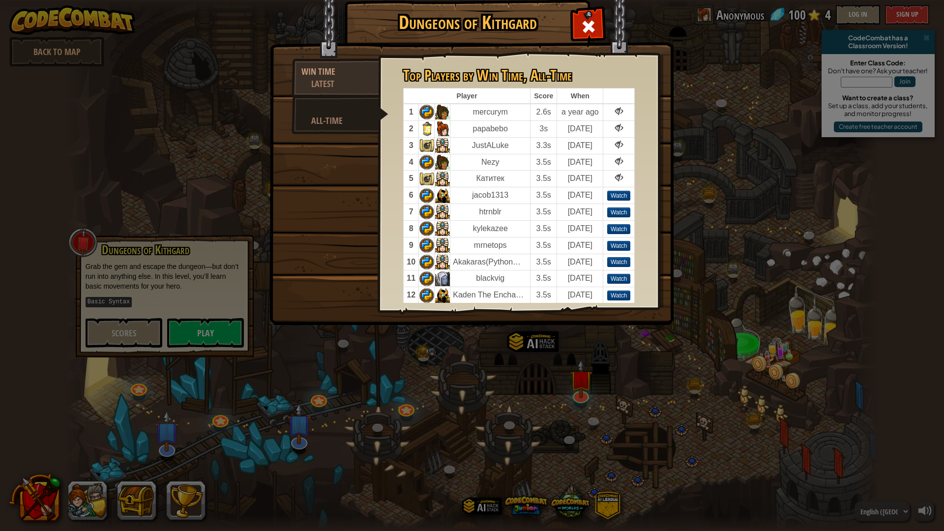
drag, startPoint x: 618, startPoint y: 197, endPoint x: 635, endPoint y: 348, distance: 152.0
click at [635, 348] on div "Dungeons of Kithgard Win Time Latest All-Time Top Players by Win Time , Latest …" at bounding box center [472, 265] width 944 height 531
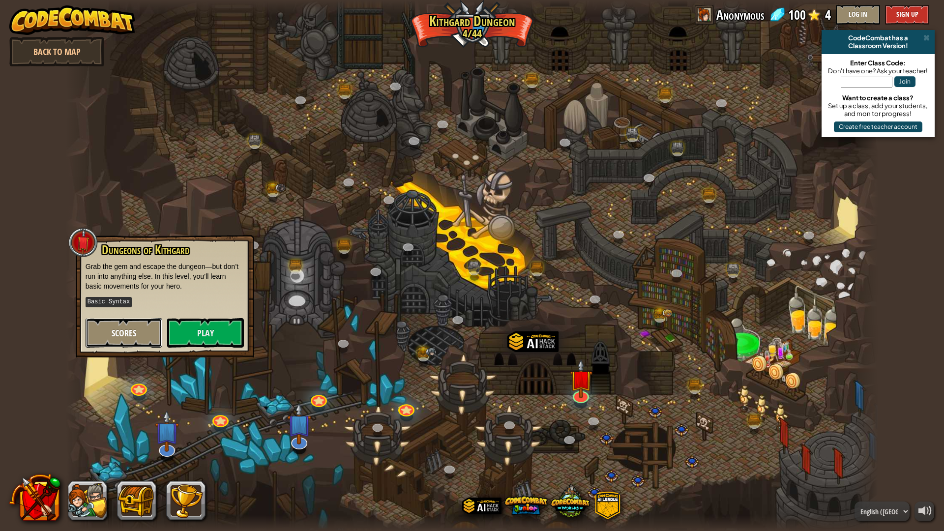
click at [127, 332] on span "Scores" at bounding box center [124, 333] width 25 height 12
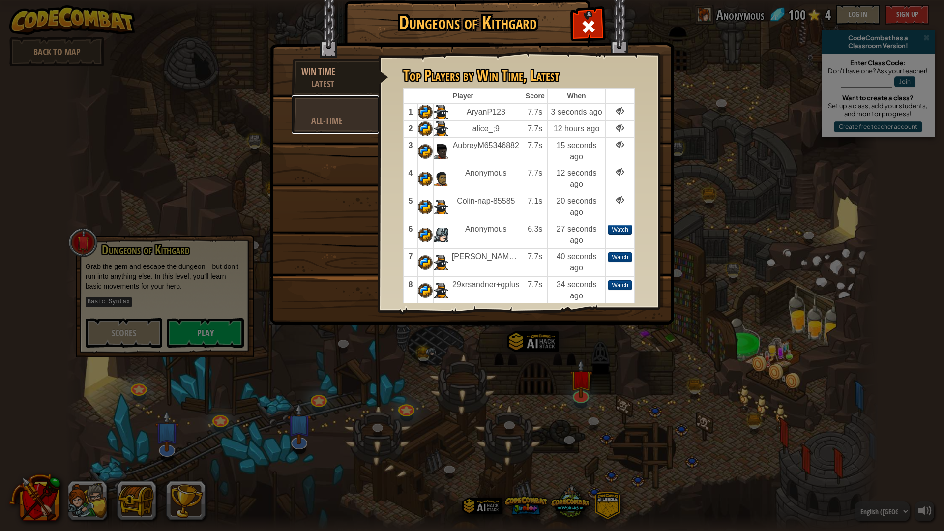
click at [353, 114] on div at bounding box center [335, 108] width 68 height 12
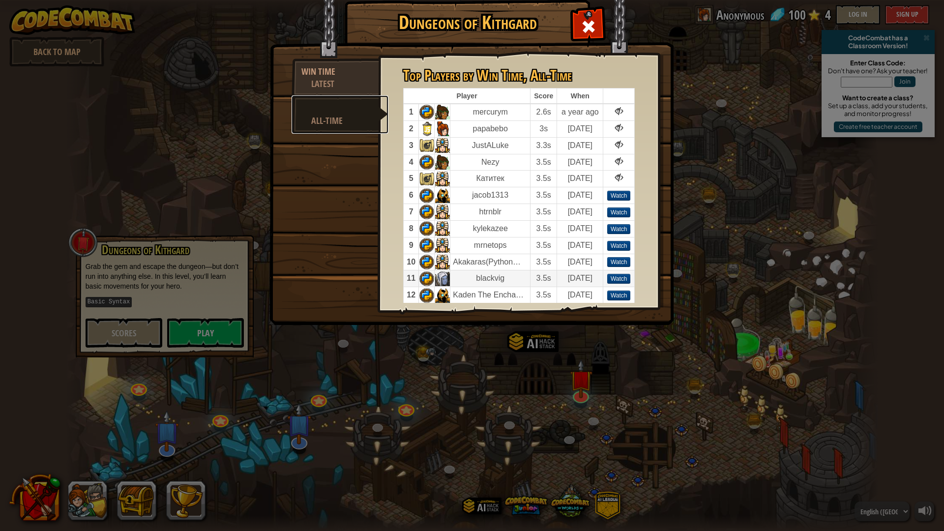
scroll to position [148, 0]
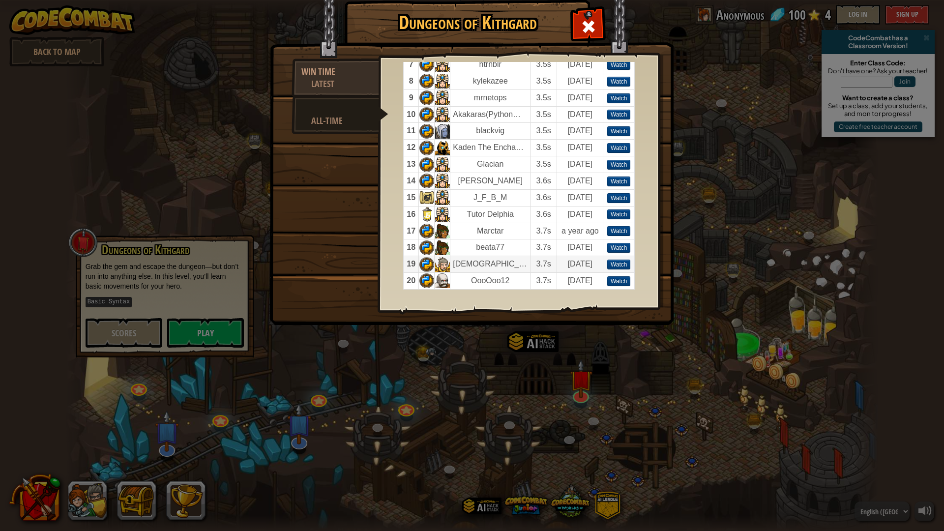
drag, startPoint x: 623, startPoint y: 282, endPoint x: 618, endPoint y: 273, distance: 10.4
click at [618, 272] on tbody "1 mercurym 2.6s a year ago 2 papabebo 3s [DATE] 3 JustALuke 3.3s [DATE] 4 Nezy …" at bounding box center [519, 122] width 231 height 333
click at [618, 280] on div "Watch" at bounding box center [619, 281] width 24 height 10
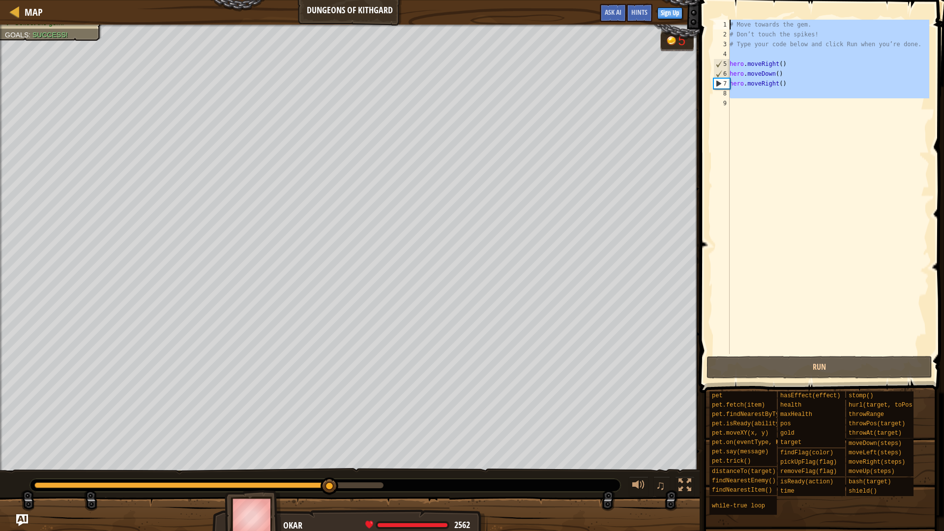
drag, startPoint x: 801, startPoint y: 99, endPoint x: 675, endPoint y: 0, distance: 160.8
click at [675, 0] on div "Map Dungeons of Kithgard Sign Up Hints Ask AI 1 ההההההההההההההההההההההההההההההה…" at bounding box center [472, 265] width 944 height 531
type textarea "# Move towards the gem. # Don’t touch the spikes!"
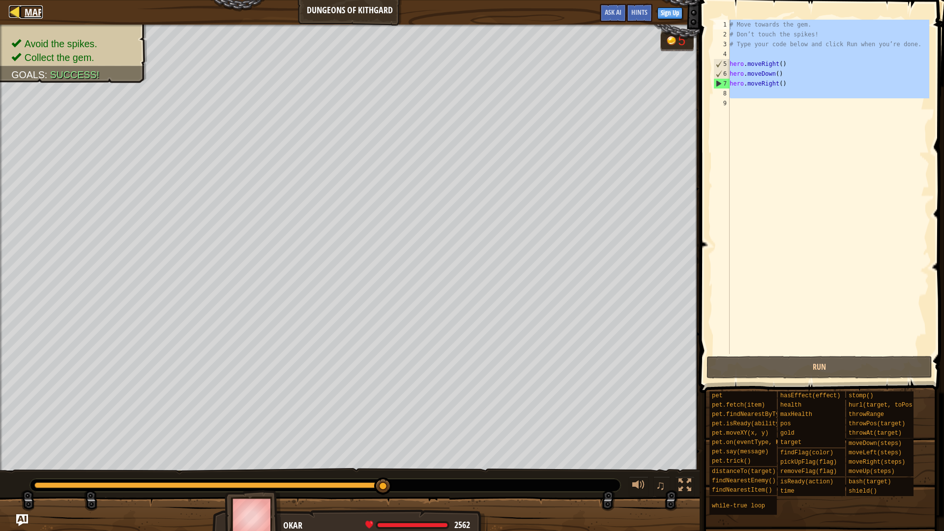
click at [23, 12] on link "Map" at bounding box center [31, 11] width 23 height 13
